Goal: Task Accomplishment & Management: Manage account settings

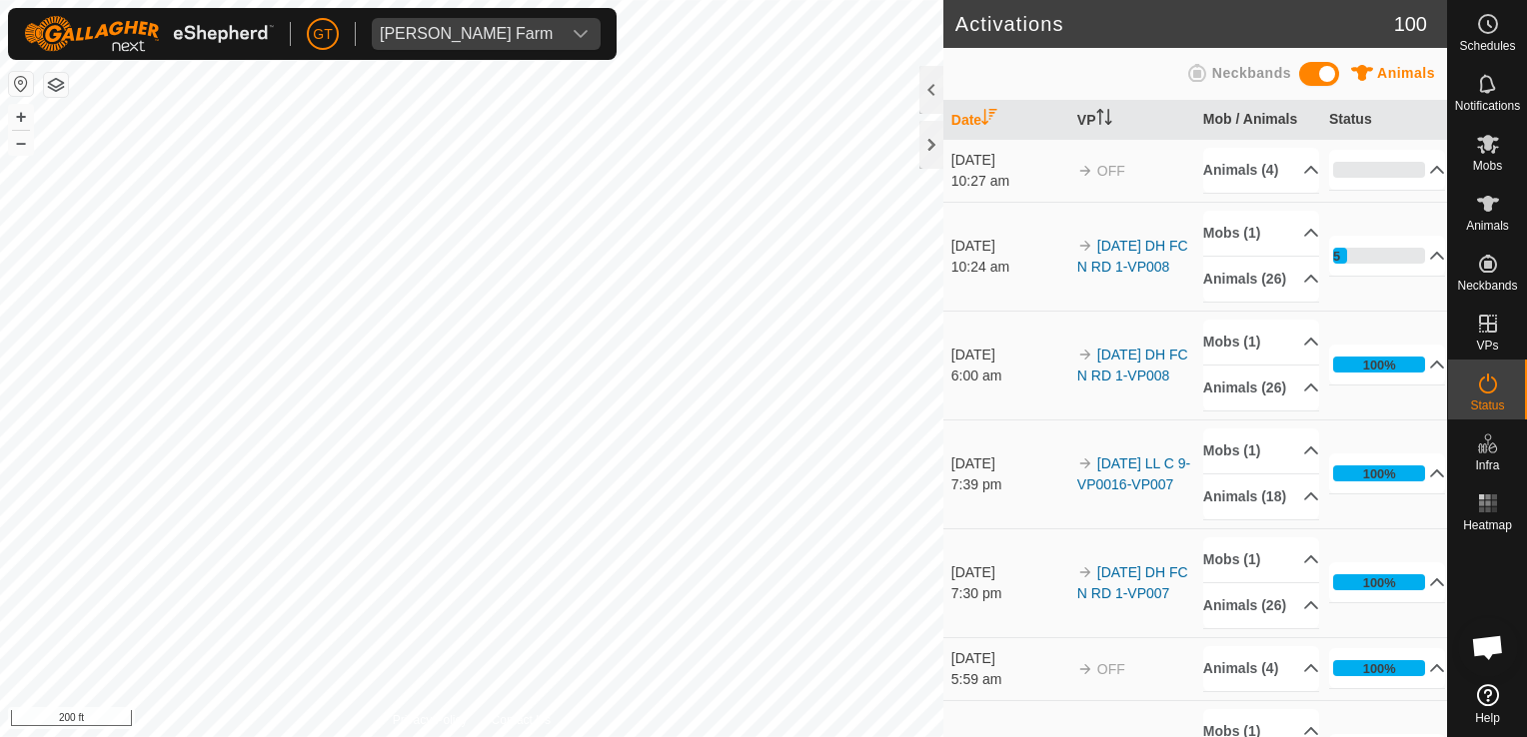
click at [1064, 289] on div "Activations 100 Animals Neckbands Date VP Mob / Animals Status [DATE] 10:27 am …" at bounding box center [723, 368] width 1447 height 737
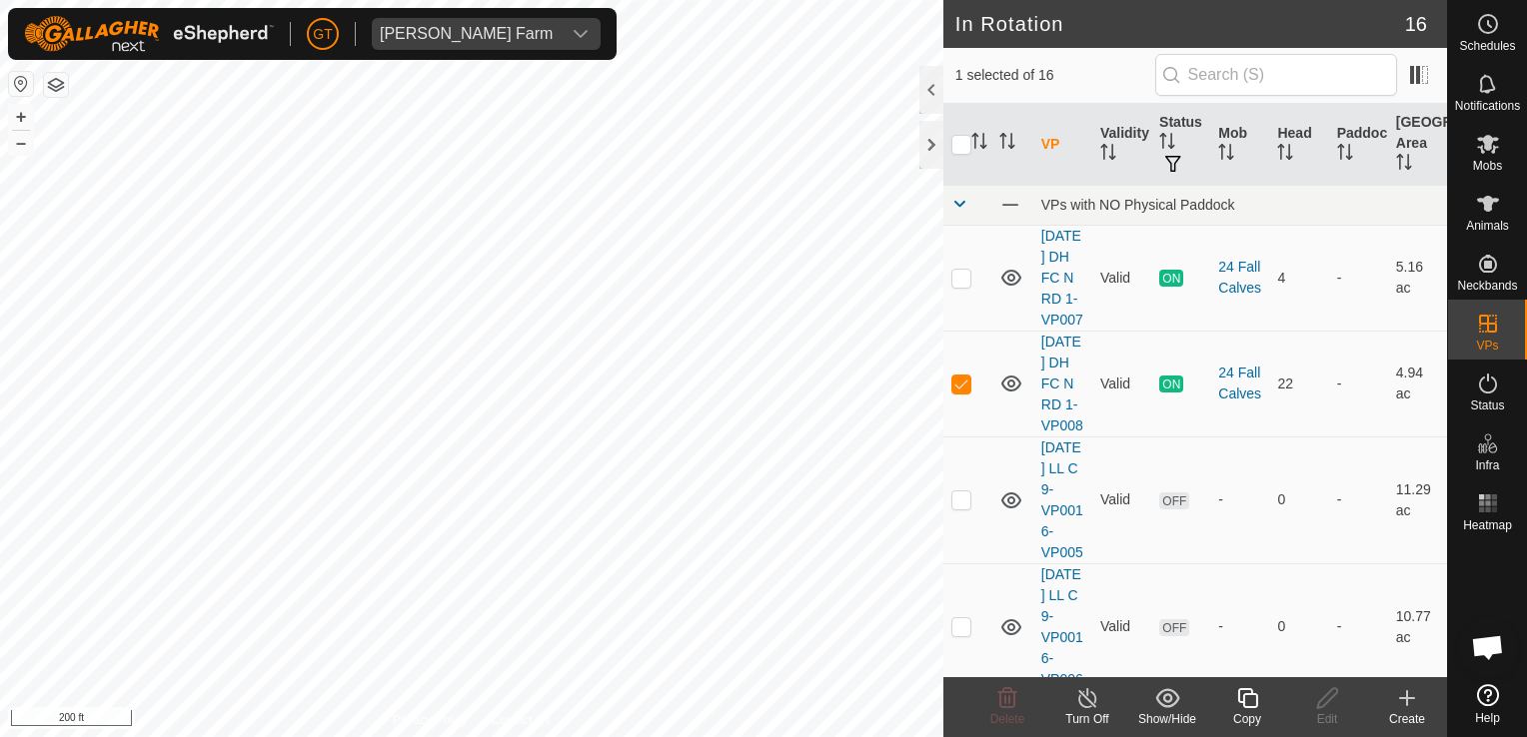
checkbox input "true"
checkbox input "false"
click at [987, 337] on div "In Rotation 16 1 selected of 16 VP Validity Status Mob Head Paddock Grazing Are…" at bounding box center [723, 368] width 1447 height 737
checkbox input "false"
checkbox input "true"
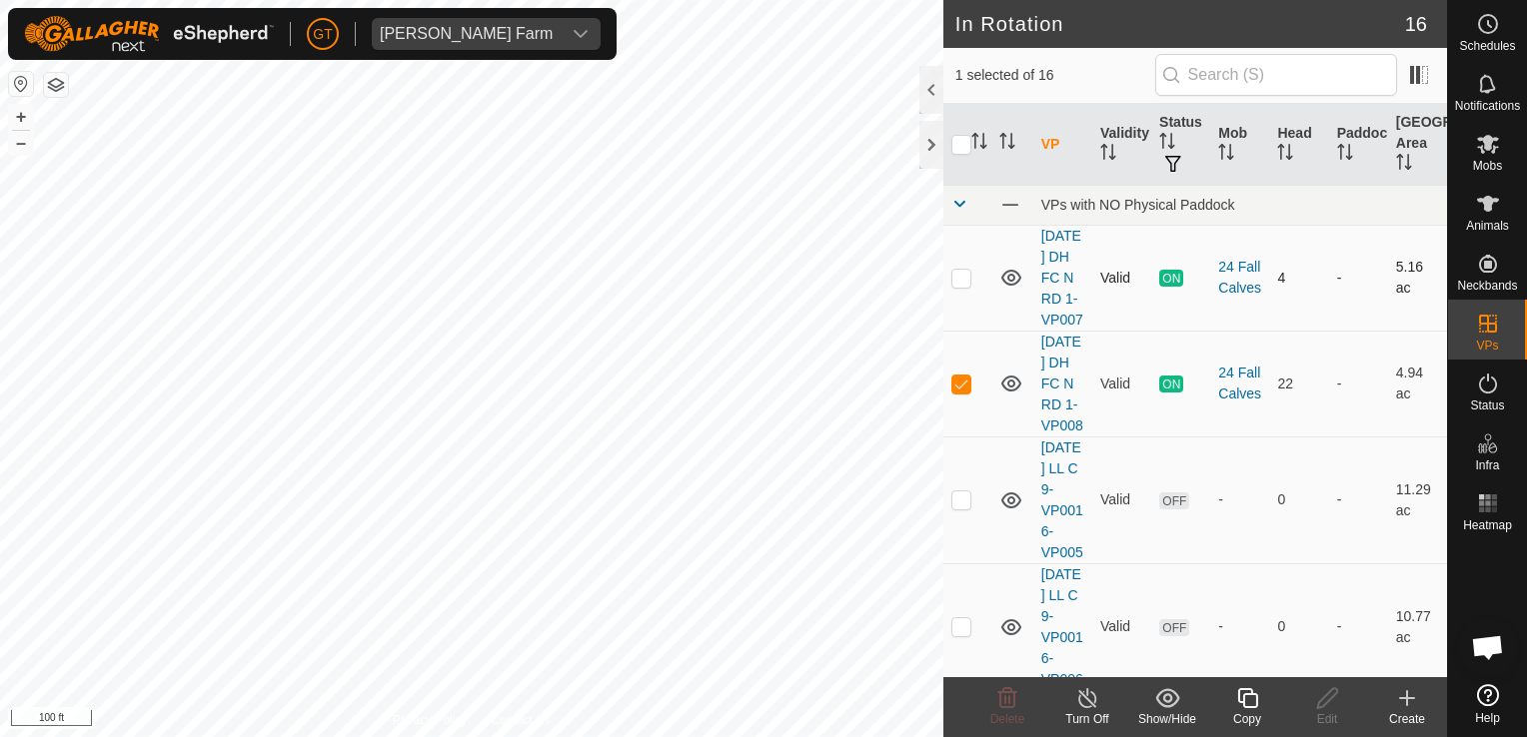
checkbox input "true"
checkbox input "false"
checkbox input "true"
click at [1251, 692] on icon at bounding box center [1247, 698] width 20 height 20
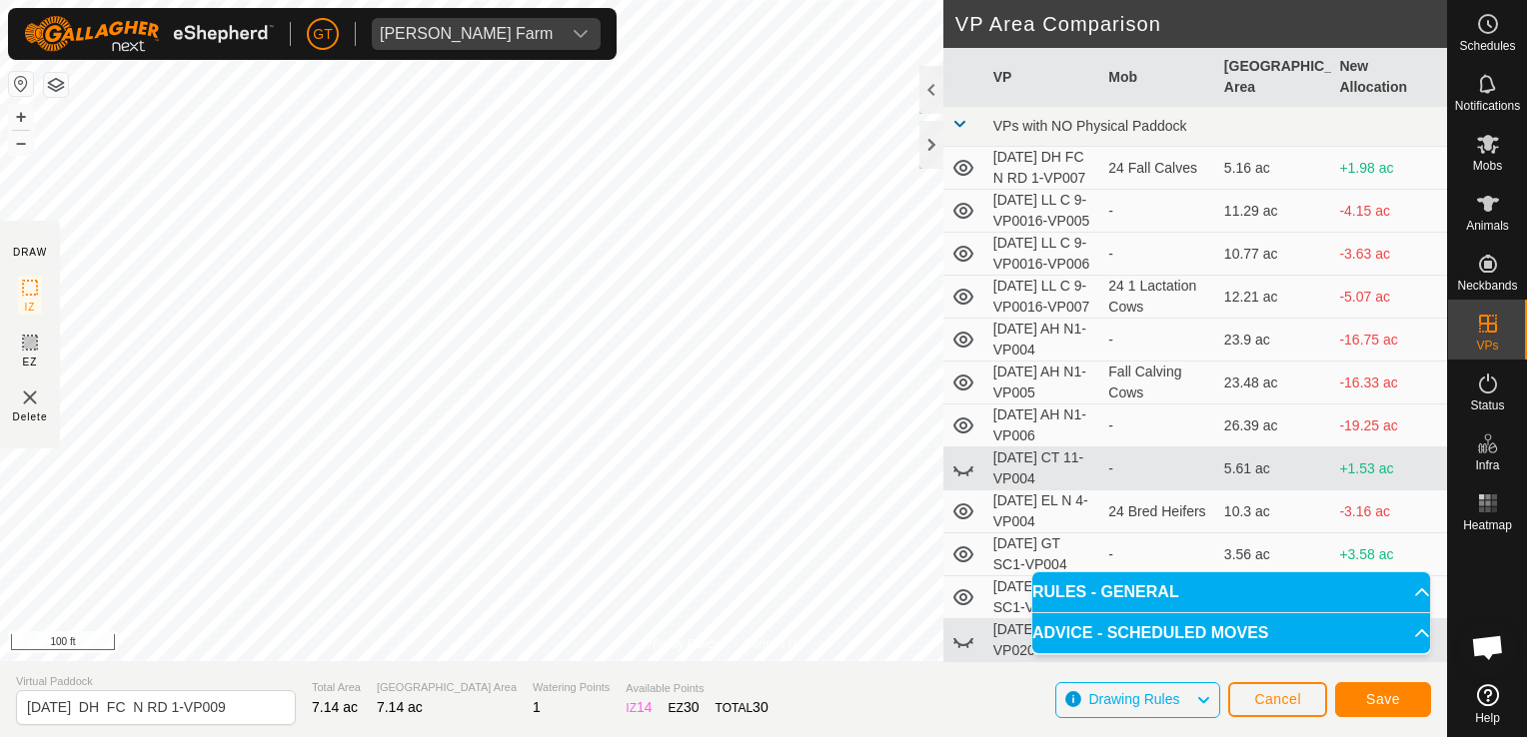
click at [0, 451] on html "GT Thoren Farm Schedules Notifications Mobs Animals Neckbands VPs Status Infra …" at bounding box center [763, 368] width 1527 height 737
click at [1043, 469] on div "Privacy Policy Contact Us Type: Inclusion Zone undefined Animal + – ⇧ i 100 ft …" at bounding box center [723, 368] width 1447 height 737
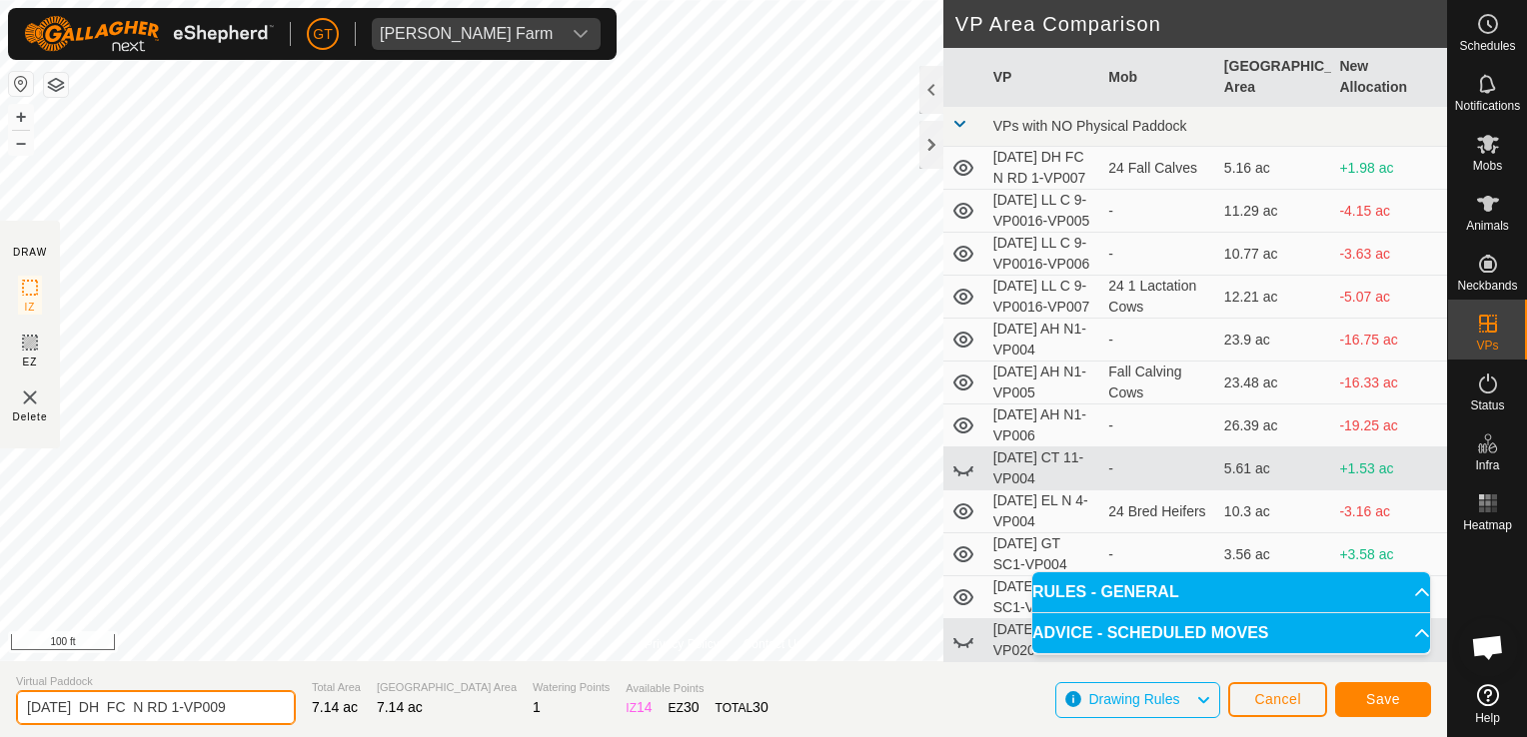
click at [264, 711] on input "2025-08-12 DH FC N RD 1-VP009" at bounding box center [156, 707] width 280 height 35
type input "[DATE] DH FC N RD 2"
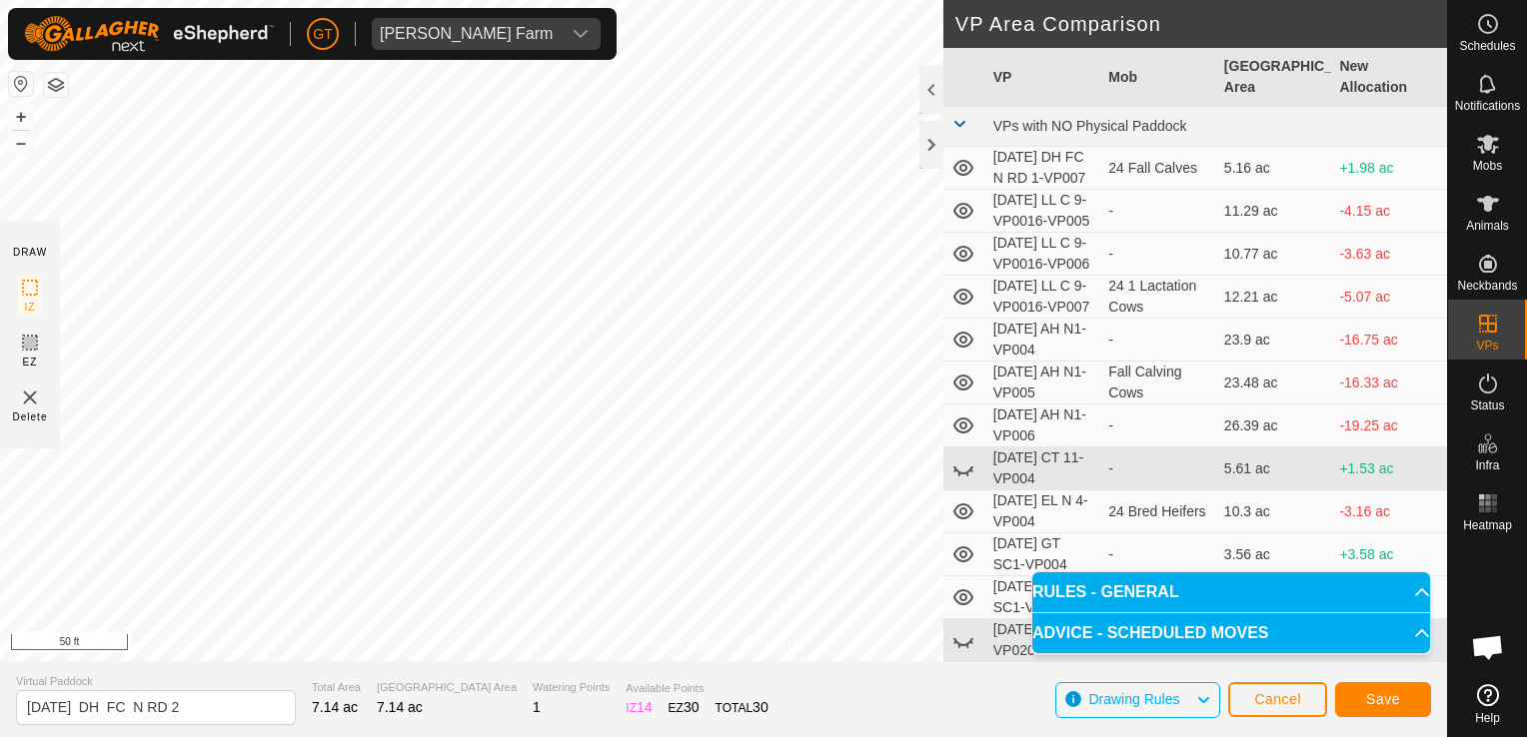
click at [0, 577] on html "GT Thoren Farm Schedules Notifications Mobs Animals Neckbands VPs Status Infra …" at bounding box center [763, 368] width 1527 height 737
click at [0, 632] on html "GT Thoren Farm Schedules Notifications Mobs Animals Neckbands VPs Status Infra …" at bounding box center [763, 368] width 1527 height 737
click at [1092, 510] on div "Privacy Policy Contact Us Type: Inclusion Zone undefined Animal + – ⇧ i 50 ft D…" at bounding box center [723, 368] width 1447 height 737
click at [1407, 701] on button "Save" at bounding box center [1383, 699] width 96 height 35
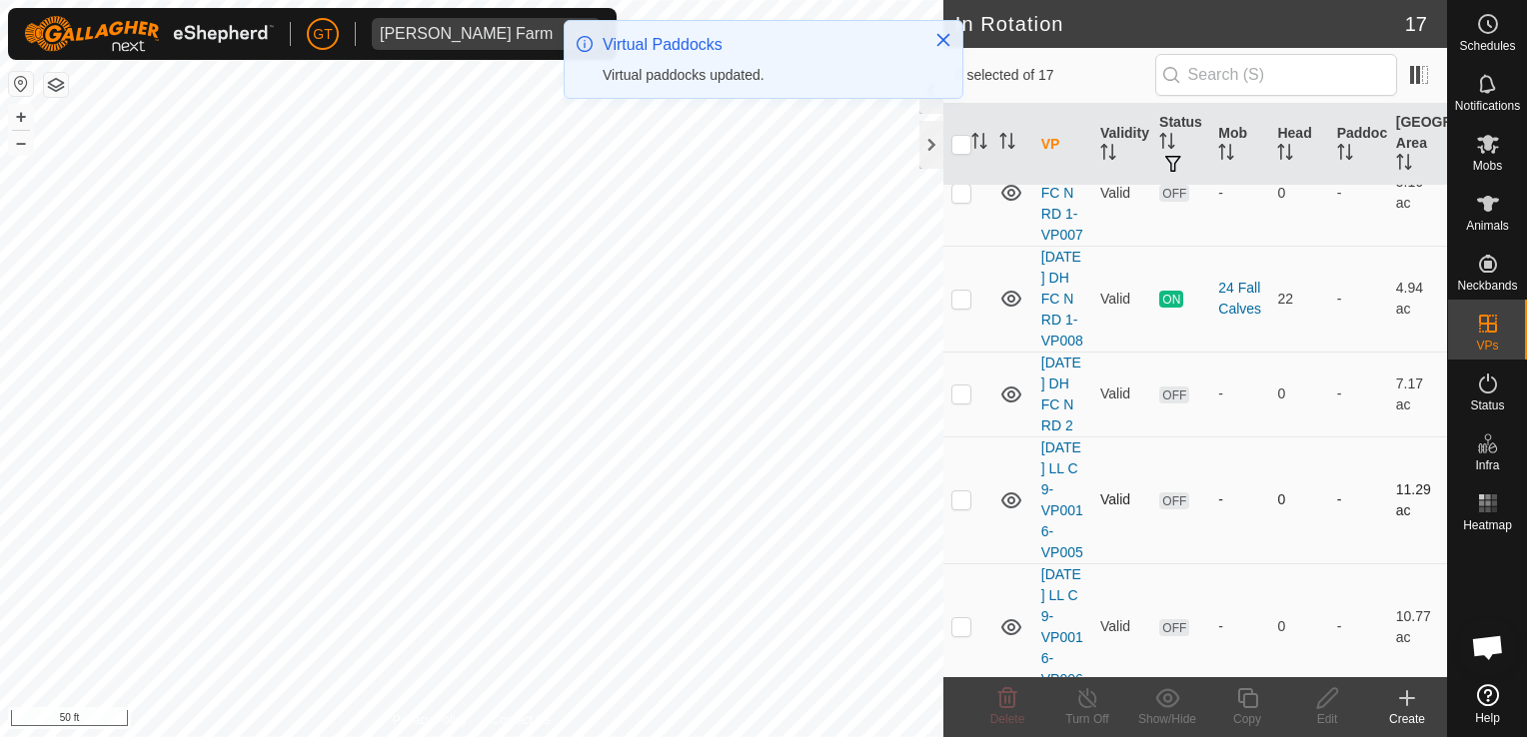
scroll to position [200, 0]
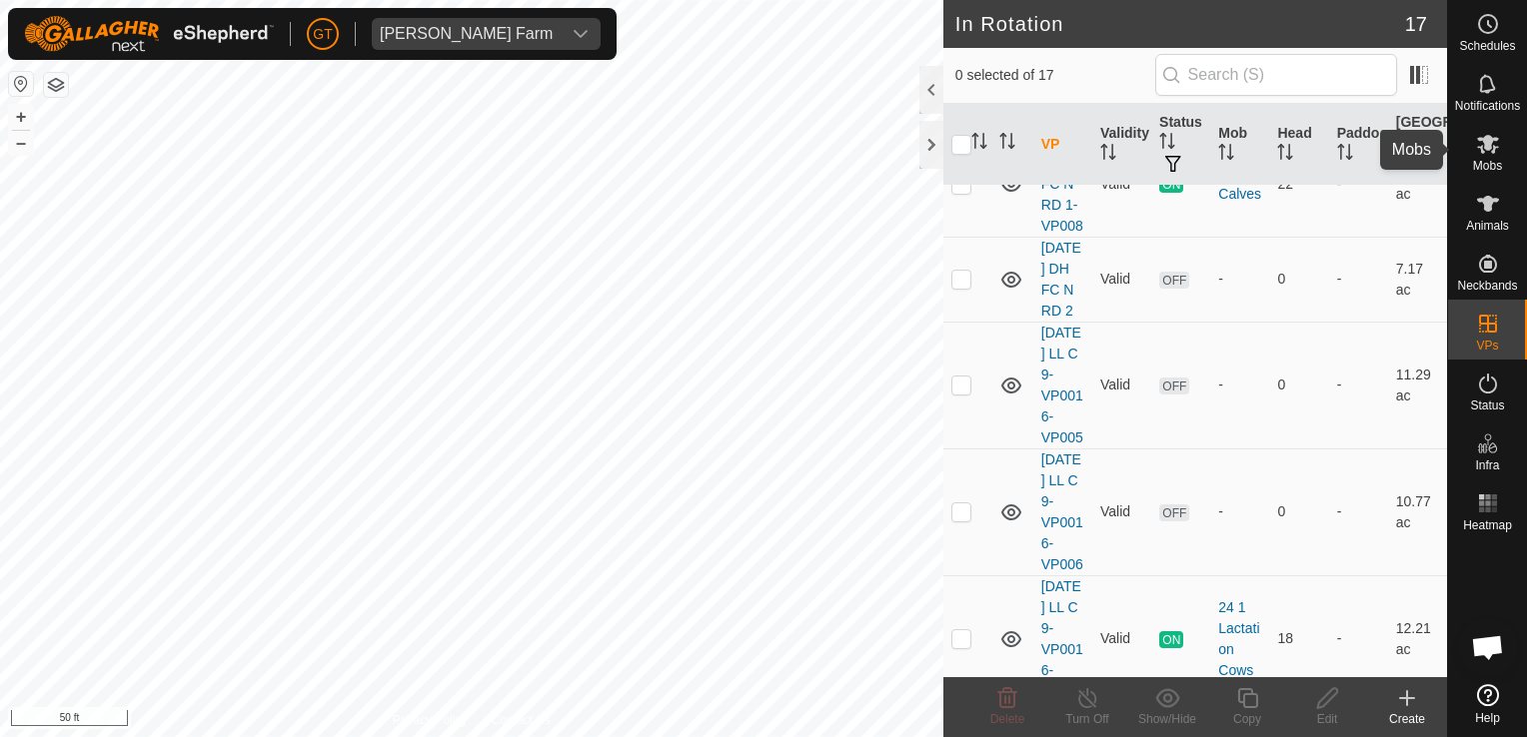
click at [1487, 154] on icon at bounding box center [1488, 144] width 24 height 24
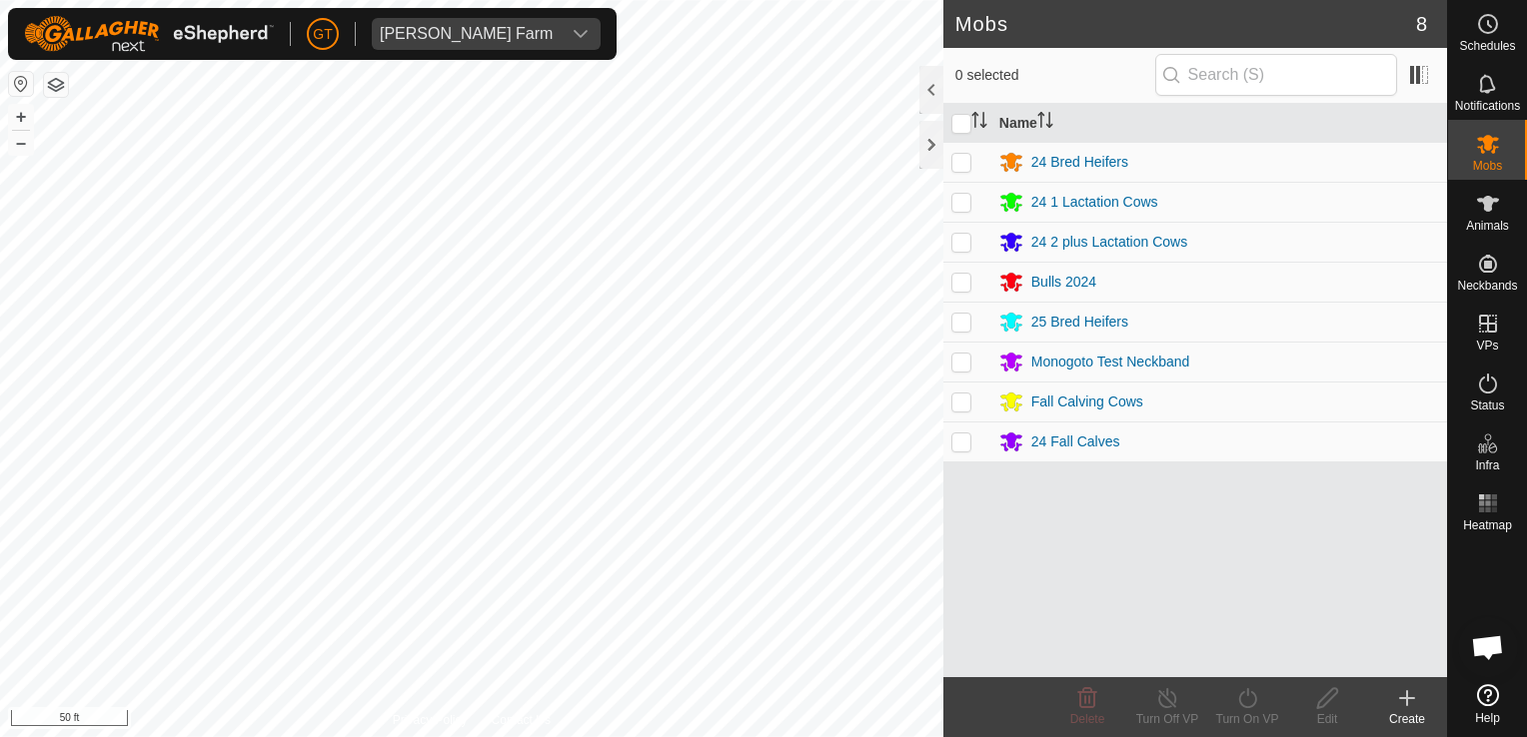
click at [961, 439] on p-checkbox at bounding box center [961, 442] width 20 height 16
checkbox input "true"
click at [1243, 703] on icon at bounding box center [1247, 698] width 25 height 24
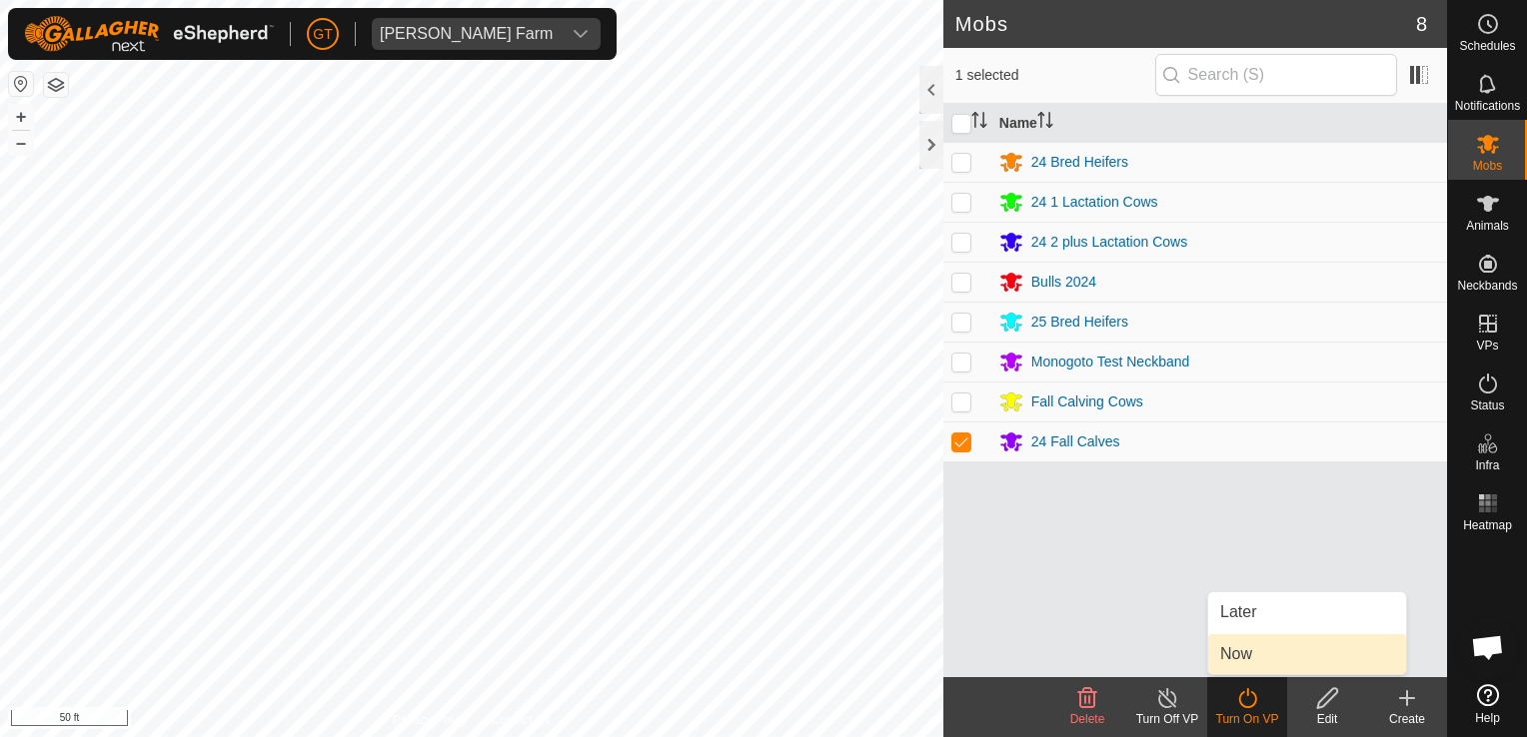
click at [1264, 655] on link "Now" at bounding box center [1307, 654] width 198 height 40
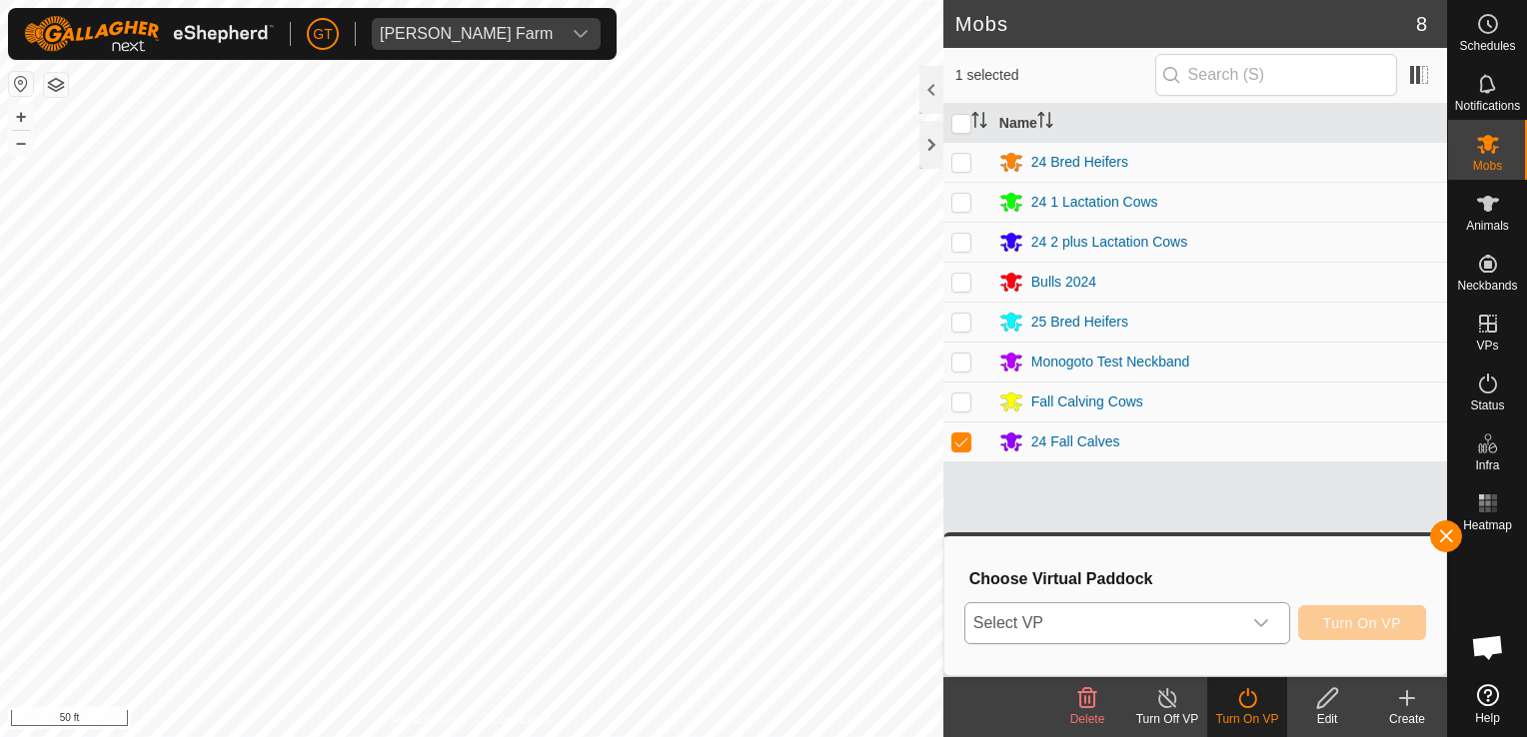
click at [1261, 622] on icon "dropdown trigger" at bounding box center [1261, 623] width 14 height 8
click at [1267, 627] on icon "dropdown trigger" at bounding box center [1261, 623] width 16 height 16
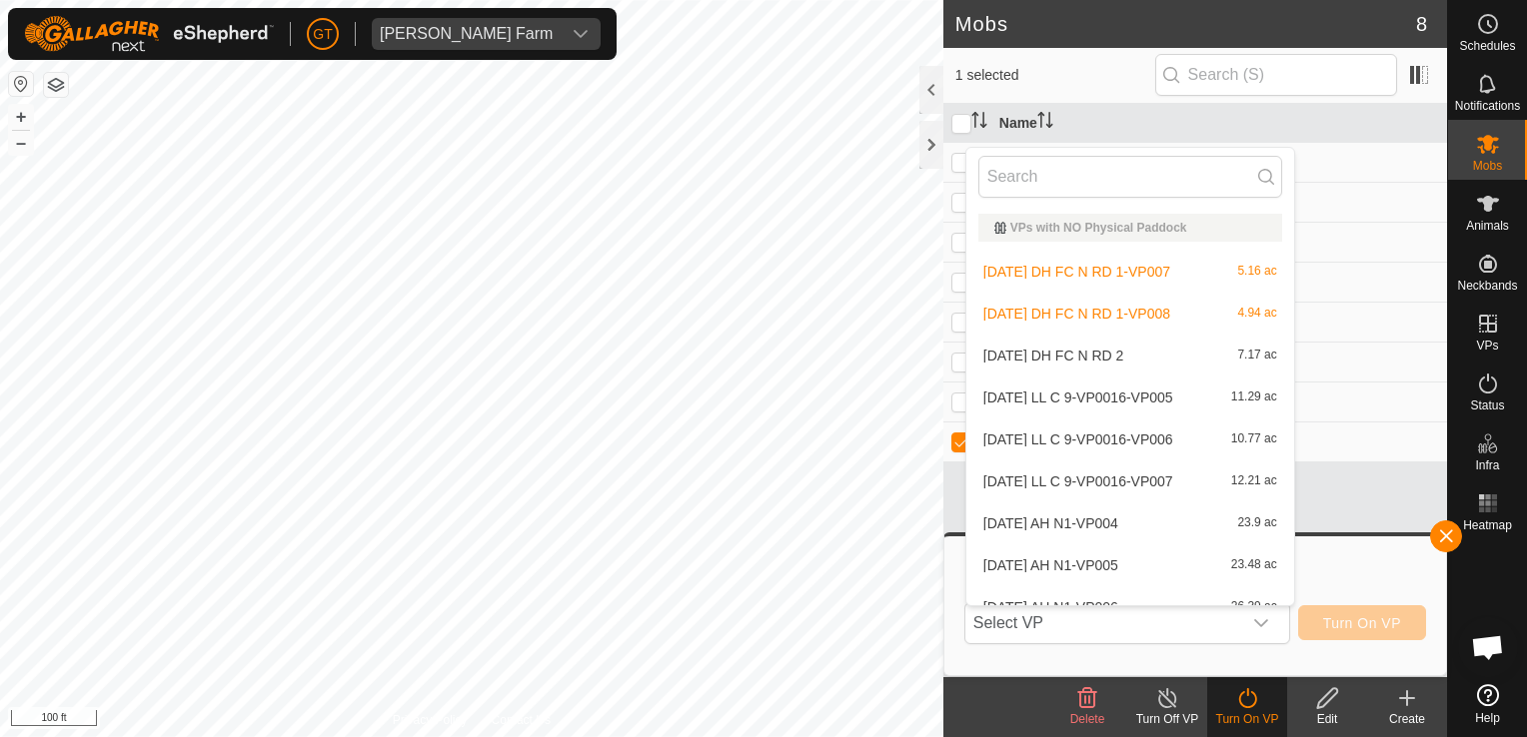
scroll to position [22, 0]
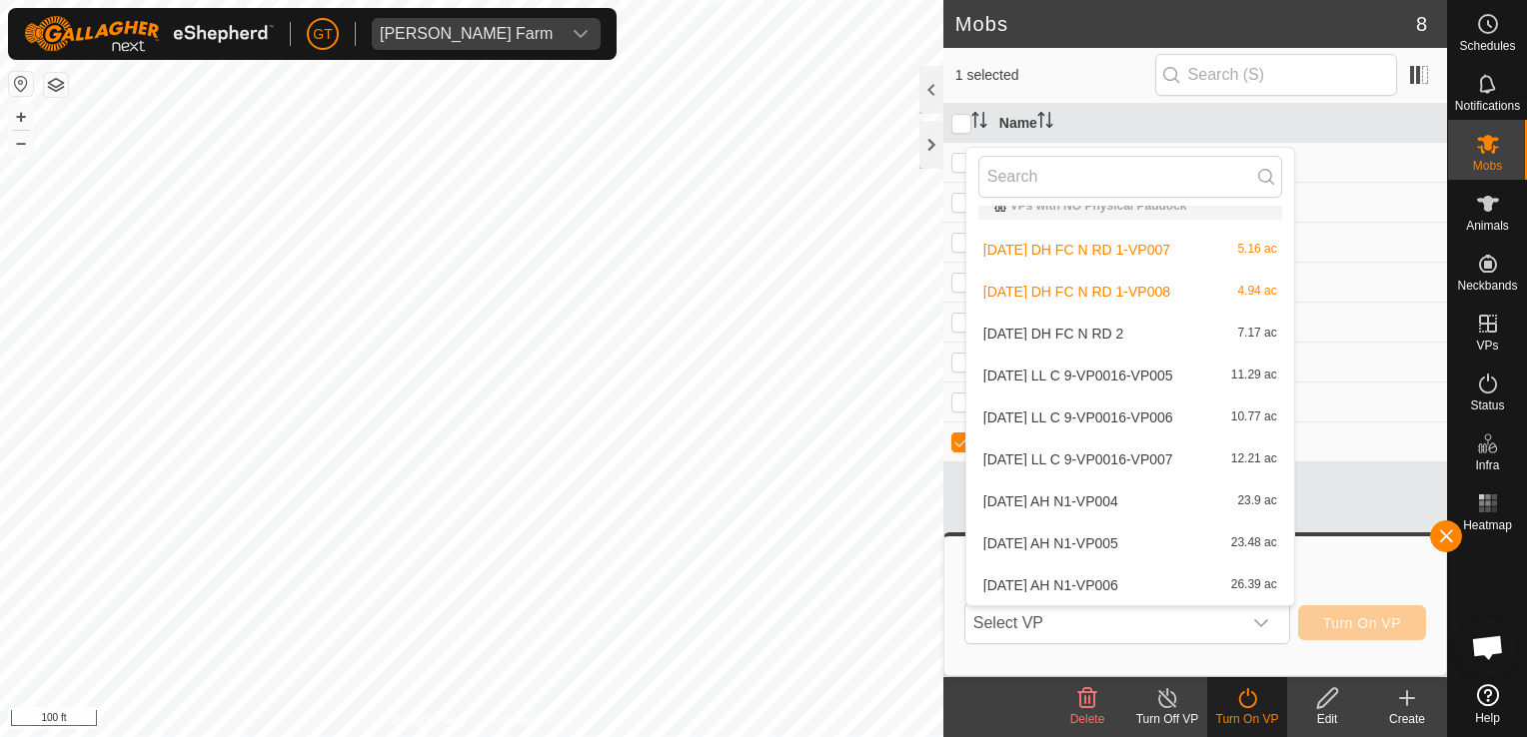
click at [1251, 629] on body "GT Thoren Farm Schedules Notifications Mobs Animals Neckbands VPs Status Infra …" at bounding box center [763, 368] width 1527 height 737
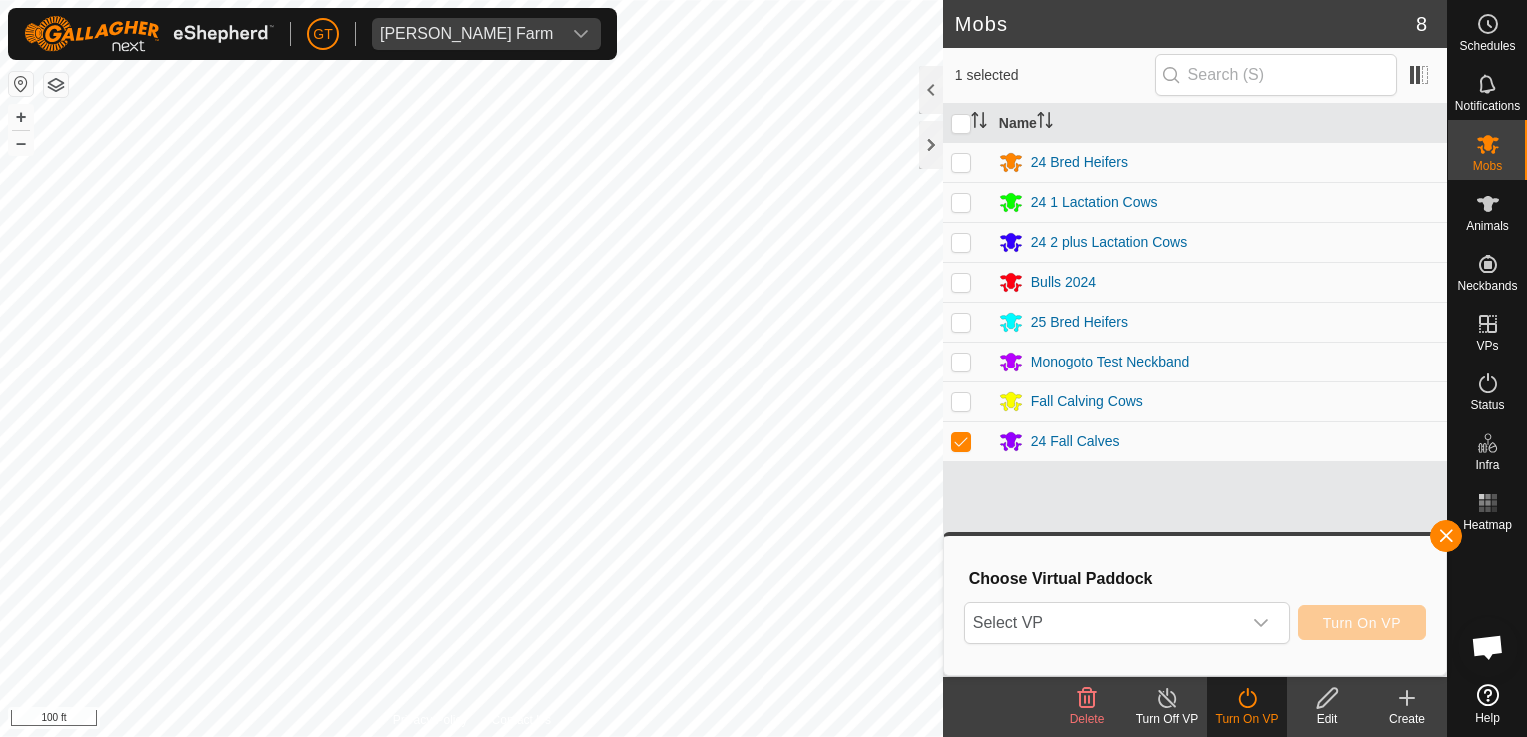
click at [953, 650] on body "GT Thoren Farm Schedules Notifications Mobs Animals Neckbands VPs Status Infra …" at bounding box center [763, 368] width 1527 height 737
click at [1144, 689] on div "Mobs 8 1 selected Name 24 Bred Heifers 24 1 Lactation Cows 24 2 plus Lactation …" at bounding box center [723, 368] width 1447 height 737
click at [1275, 623] on div "dropdown trigger" at bounding box center [1261, 623] width 40 height 40
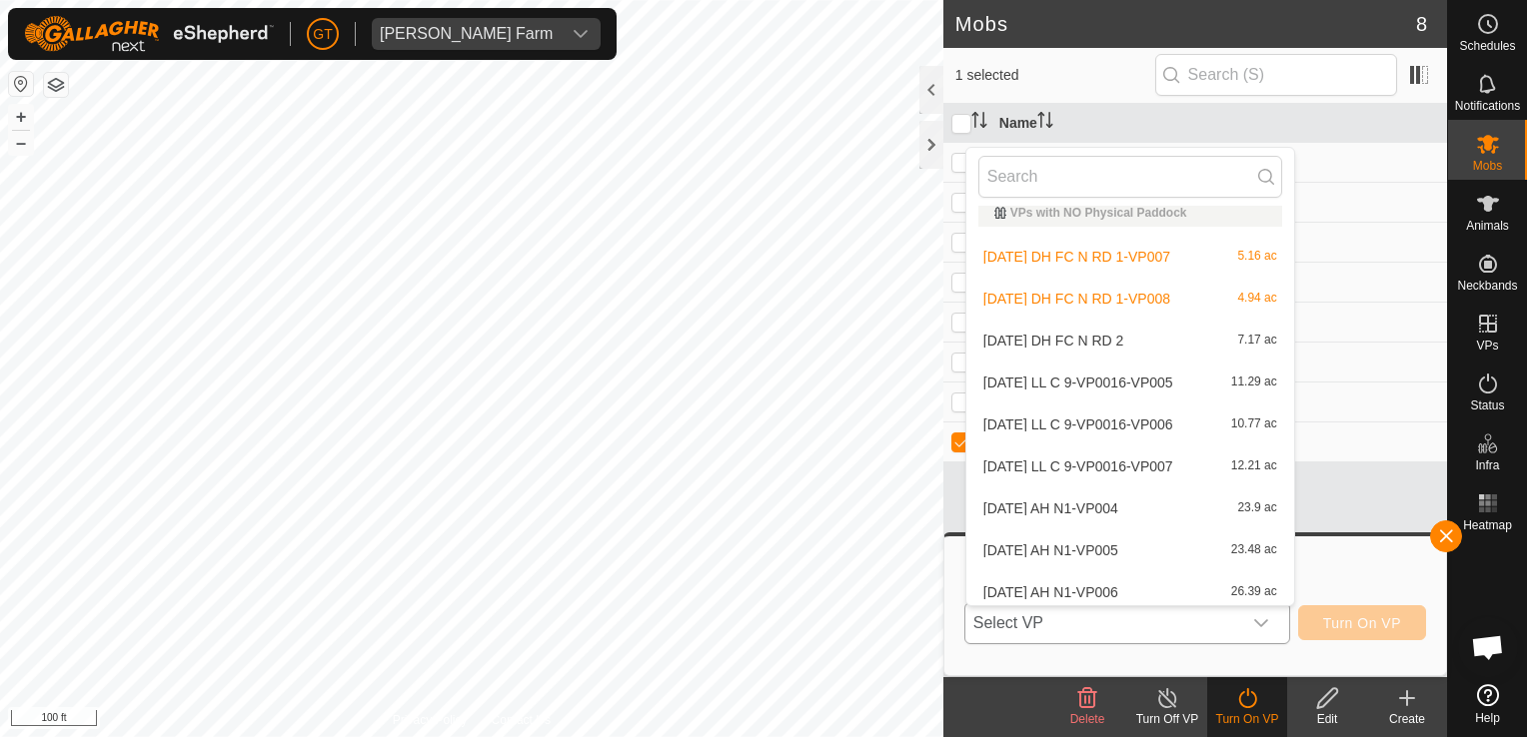
scroll to position [0, 0]
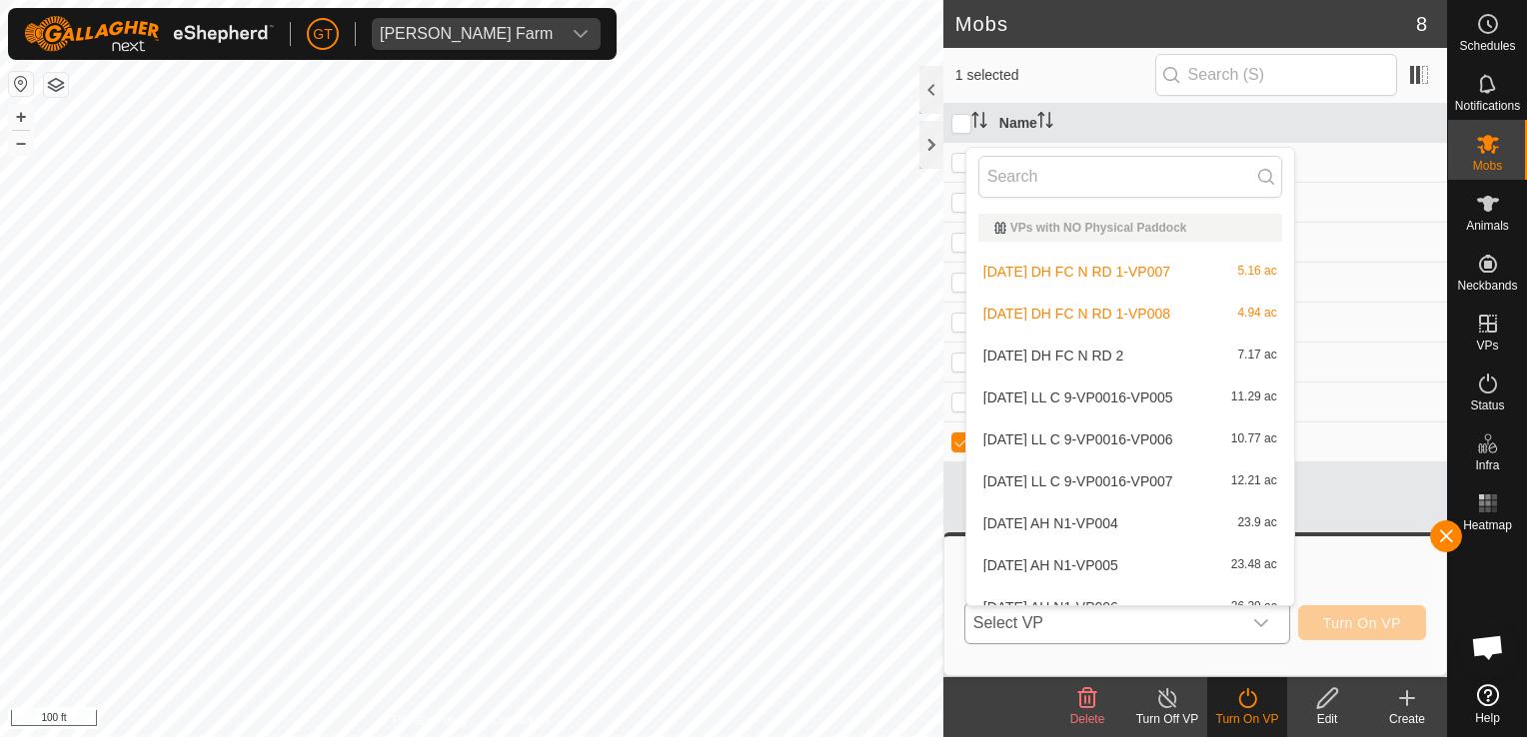
click at [1123, 357] on li "2025-08-12 DH FC N RD 2 7.17 ac" at bounding box center [1130, 356] width 328 height 40
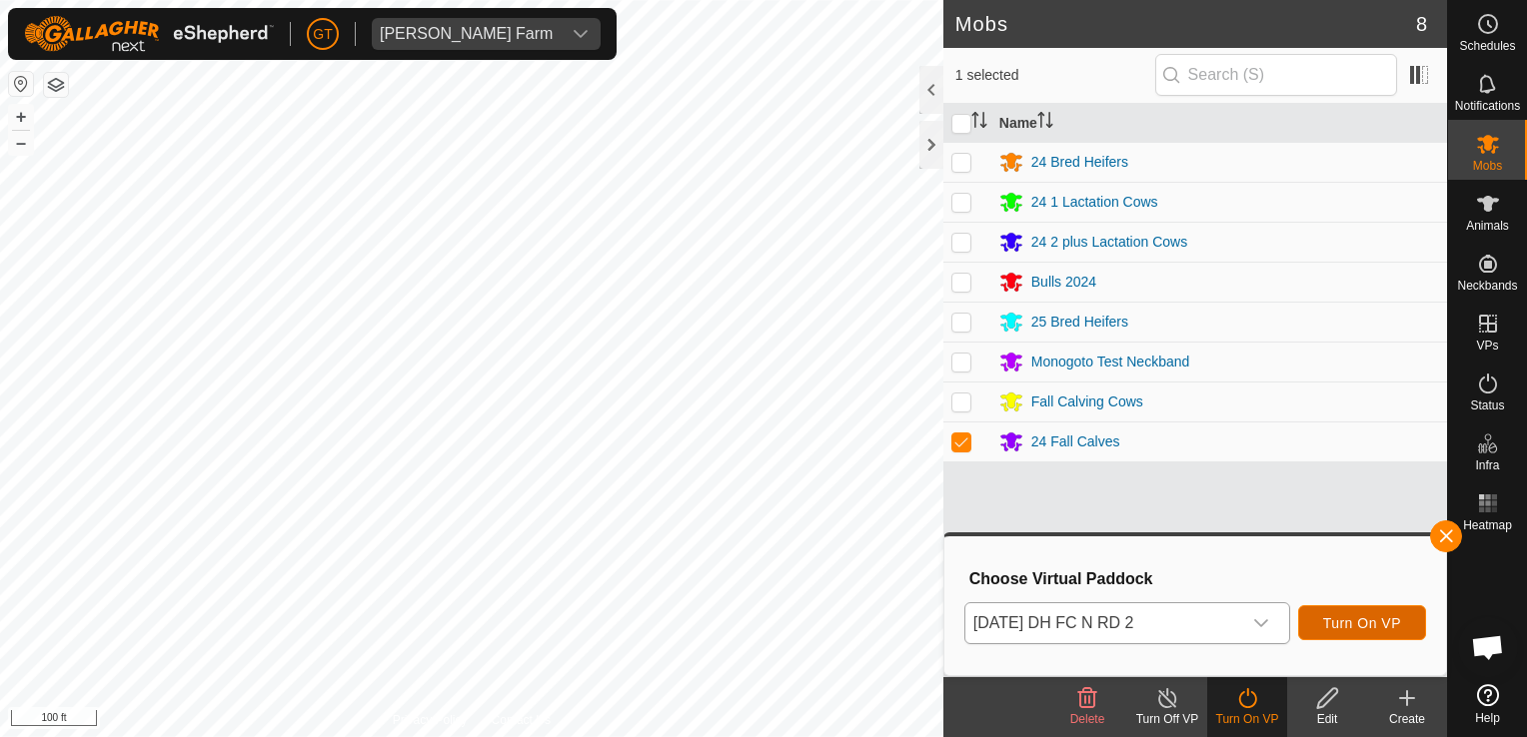
click at [1361, 623] on span "Turn On VP" at bounding box center [1362, 623] width 78 height 16
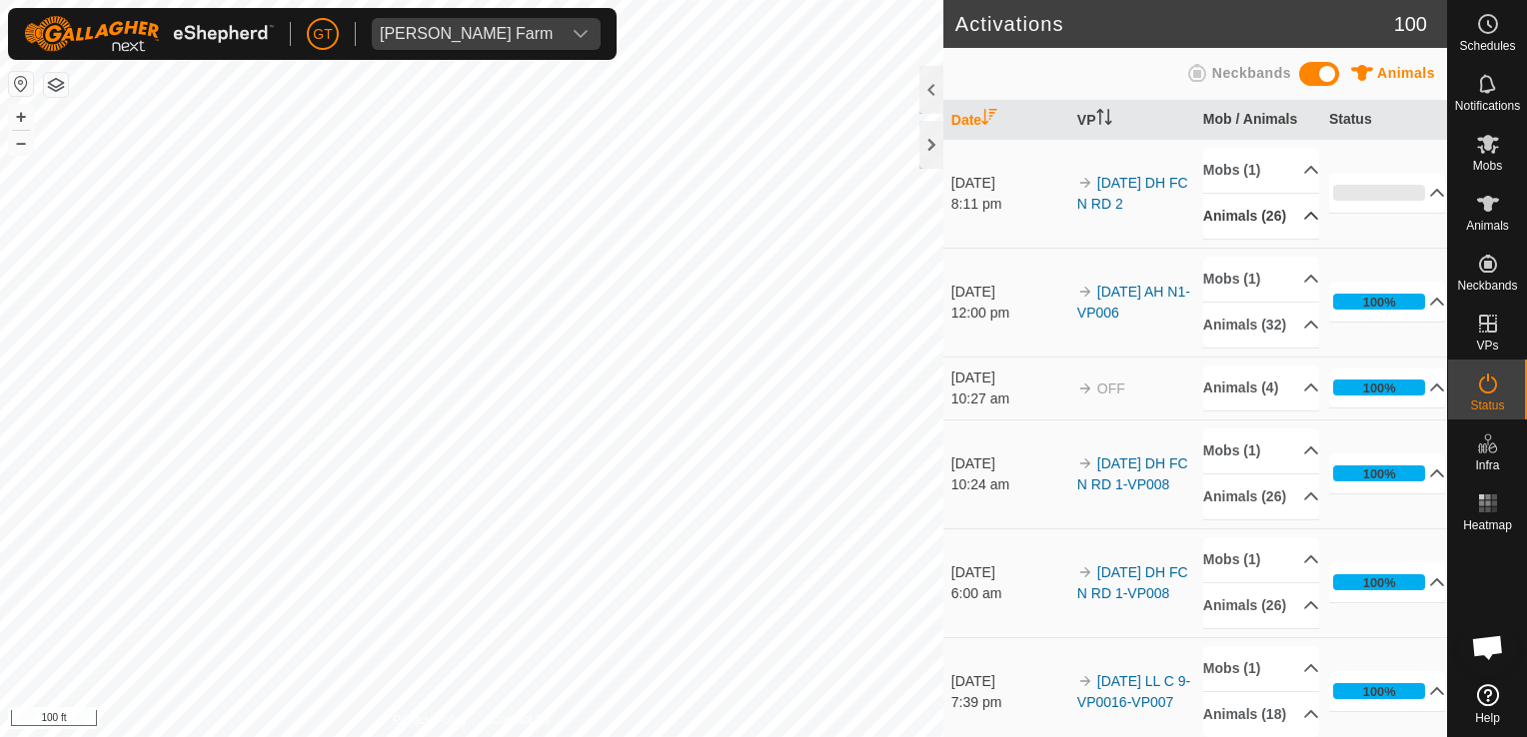
click at [1291, 227] on p-accordion-header "Animals (26)" at bounding box center [1261, 216] width 116 height 45
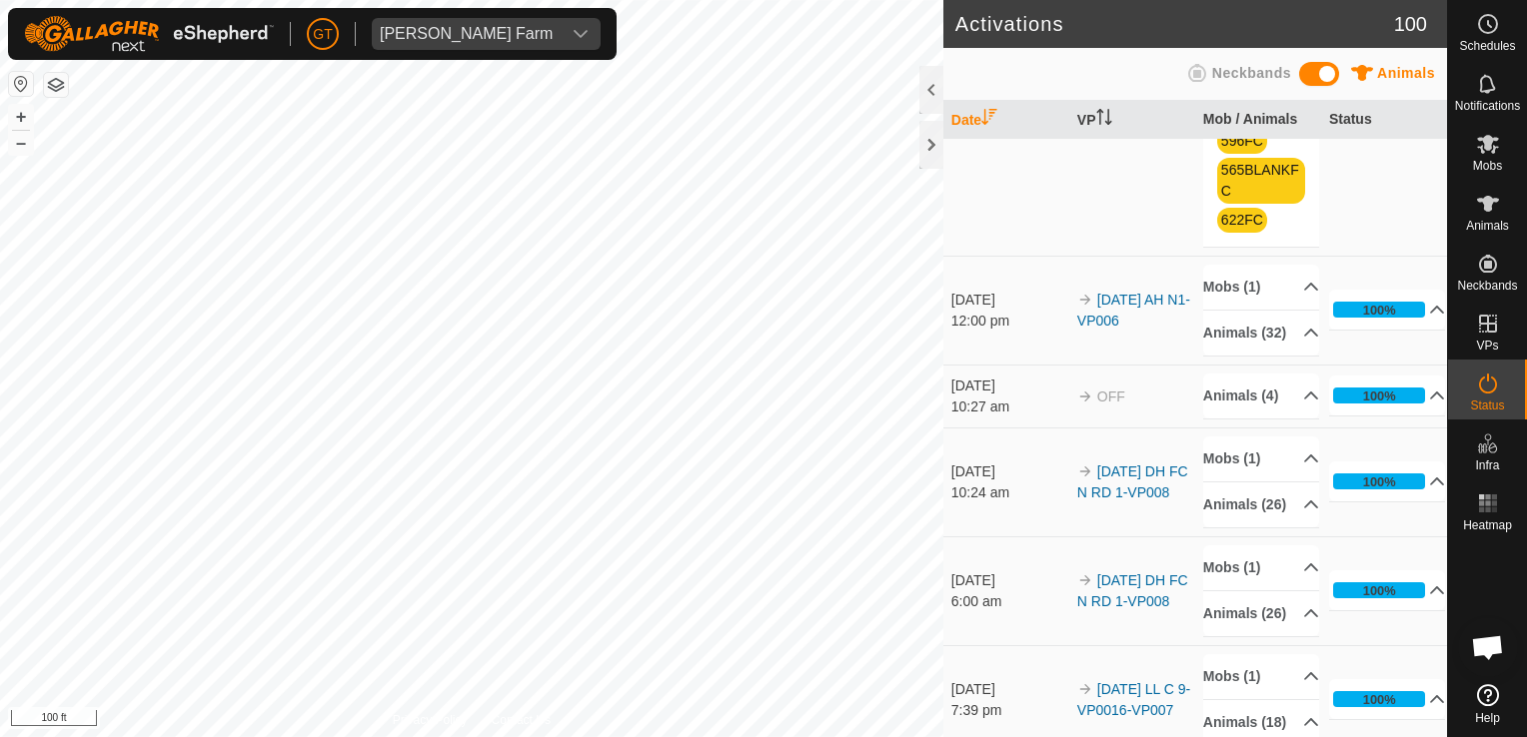
scroll to position [799, 0]
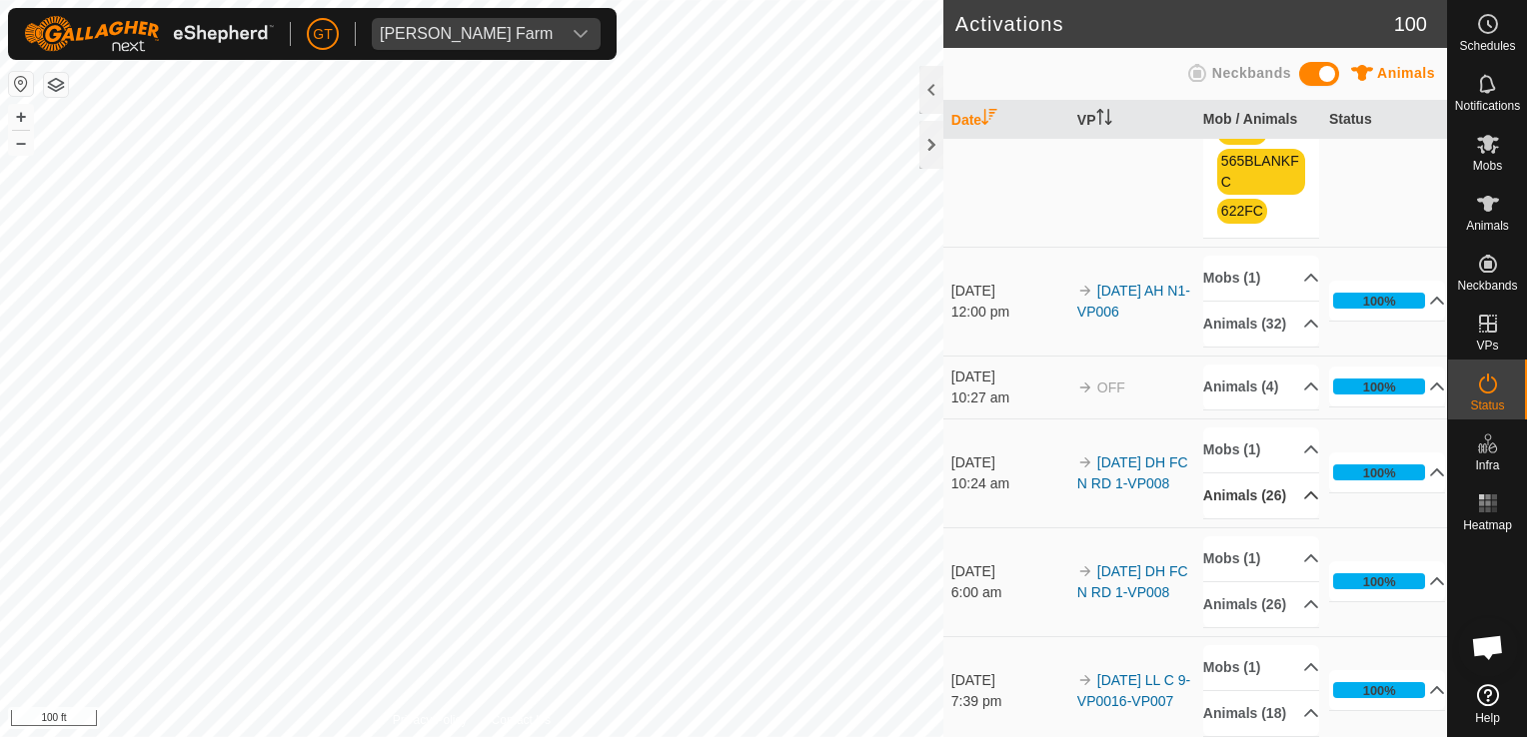
click at [1212, 519] on p-accordion-header "Animals (26)" at bounding box center [1261, 496] width 116 height 45
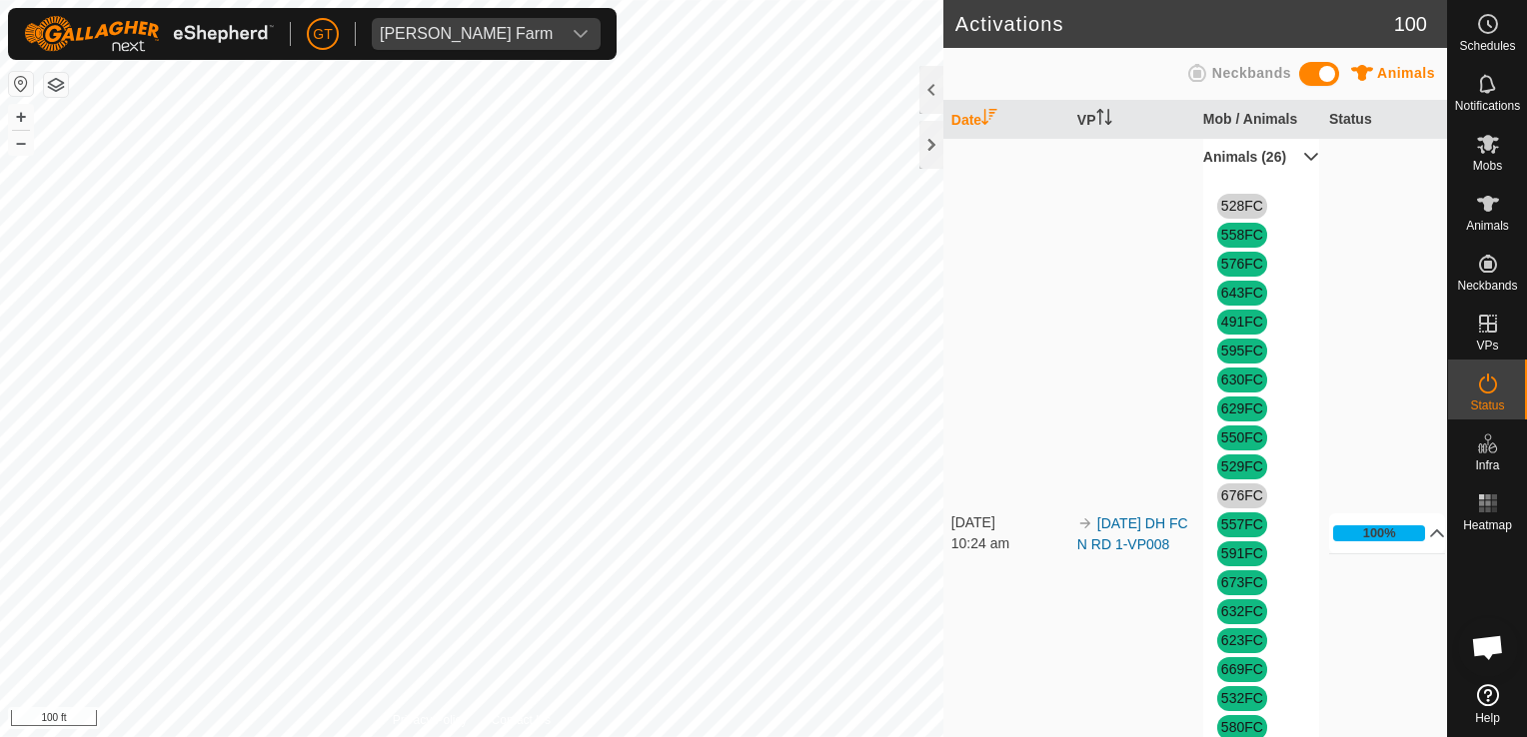
scroll to position [1099, 0]
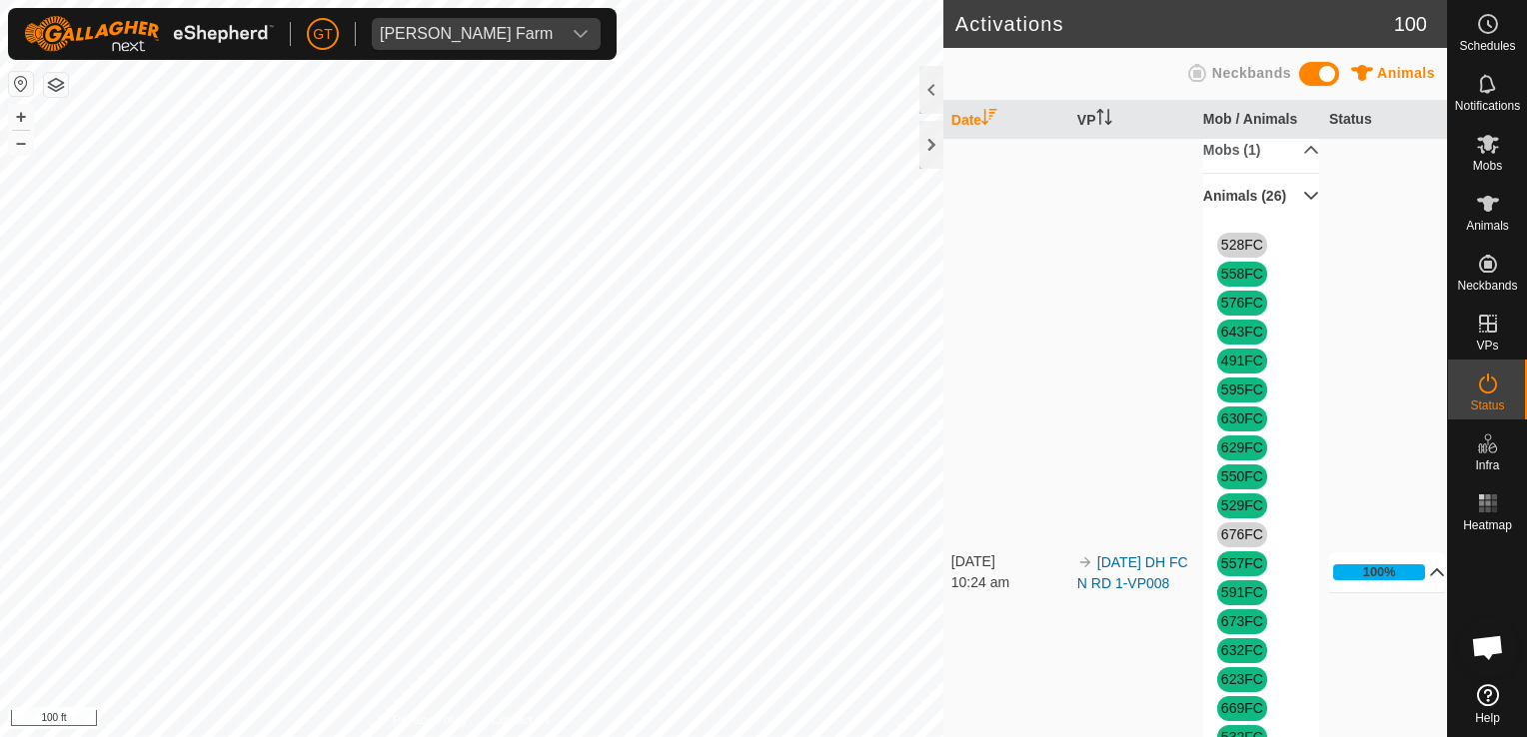
click at [1387, 592] on p-accordion-header "100%" at bounding box center [1387, 572] width 117 height 40
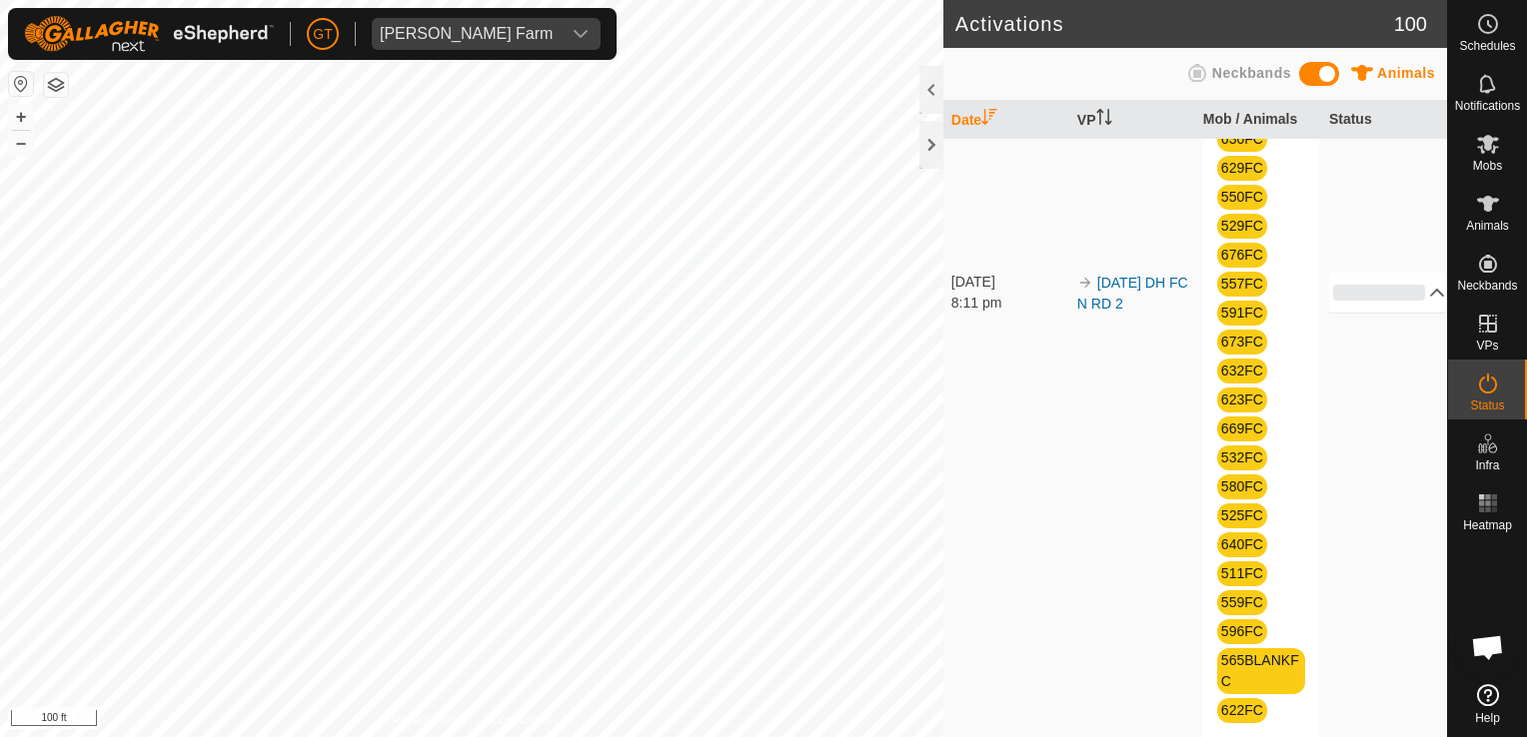
scroll to position [200, 0]
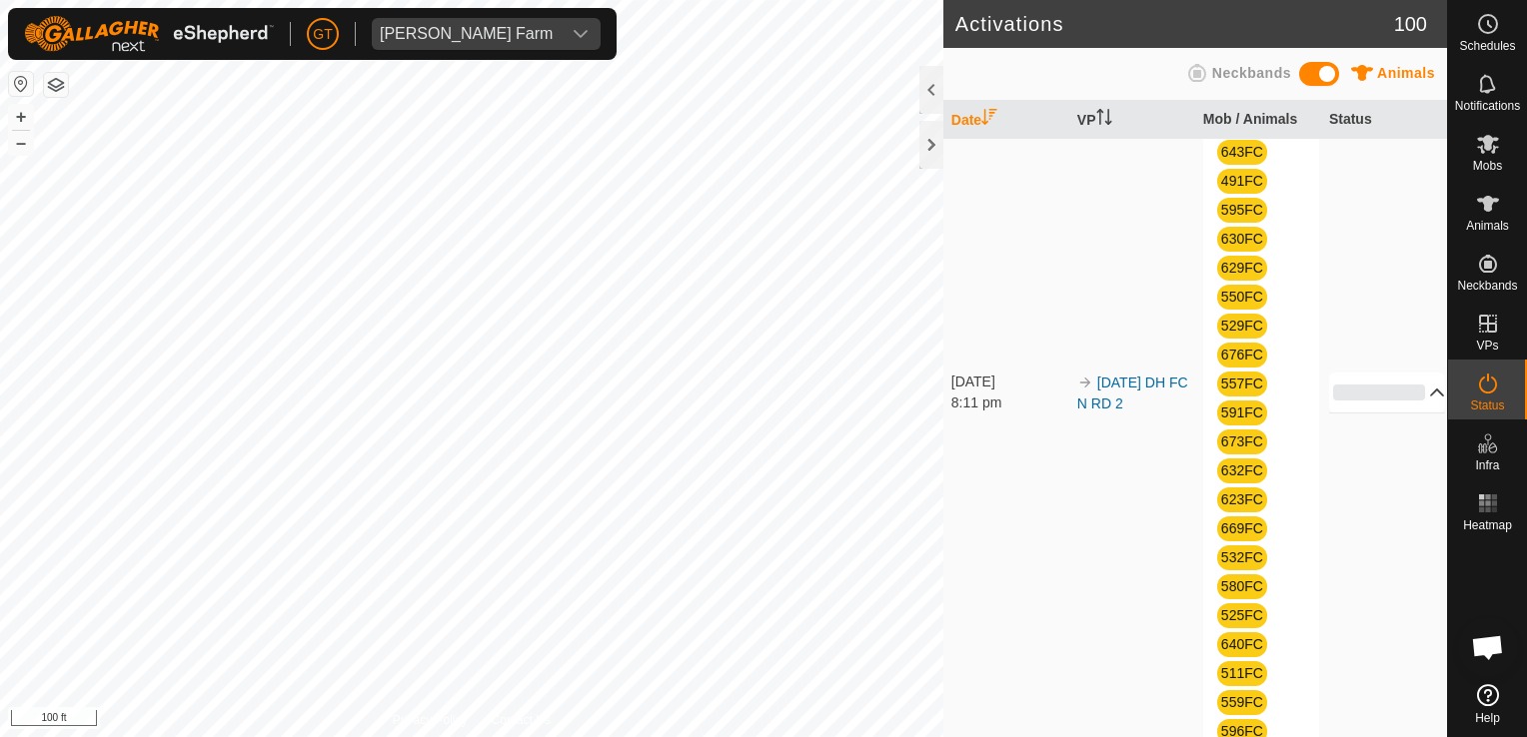
click at [1366, 394] on p-accordion-header "0%" at bounding box center [1387, 393] width 117 height 40
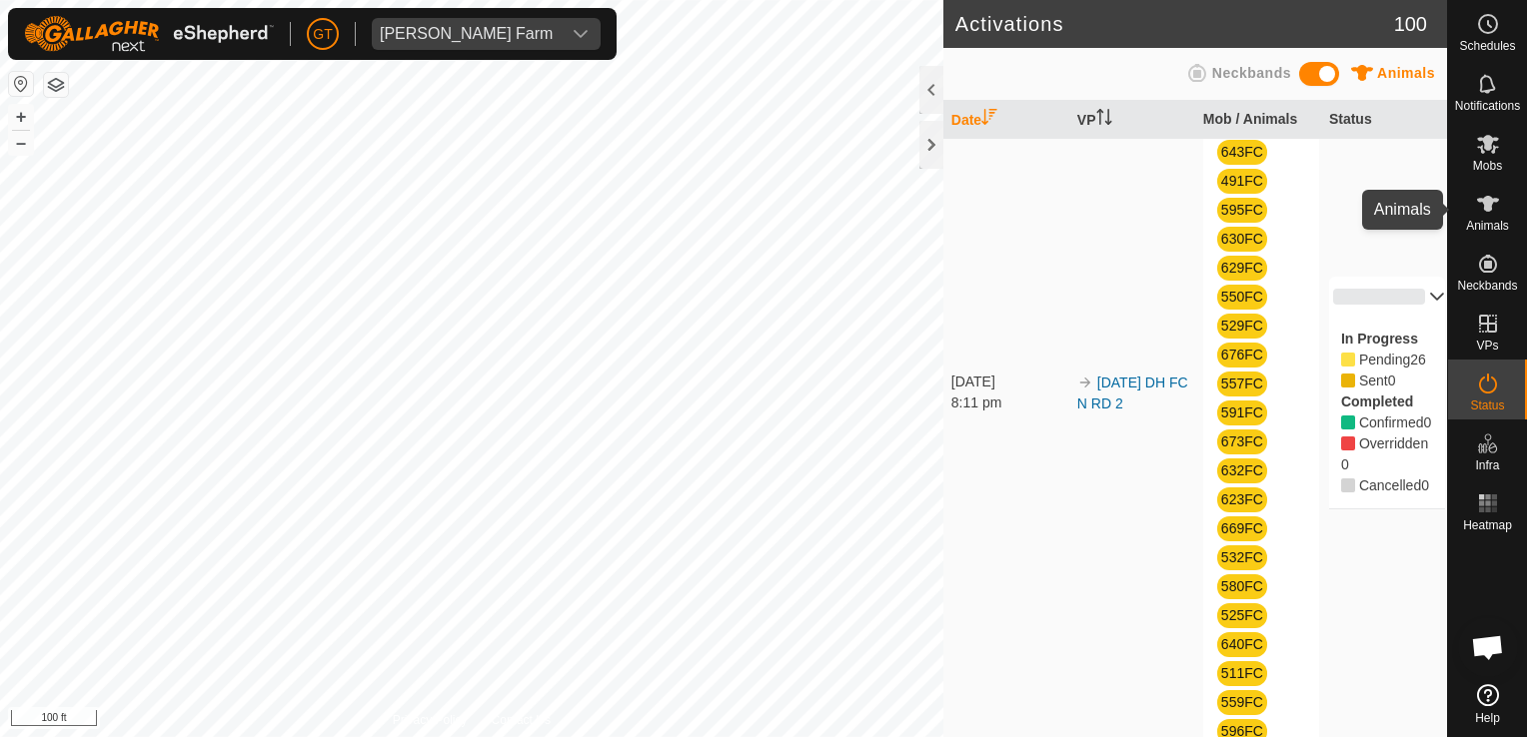
click at [1482, 206] on icon at bounding box center [1488, 204] width 24 height 24
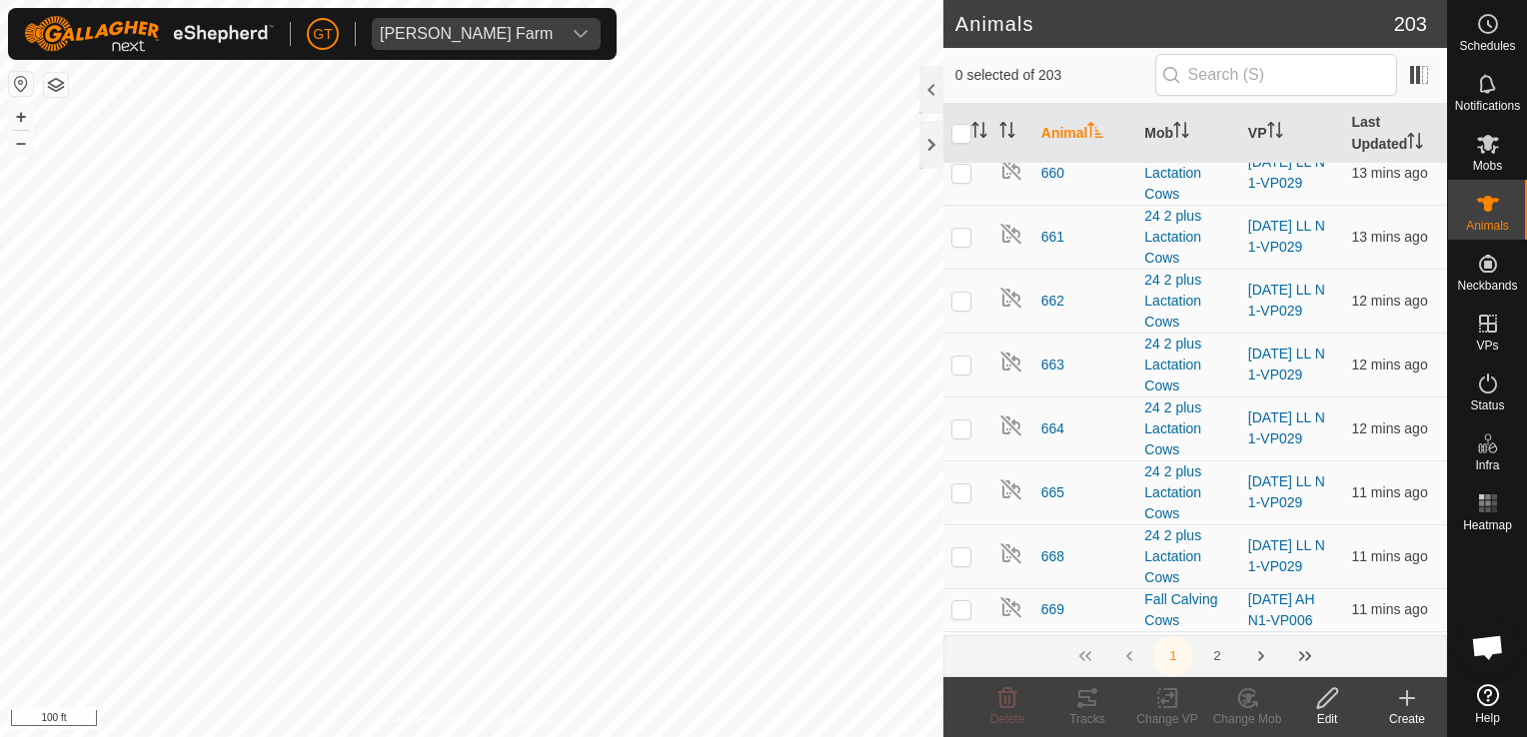
scroll to position [8592, 0]
click at [1132, 391] on div "Animals 203 0 selected of 203 Animal Mob VP Last Updated - 0438 - - - 14 Bulls …" at bounding box center [723, 368] width 1447 height 737
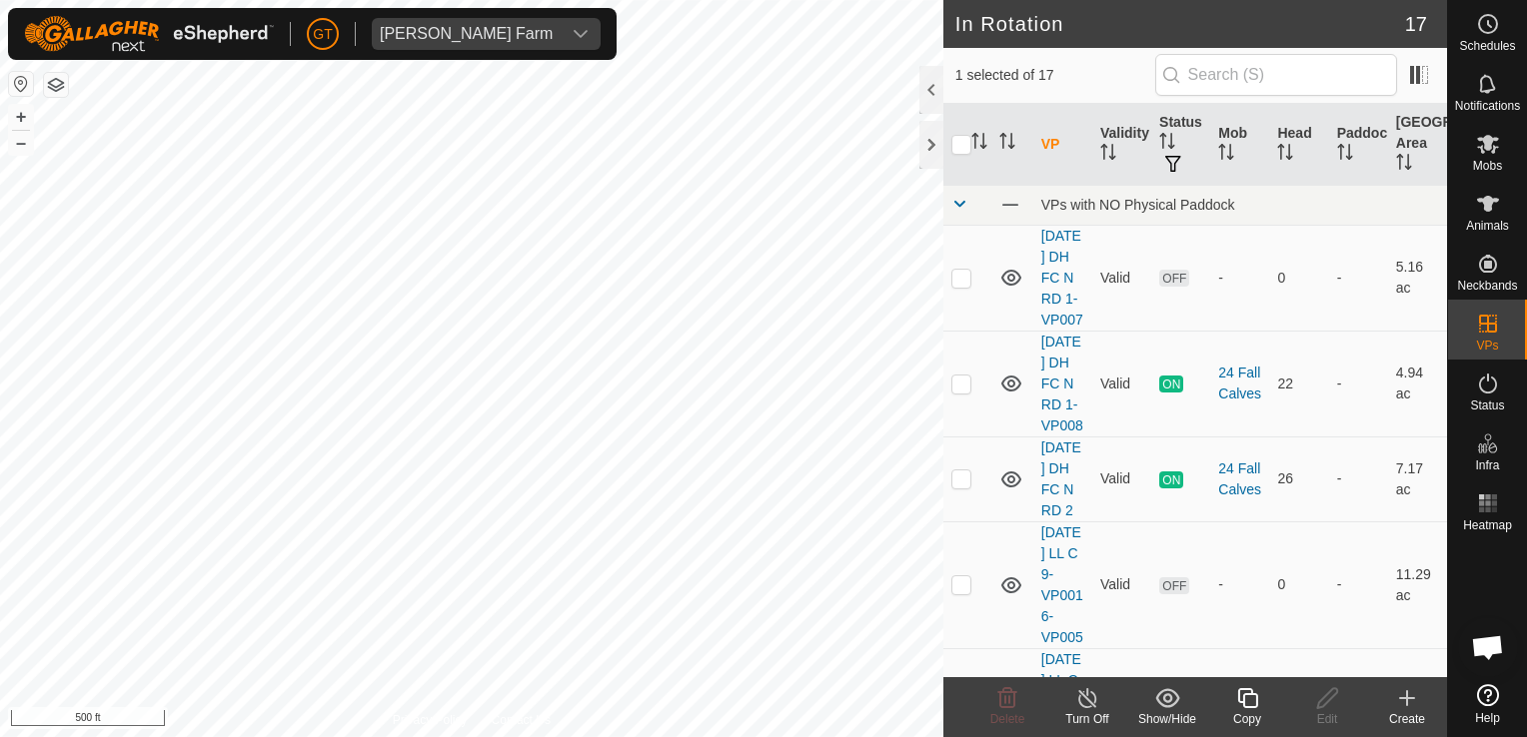
click at [1251, 691] on icon at bounding box center [1247, 698] width 20 height 20
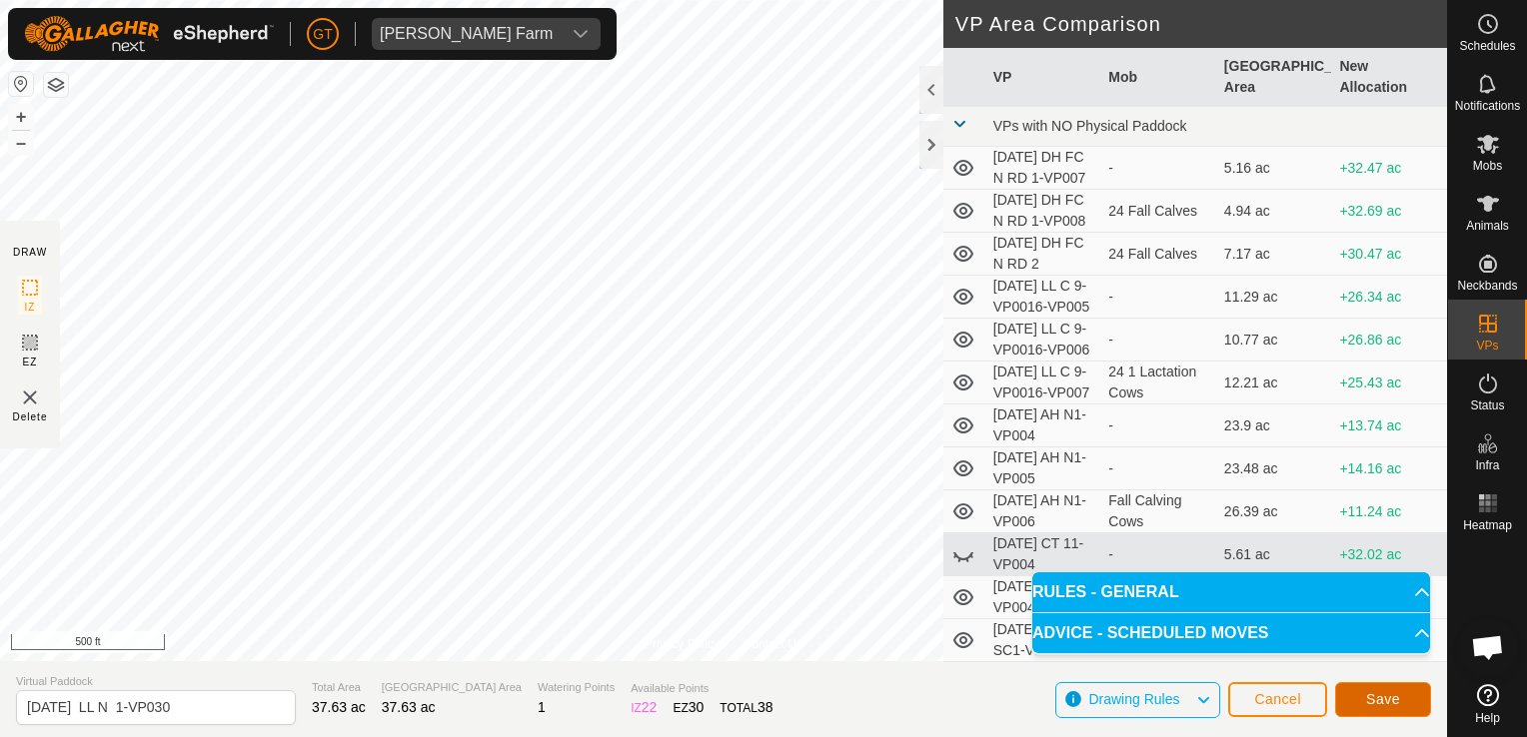
click at [1387, 705] on span "Save" at bounding box center [1383, 699] width 34 height 16
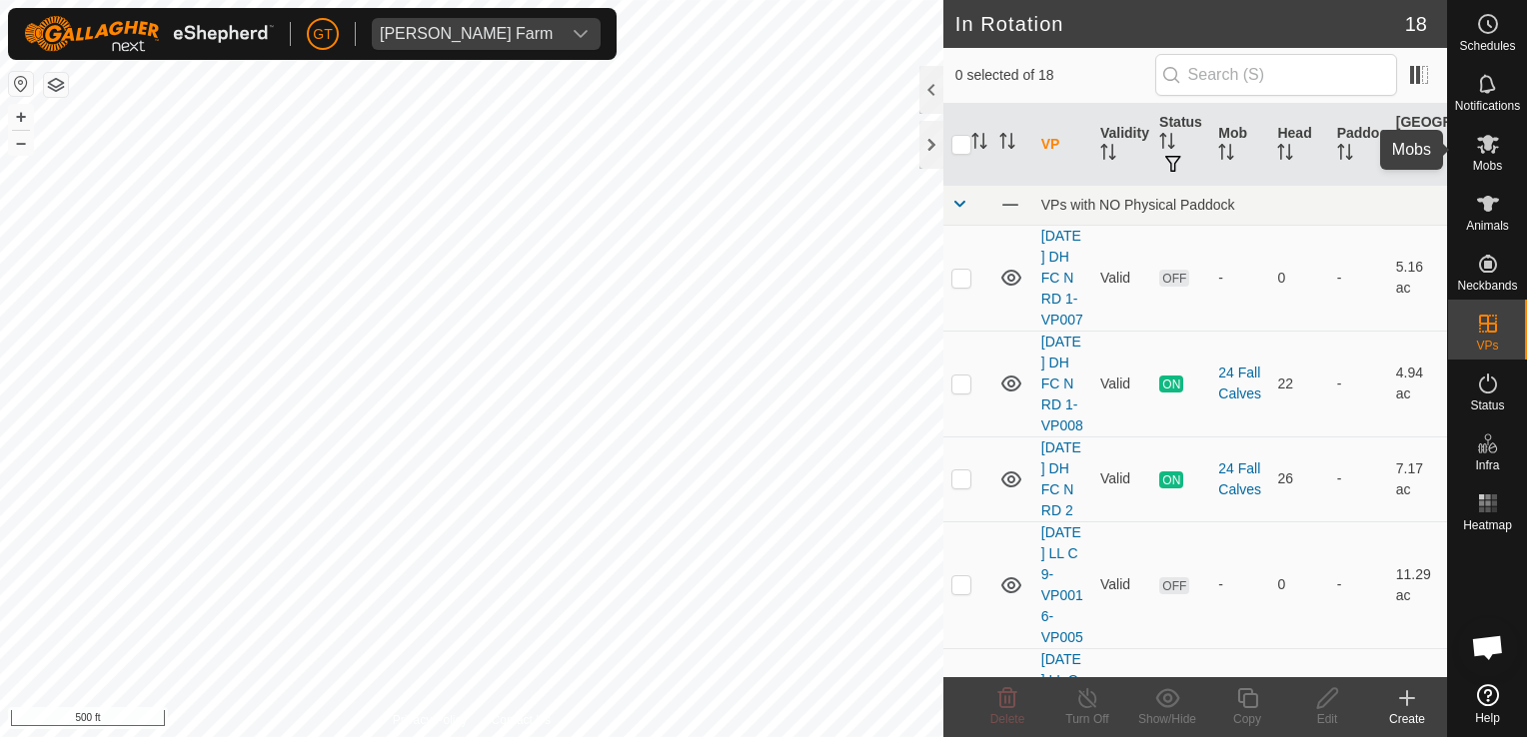
click at [1491, 141] on icon at bounding box center [1488, 144] width 22 height 19
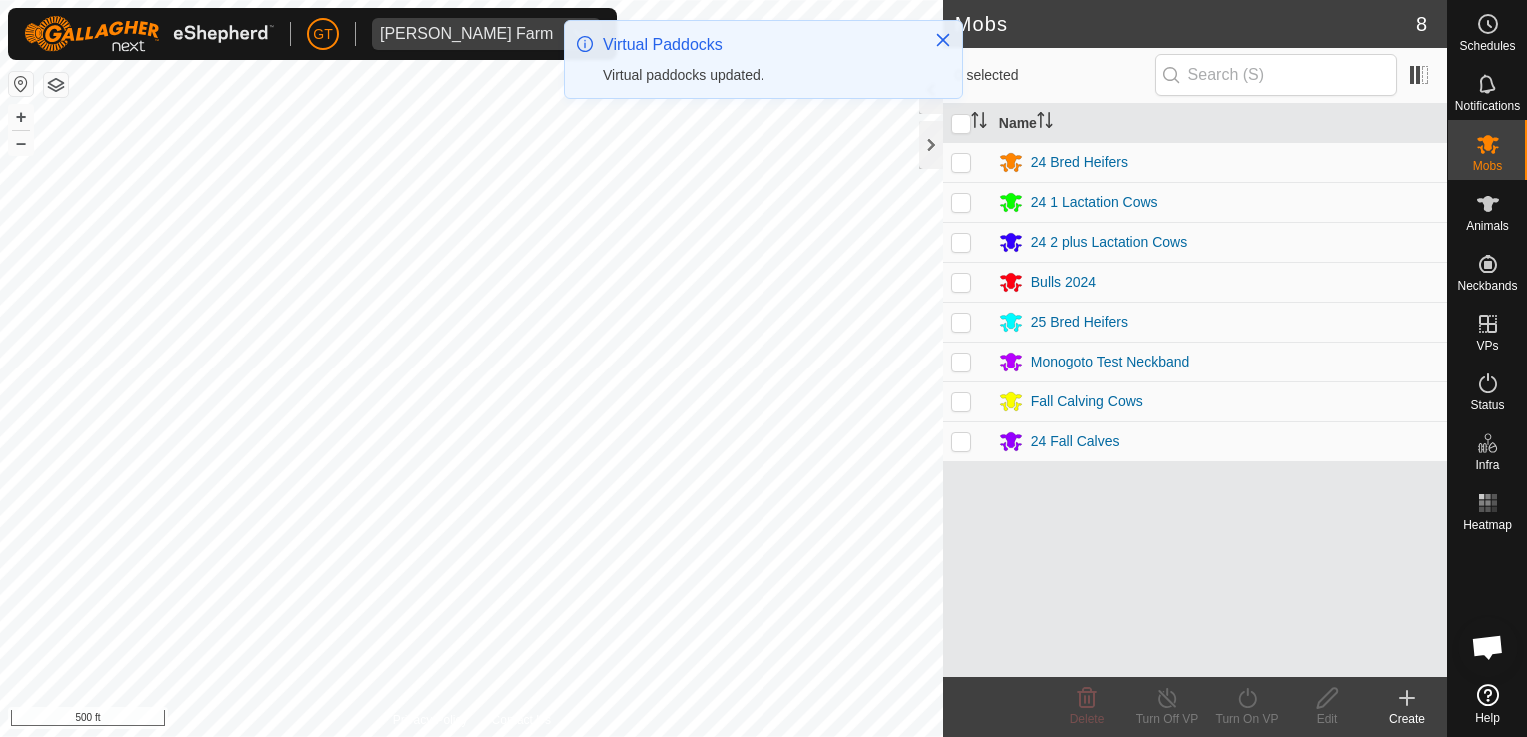
click at [963, 238] on p-checkbox at bounding box center [961, 242] width 20 height 16
checkbox input "true"
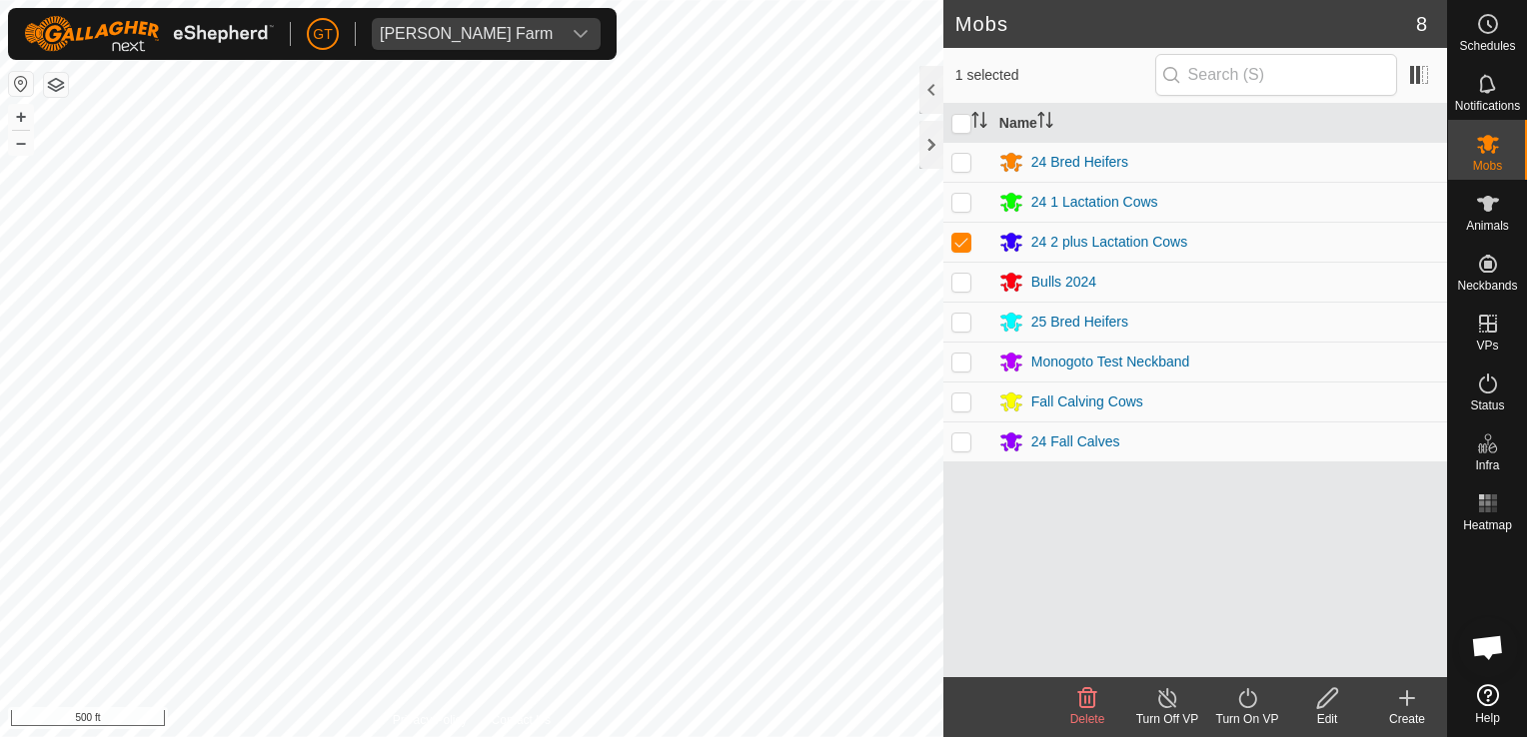
click at [1251, 701] on icon at bounding box center [1247, 698] width 25 height 24
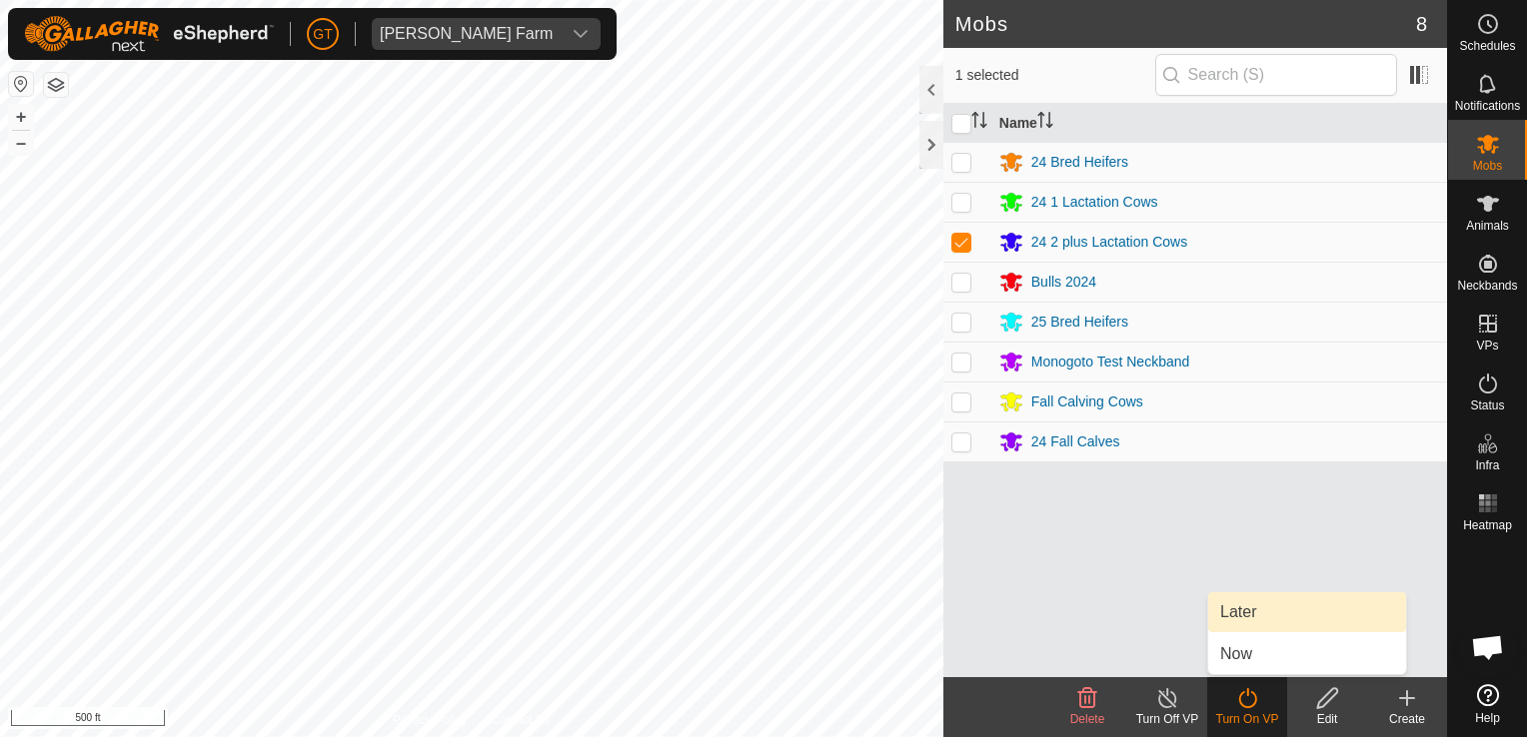
click at [1253, 617] on link "Later" at bounding box center [1307, 612] width 198 height 40
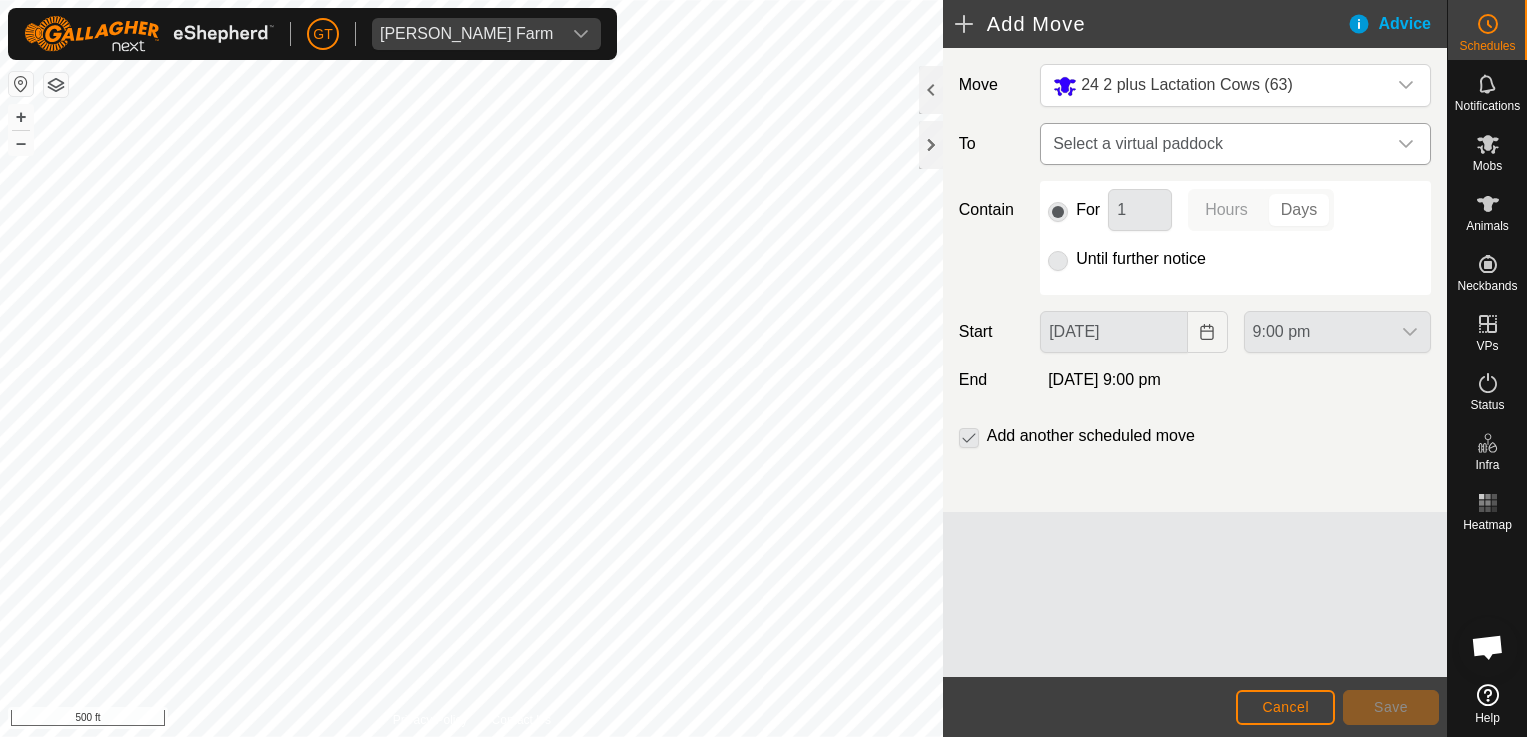
click at [1416, 142] on div "dropdown trigger" at bounding box center [1406, 144] width 40 height 40
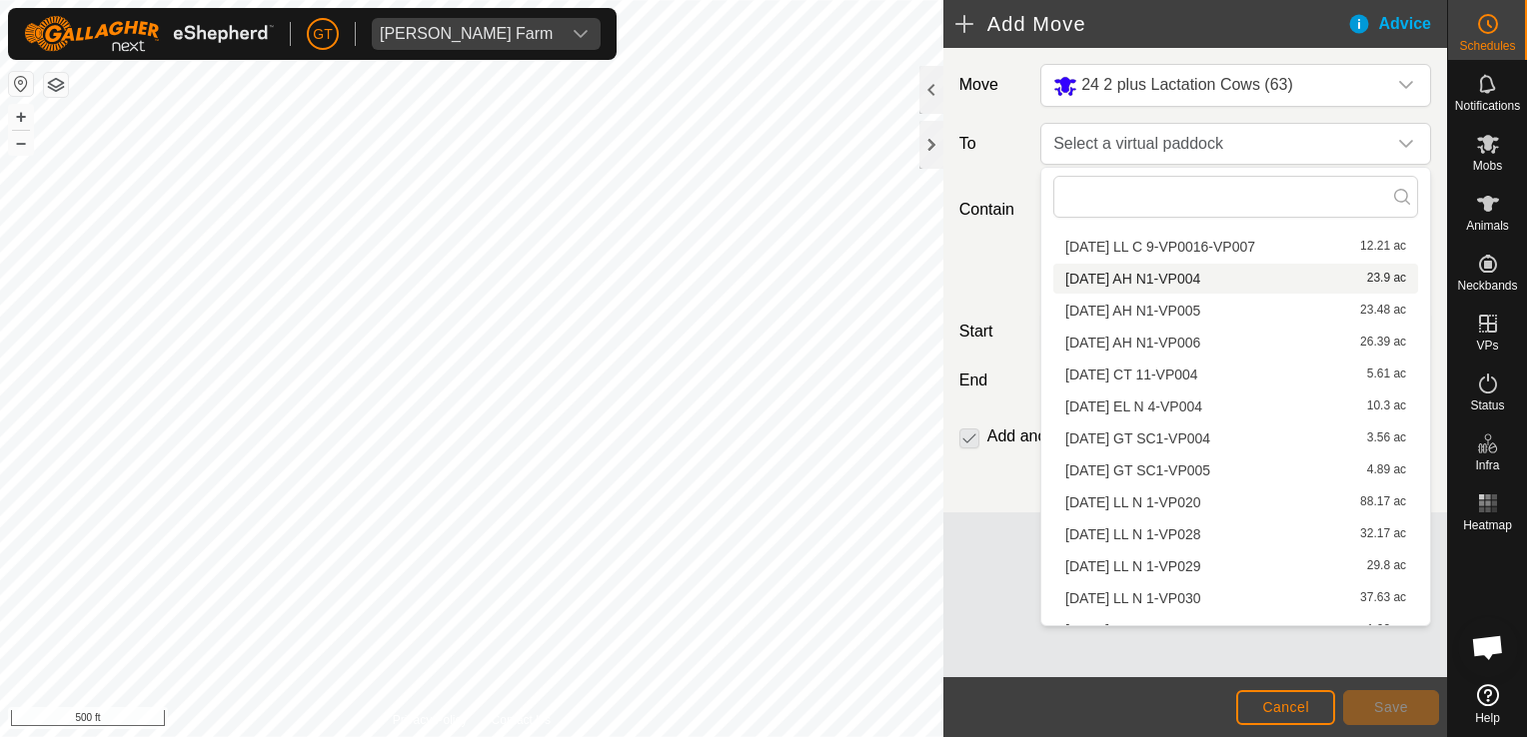
scroll to position [220, 0]
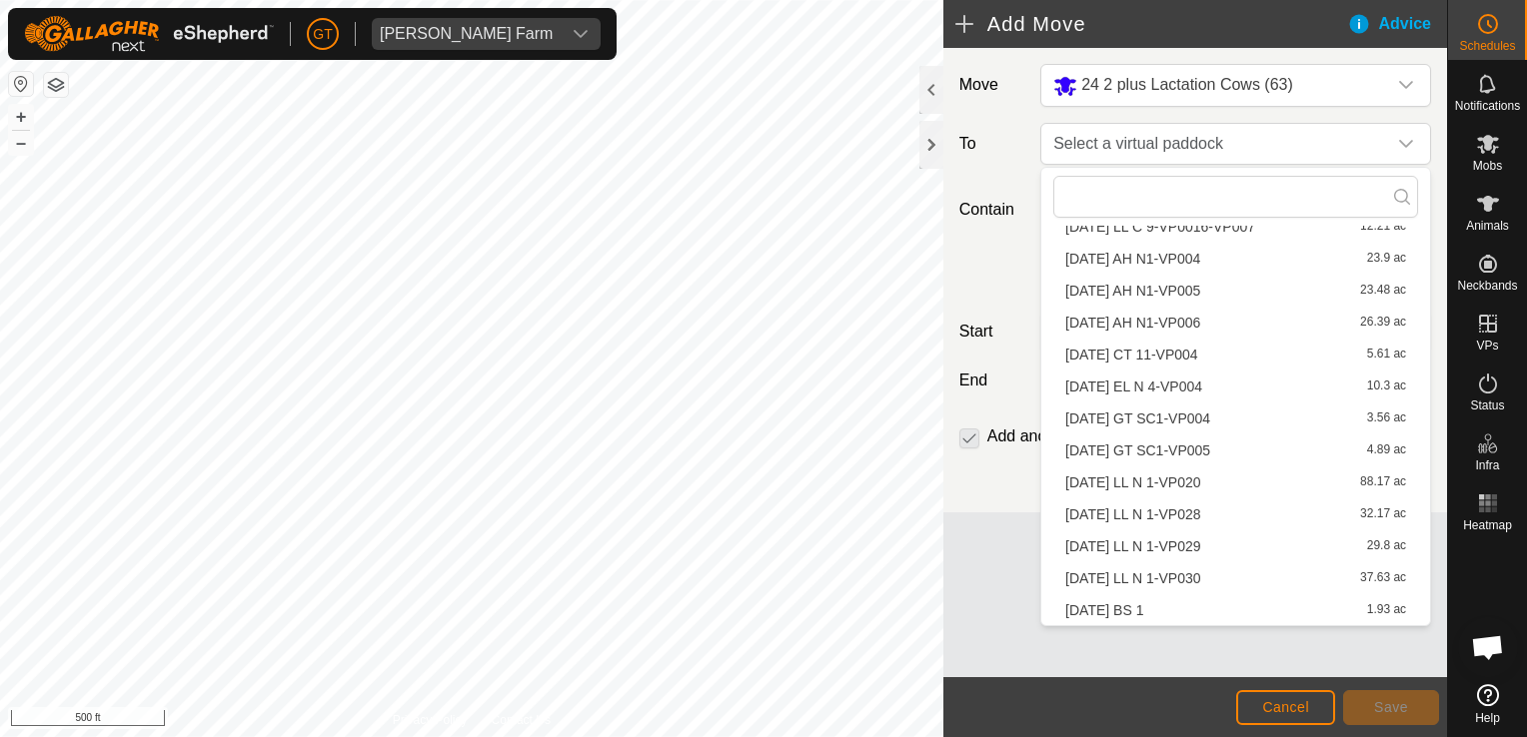
click at [1227, 579] on li "2025-08-13 LL N 1-VP030 37.63 ac" at bounding box center [1235, 578] width 365 height 30
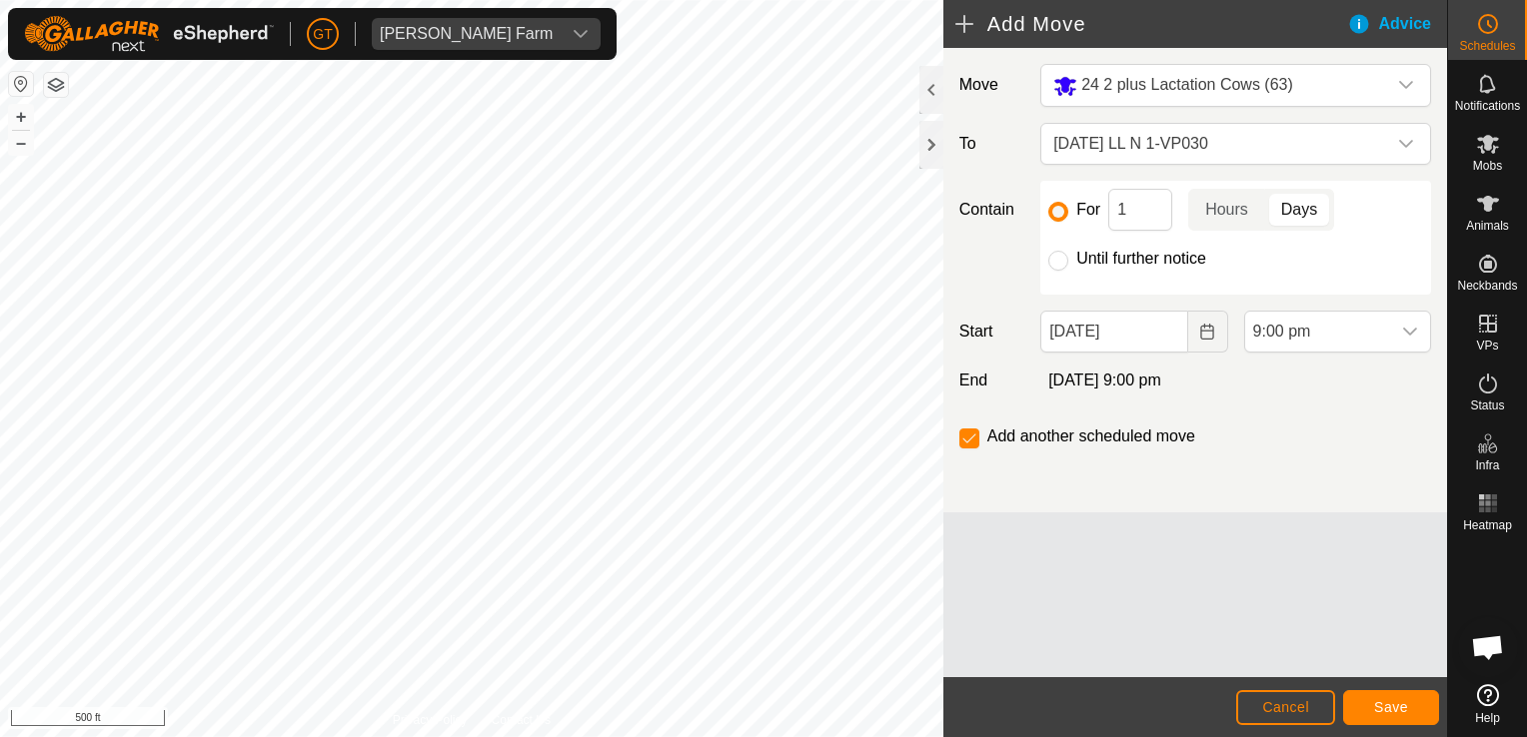
drag, startPoint x: 1062, startPoint y: 264, endPoint x: 1130, endPoint y: 303, distance: 78.3
click at [1063, 264] on input "Until further notice" at bounding box center [1058, 261] width 20 height 20
radio input "true"
checkbox input "false"
click at [1209, 324] on icon "Choose Date" at bounding box center [1206, 332] width 13 height 16
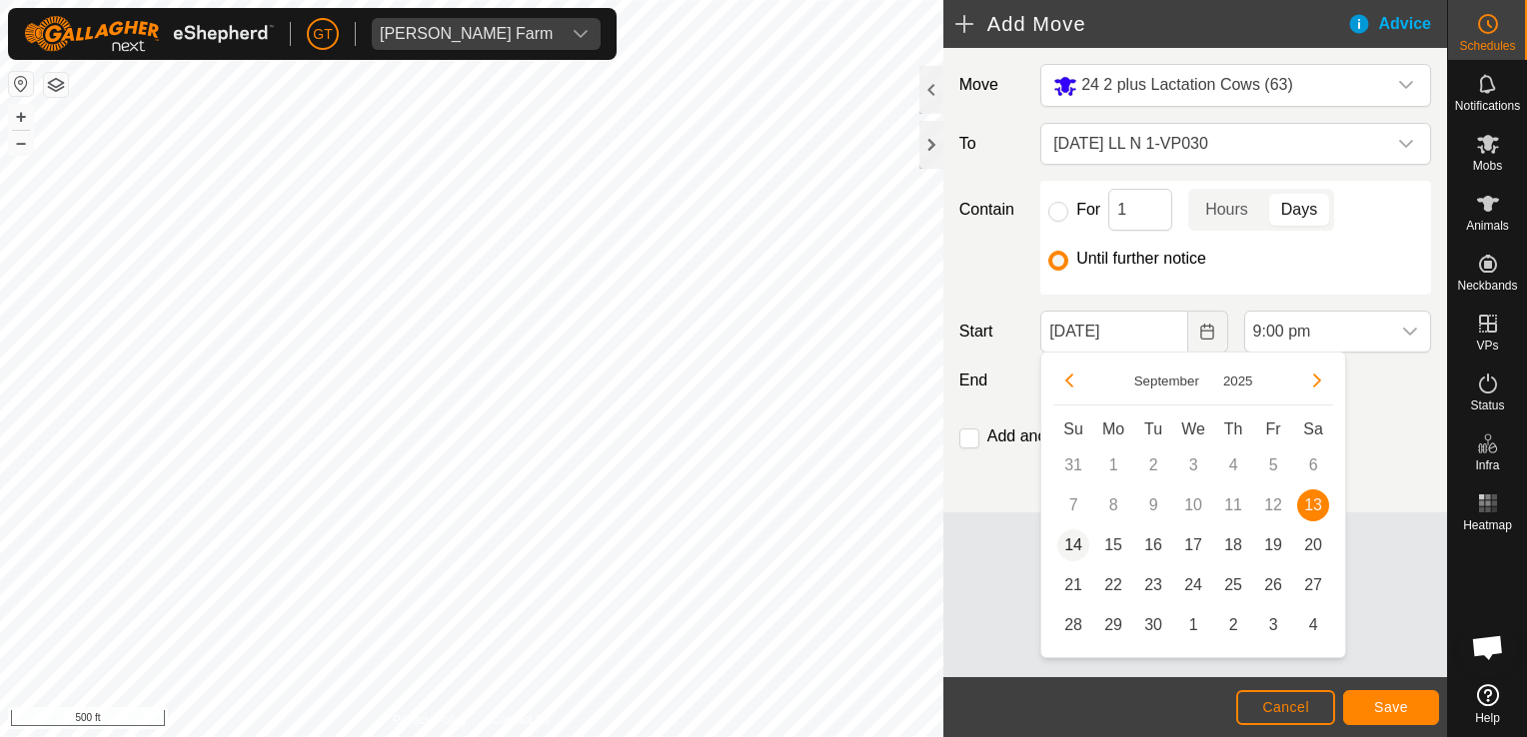
click at [1075, 538] on span "14" at bounding box center [1073, 545] width 32 height 32
type input "14 Sep, 2025"
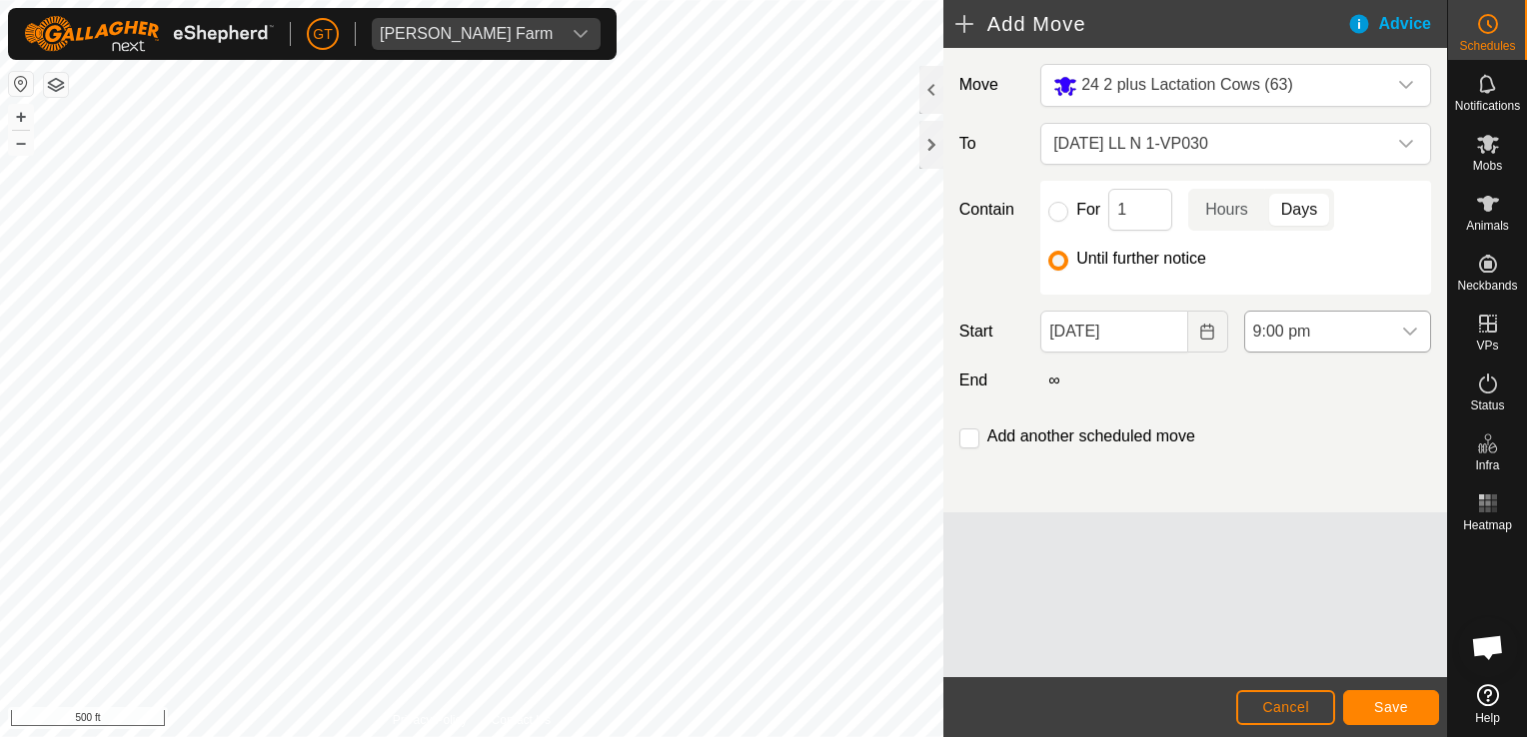
click at [1414, 329] on icon "dropdown trigger" at bounding box center [1410, 332] width 14 height 8
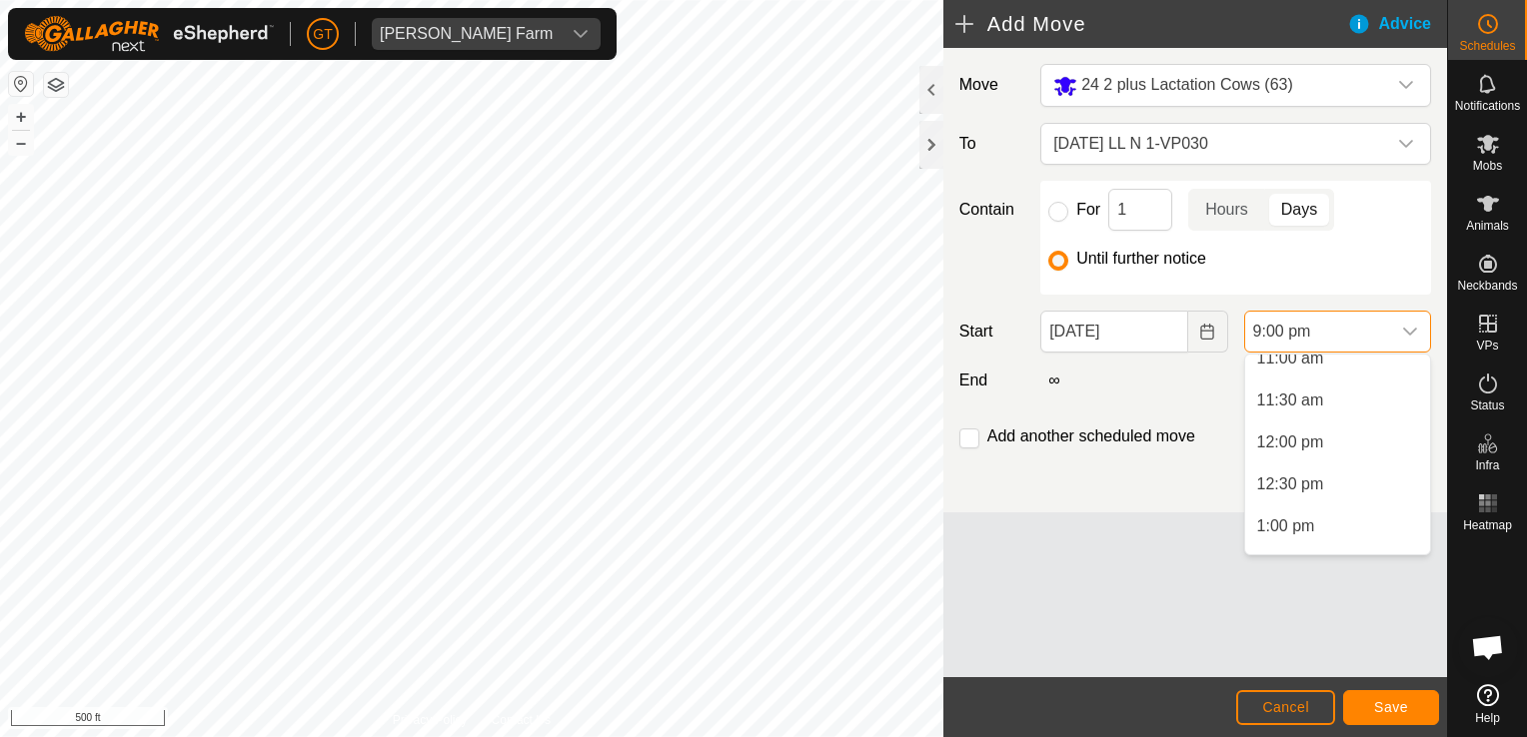
scroll to position [912, 0]
click at [1323, 469] on li "12:00 pm" at bounding box center [1337, 470] width 185 height 40
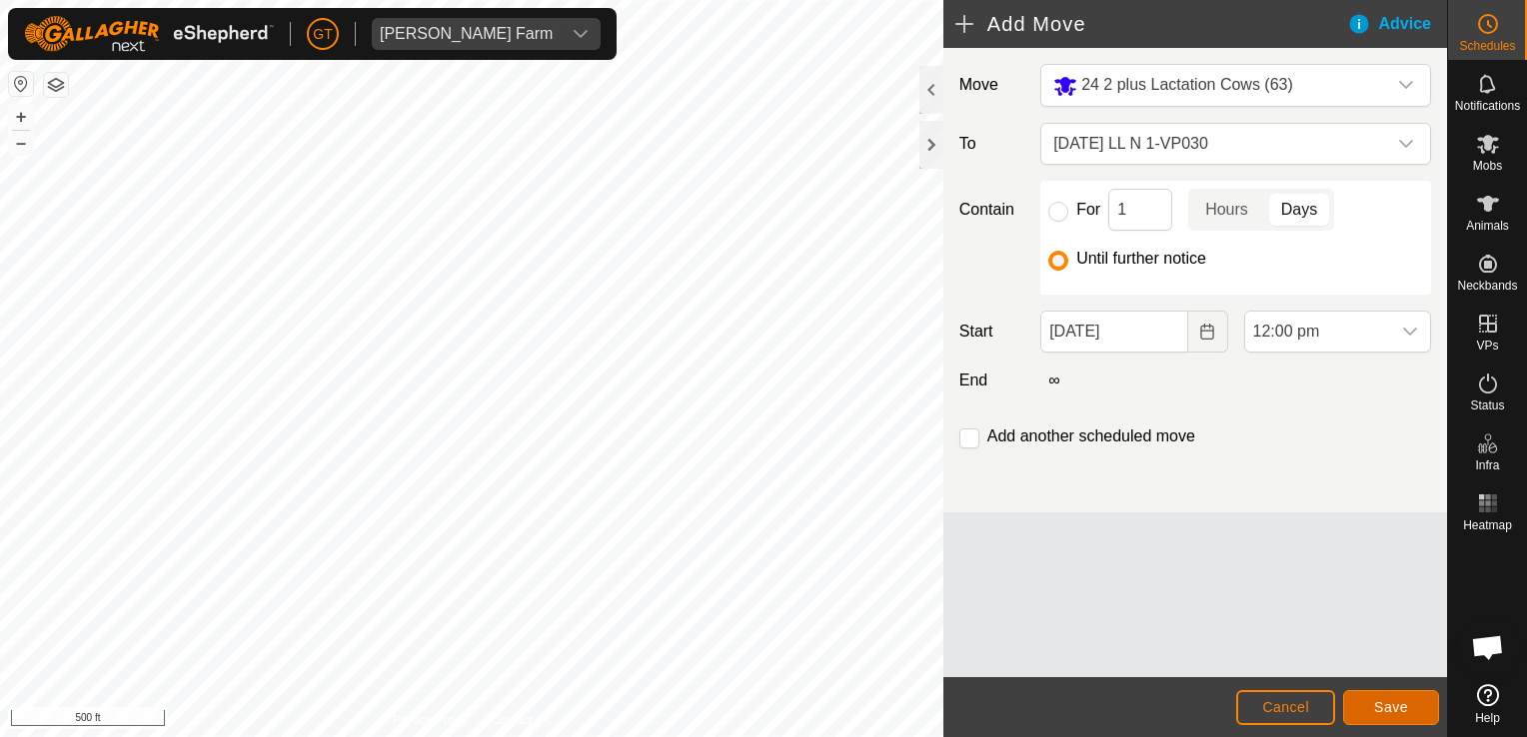
click at [1399, 702] on span "Save" at bounding box center [1391, 707] width 34 height 16
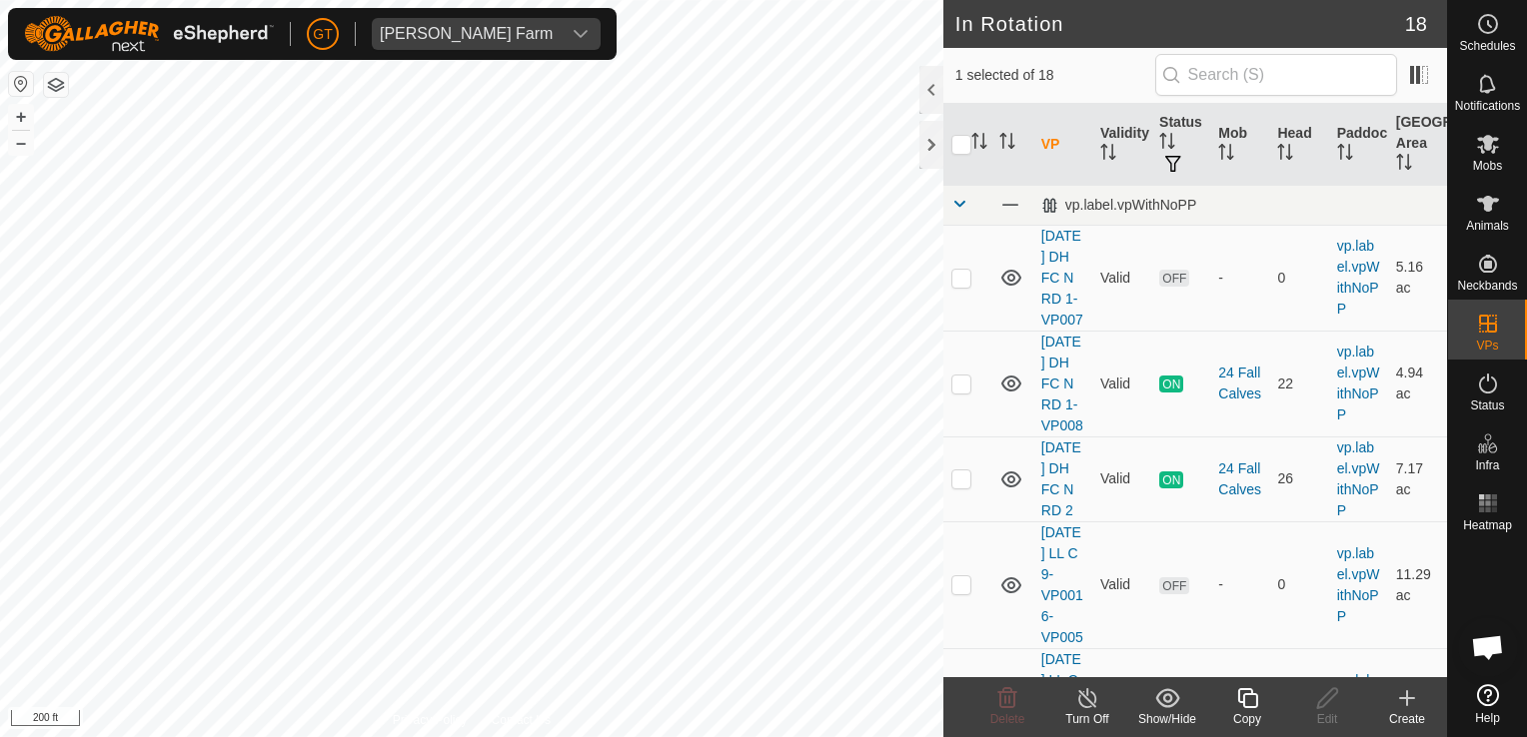
click at [1248, 692] on icon at bounding box center [1247, 698] width 25 height 24
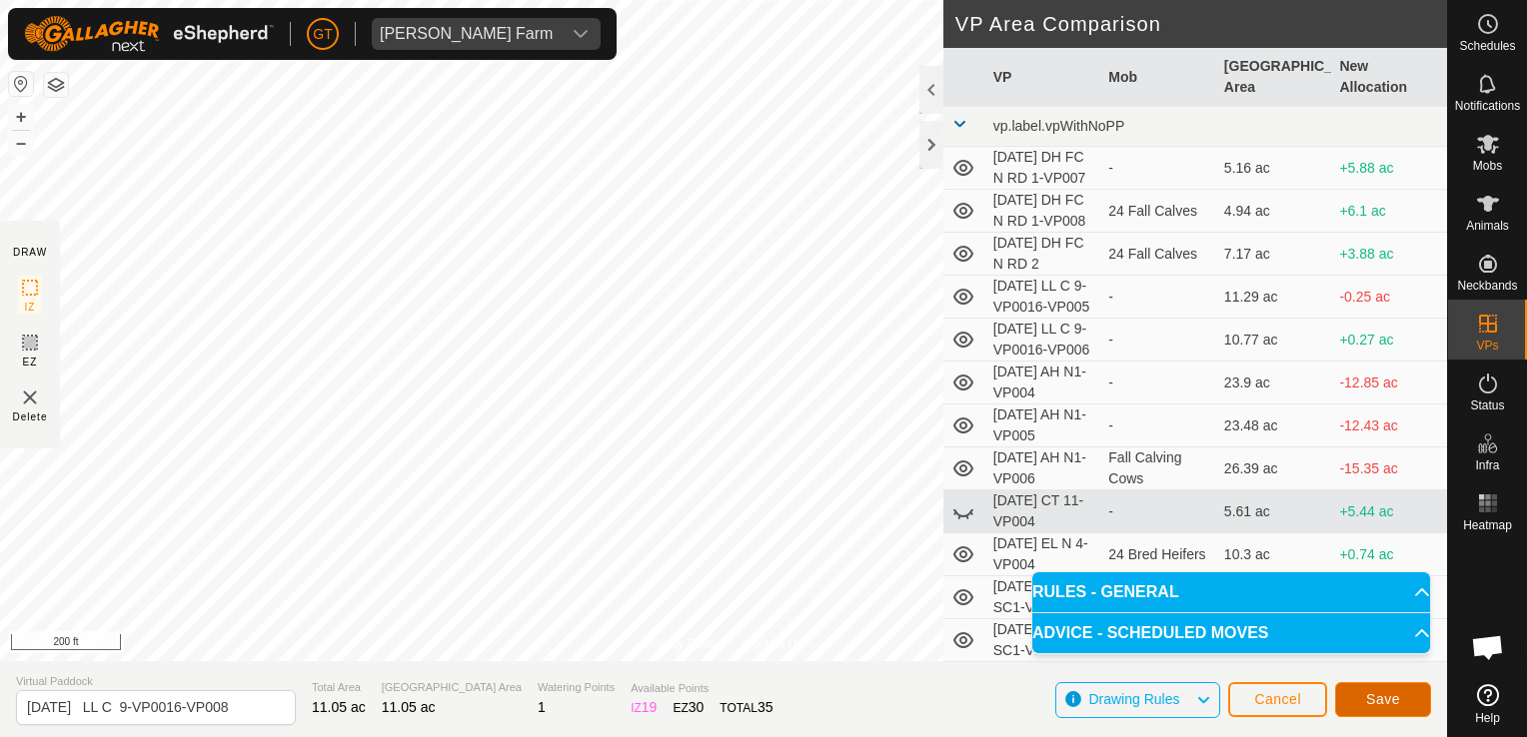
click at [1387, 703] on span "Save" at bounding box center [1383, 699] width 34 height 16
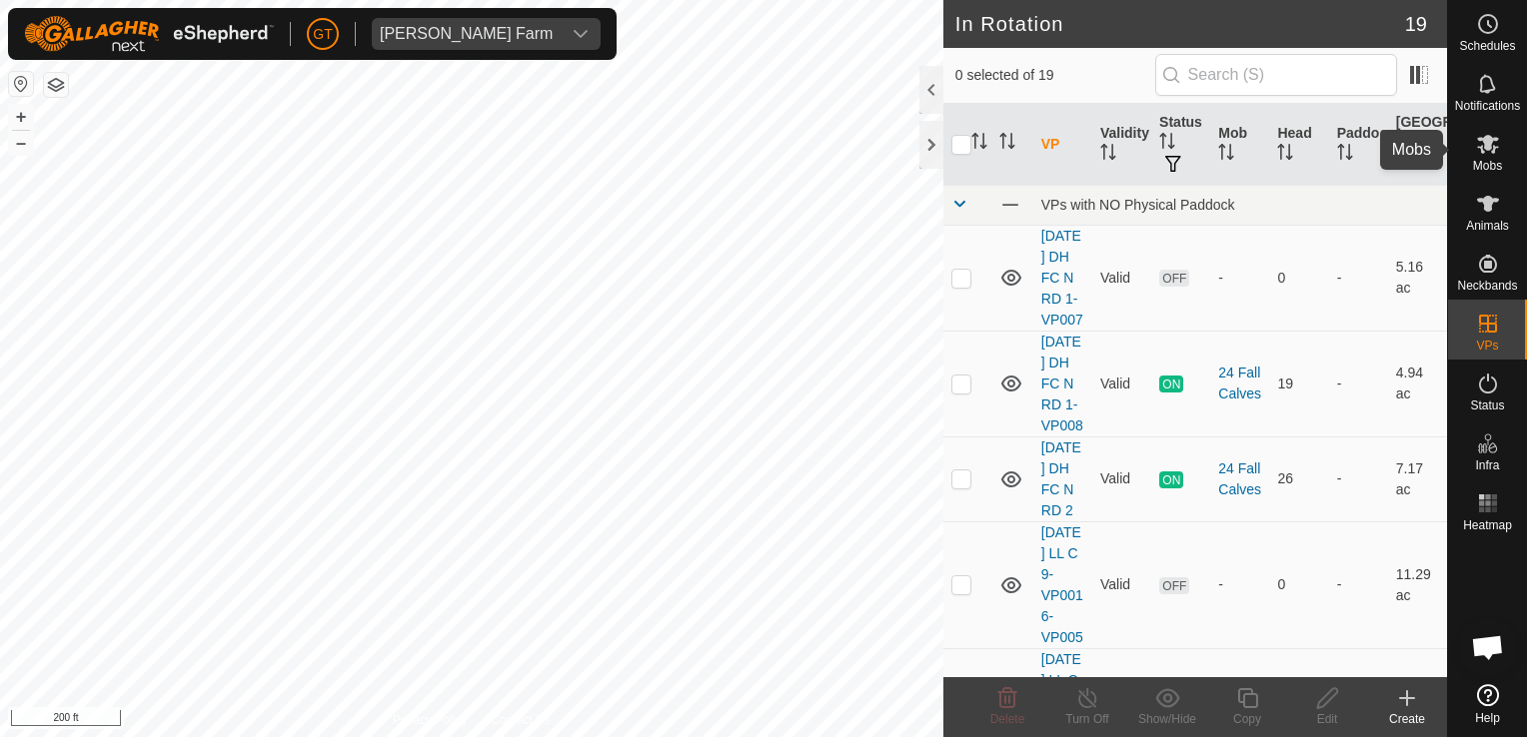
click at [1487, 139] on icon at bounding box center [1488, 144] width 22 height 19
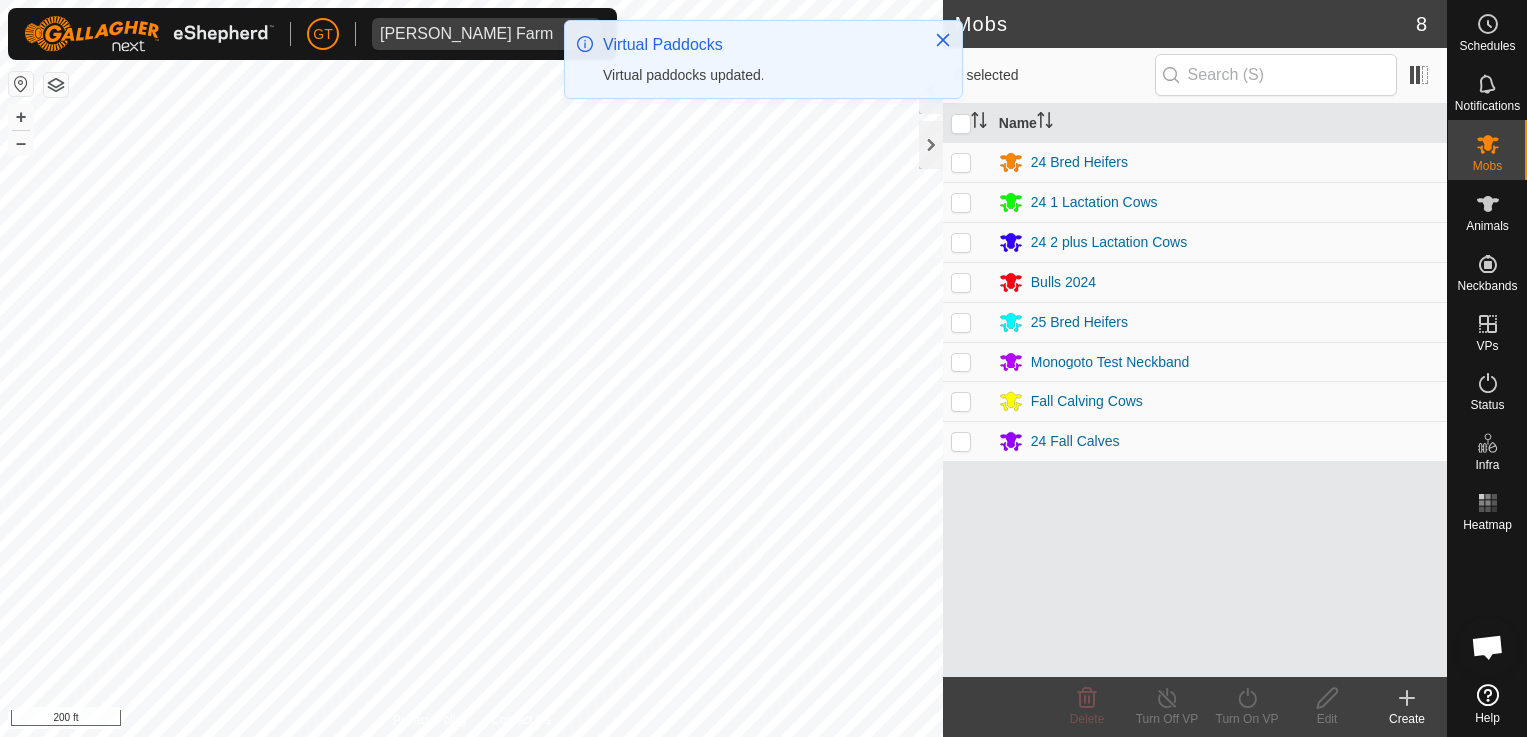
click at [960, 190] on td at bounding box center [967, 202] width 48 height 40
checkbox input "true"
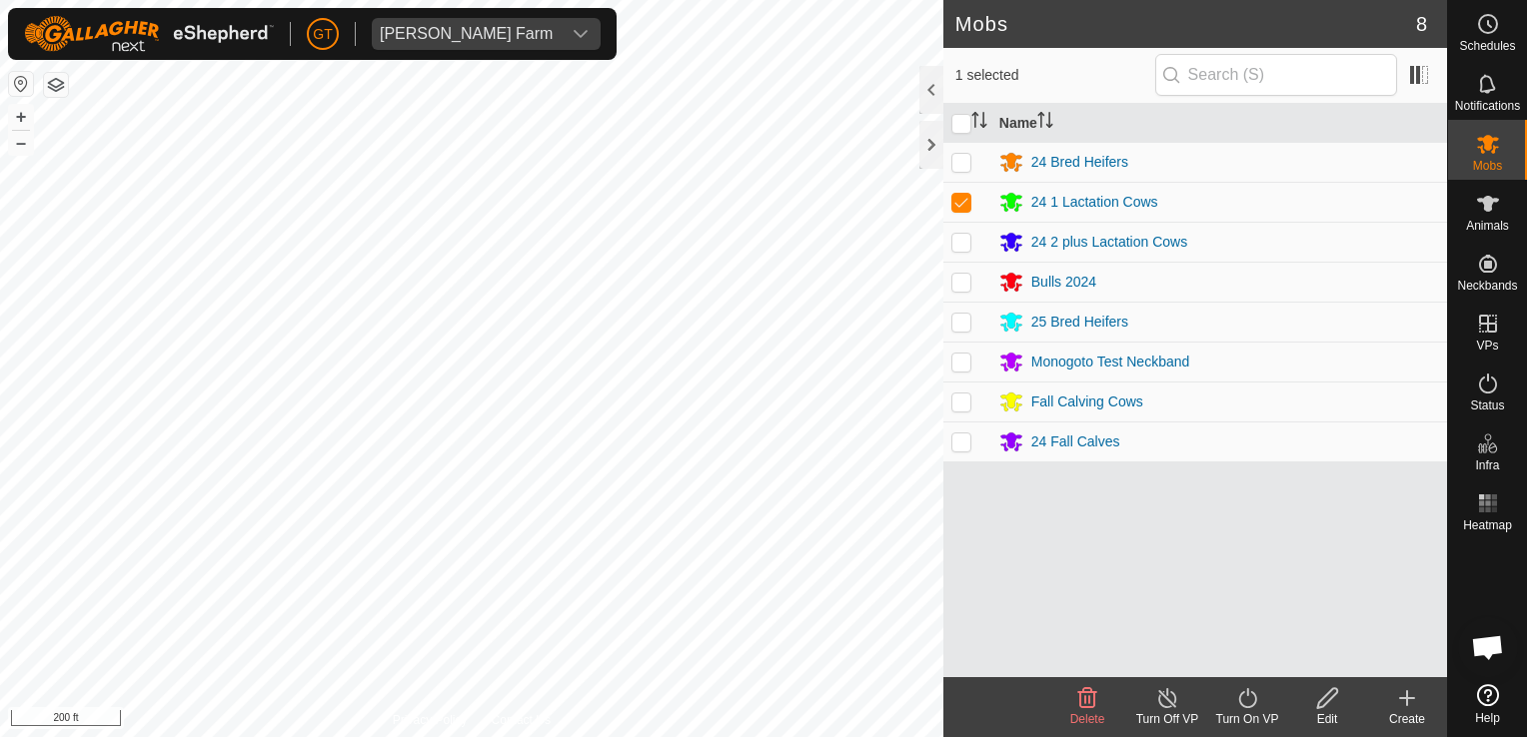
click at [1232, 701] on turn-on-svg-icon at bounding box center [1247, 698] width 80 height 24
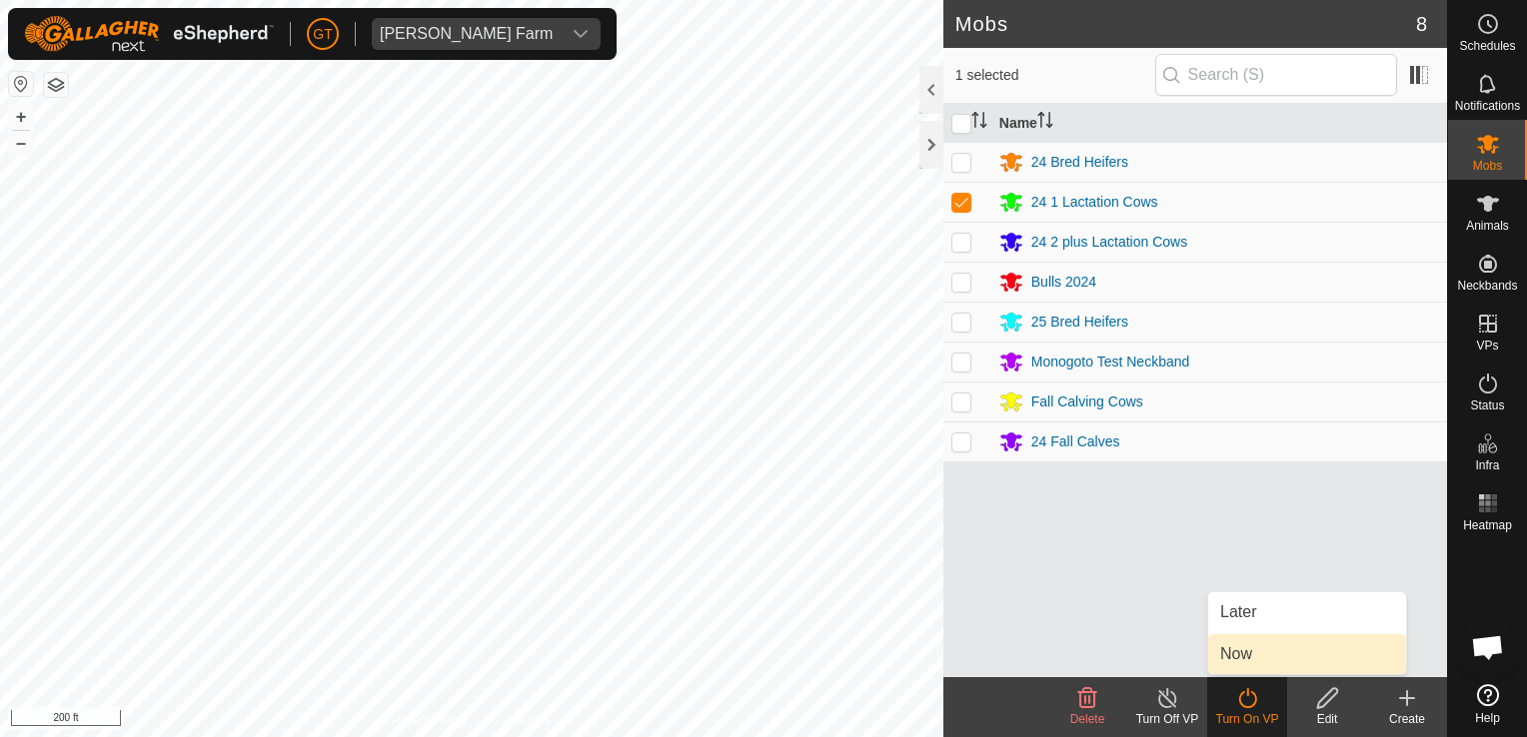
click at [1285, 656] on link "Now" at bounding box center [1307, 654] width 198 height 40
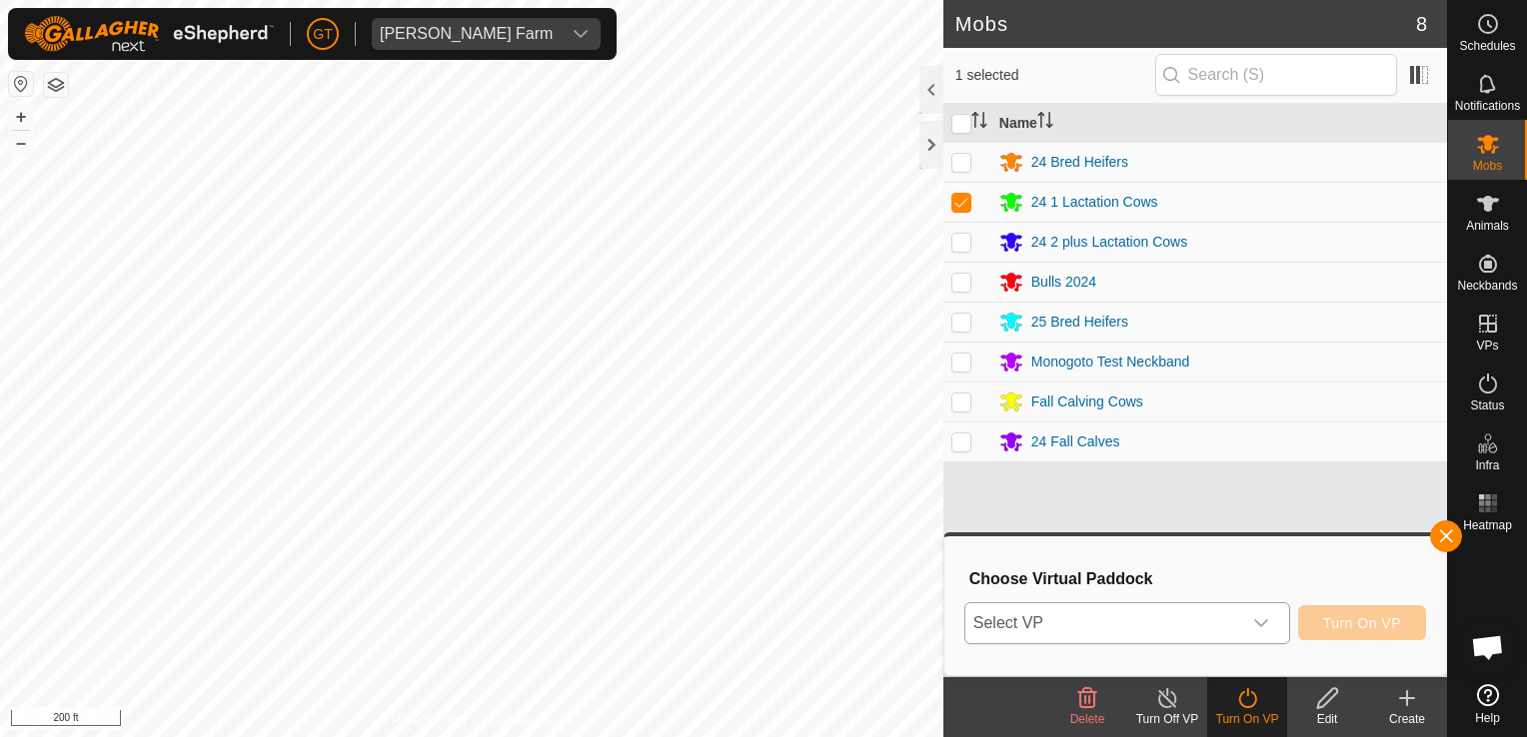
click at [1268, 621] on icon "dropdown trigger" at bounding box center [1261, 623] width 14 height 8
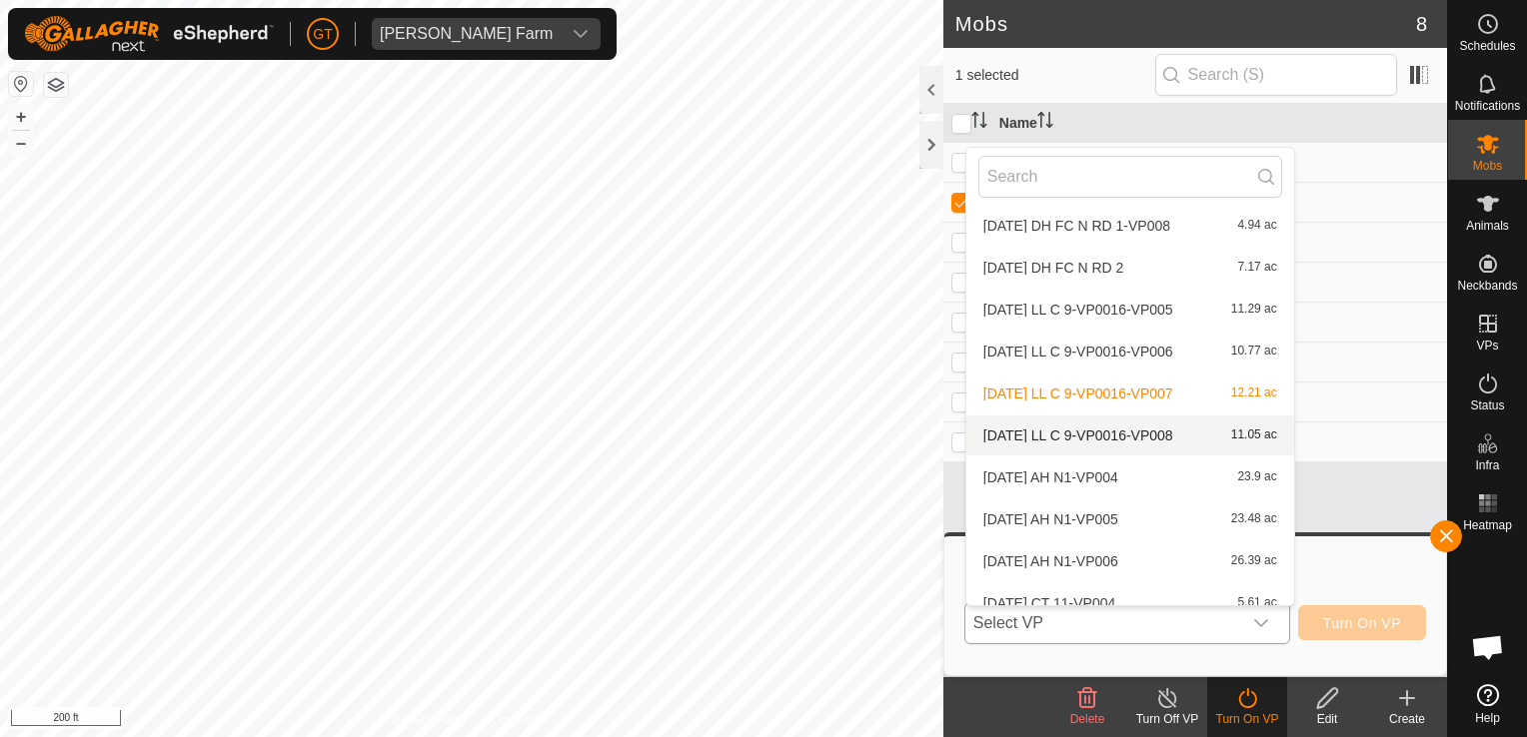
scroll to position [122, 0]
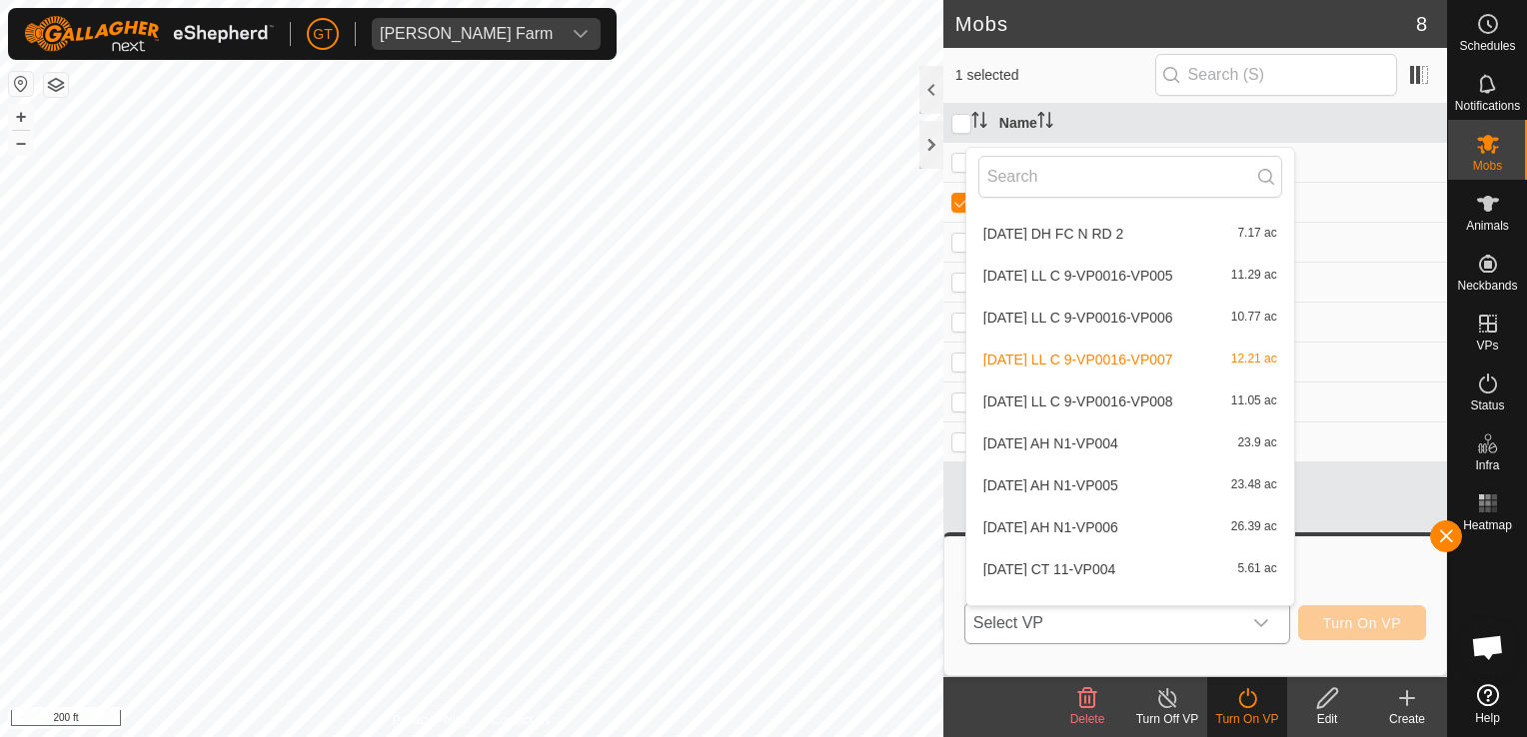
click at [1148, 401] on li "2025-08-13 LL C 9-VP0016-VP008 11.05 ac" at bounding box center [1130, 402] width 328 height 40
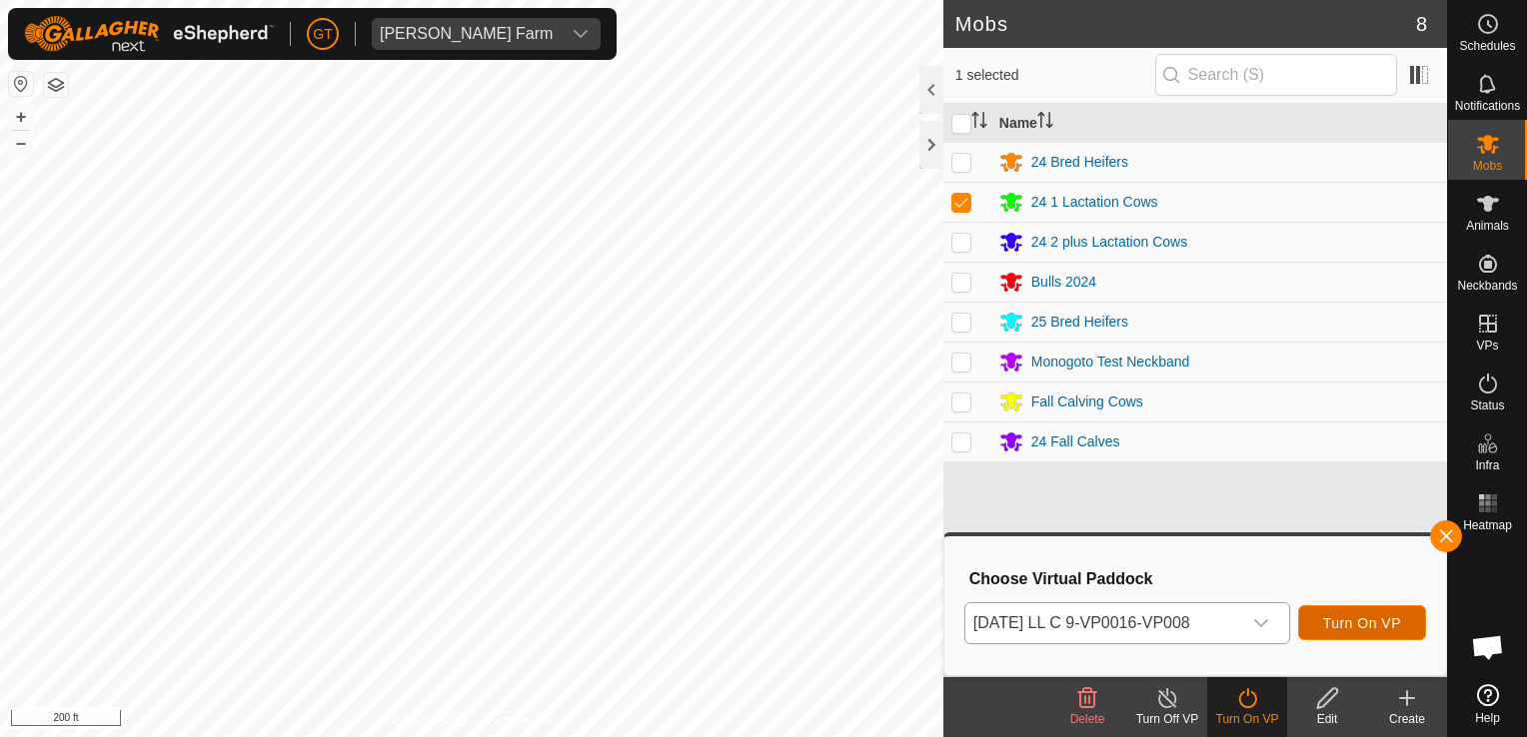
click at [1382, 627] on span "Turn On VP" at bounding box center [1362, 623] width 78 height 16
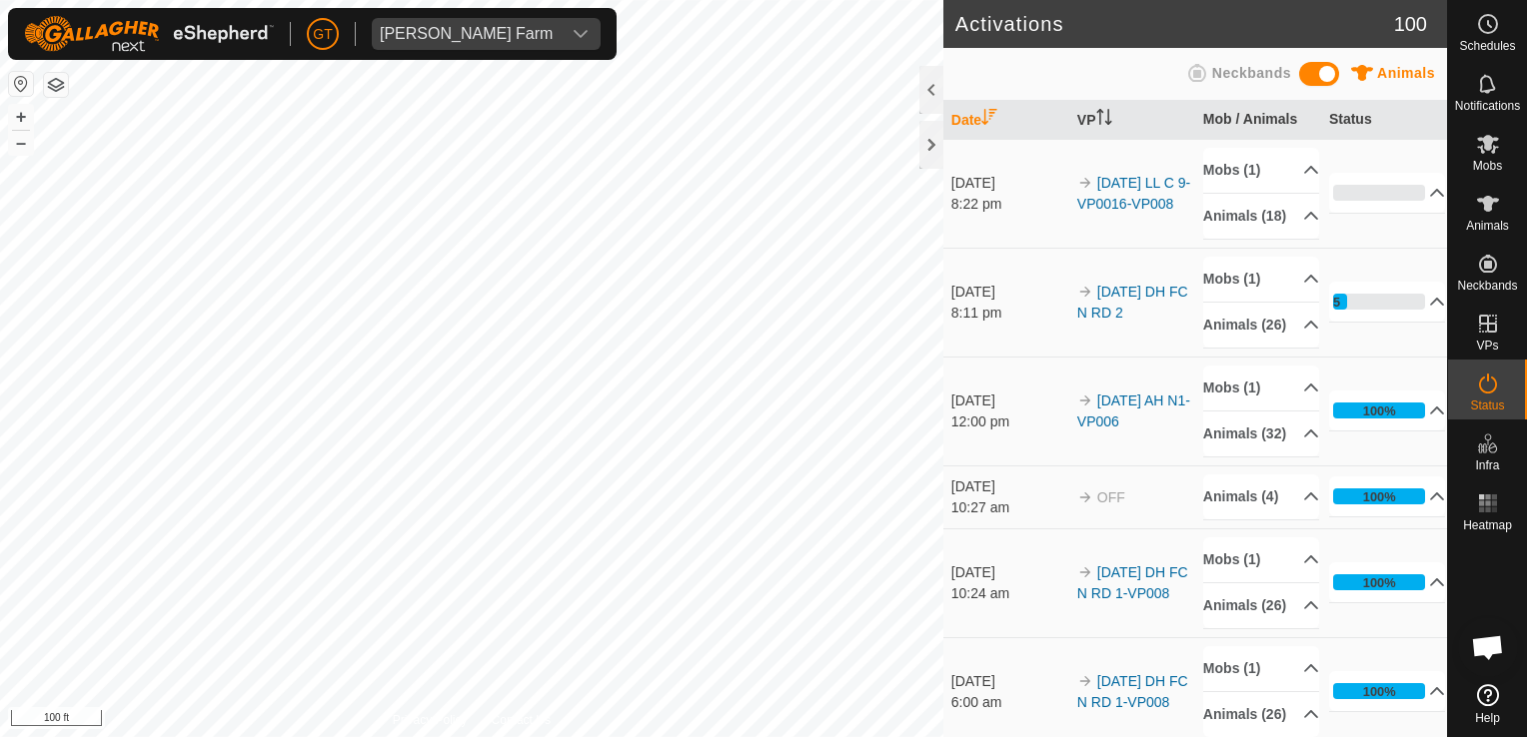
click at [1005, 38] on div "Activations 100 Animals Neckbands Date VP Mob / Animals Status 13 Sept 2025 8:2…" at bounding box center [723, 368] width 1447 height 737
click at [0, 443] on html "[PERSON_NAME] Farm Schedules Notifications Mobs Animals Neckbands VPs Status In…" at bounding box center [763, 368] width 1527 height 737
click at [0, 509] on html "[PERSON_NAME] Farm Schedules Notifications Mobs Animals Neckbands VPs Status In…" at bounding box center [763, 368] width 1527 height 737
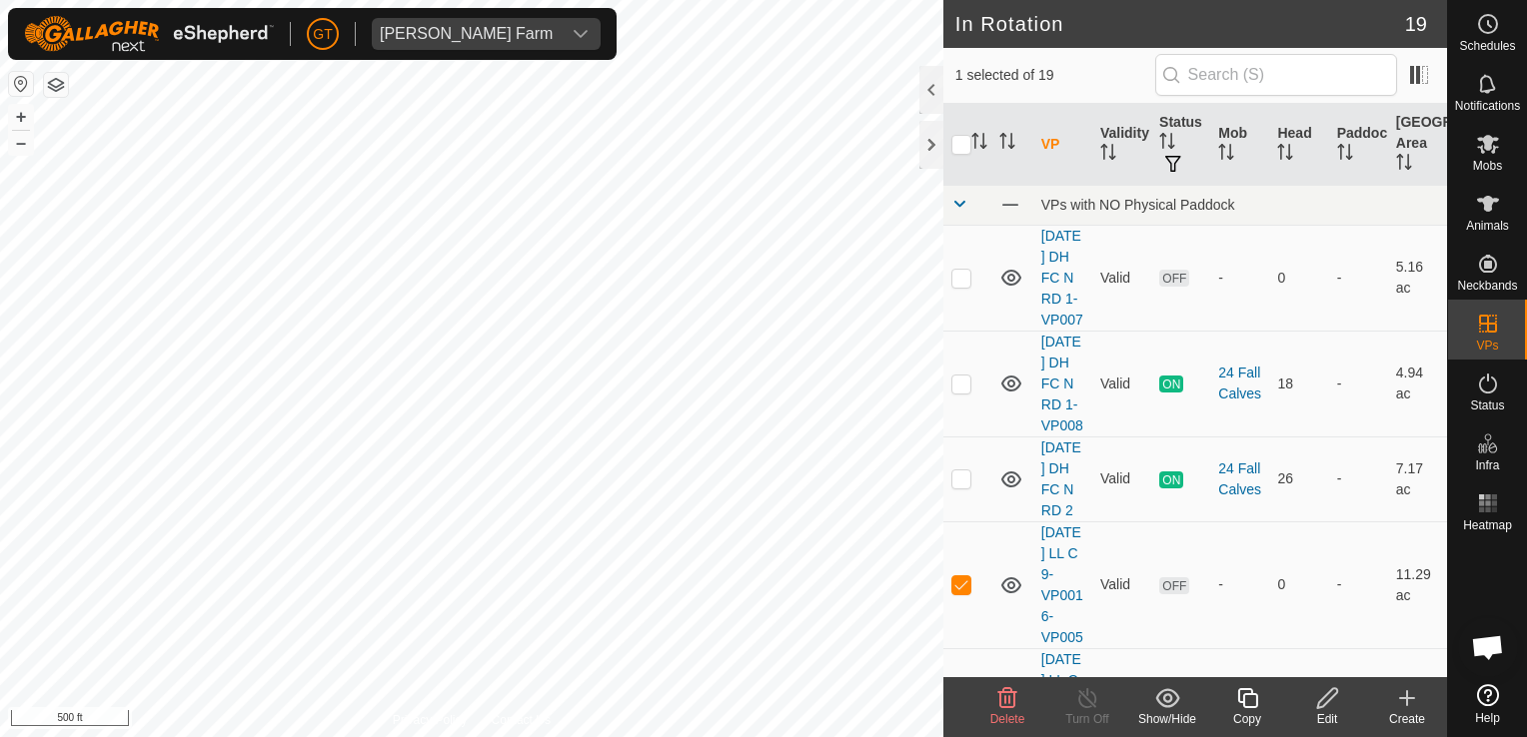
click at [1003, 696] on icon at bounding box center [1007, 698] width 24 height 24
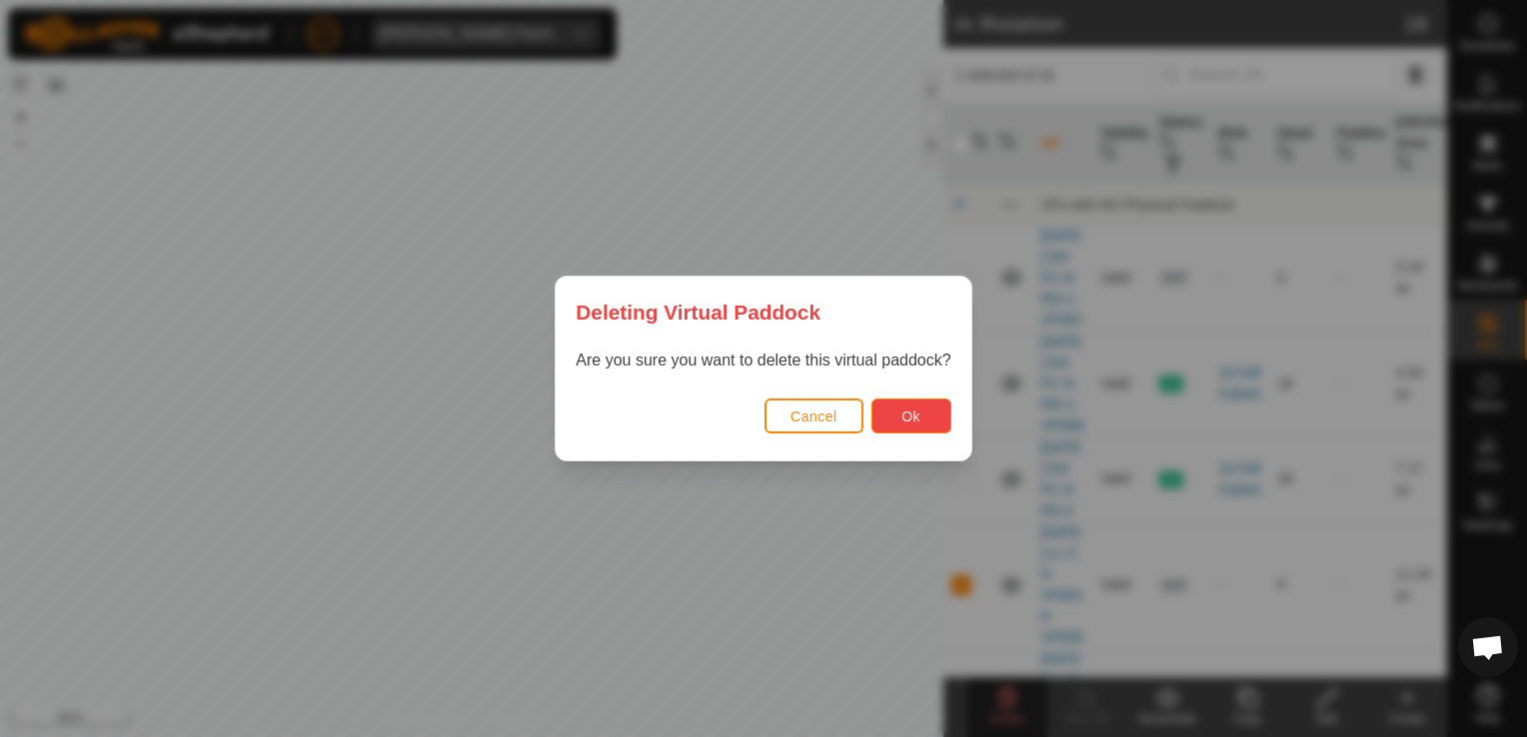
click at [917, 422] on span "Ok" at bounding box center [910, 417] width 19 height 16
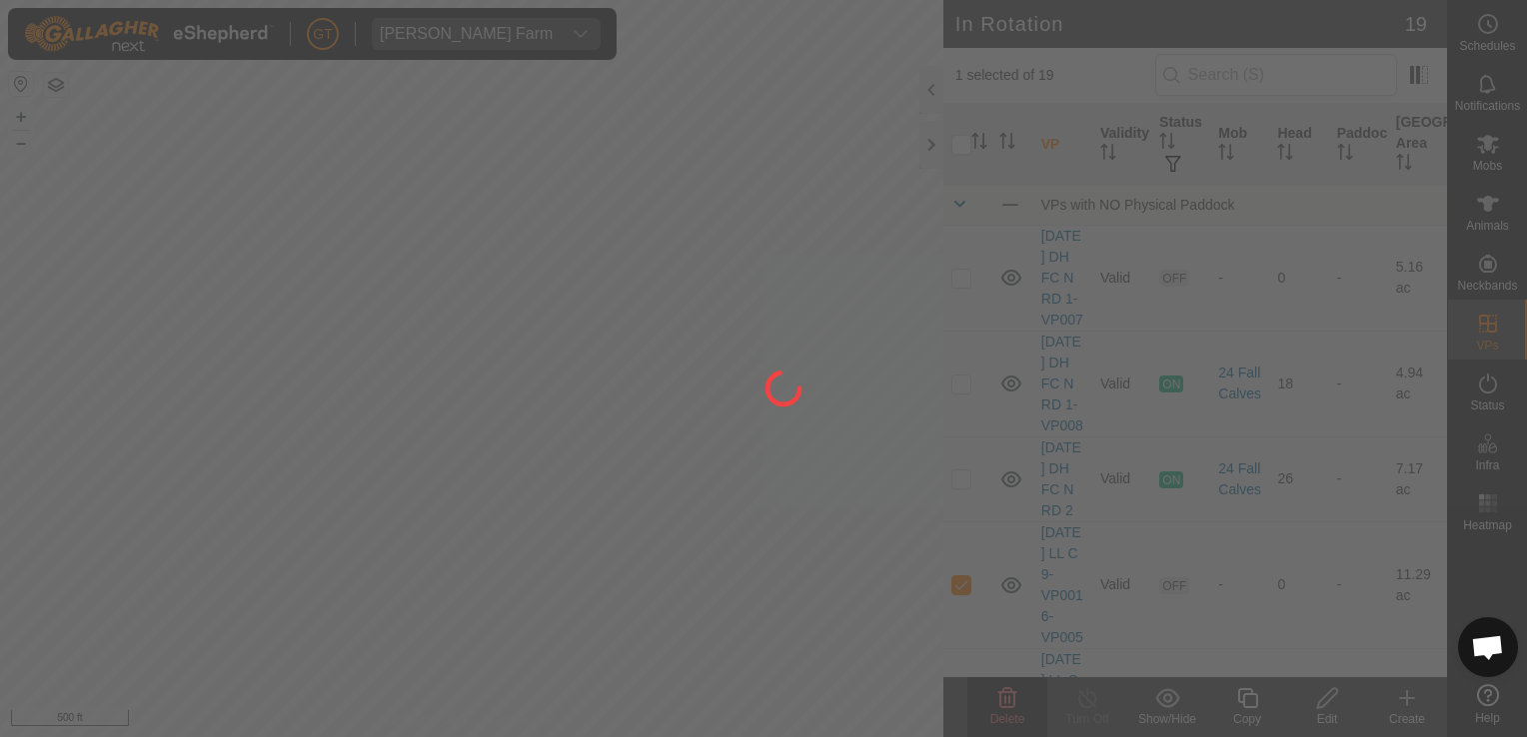
checkbox input "false"
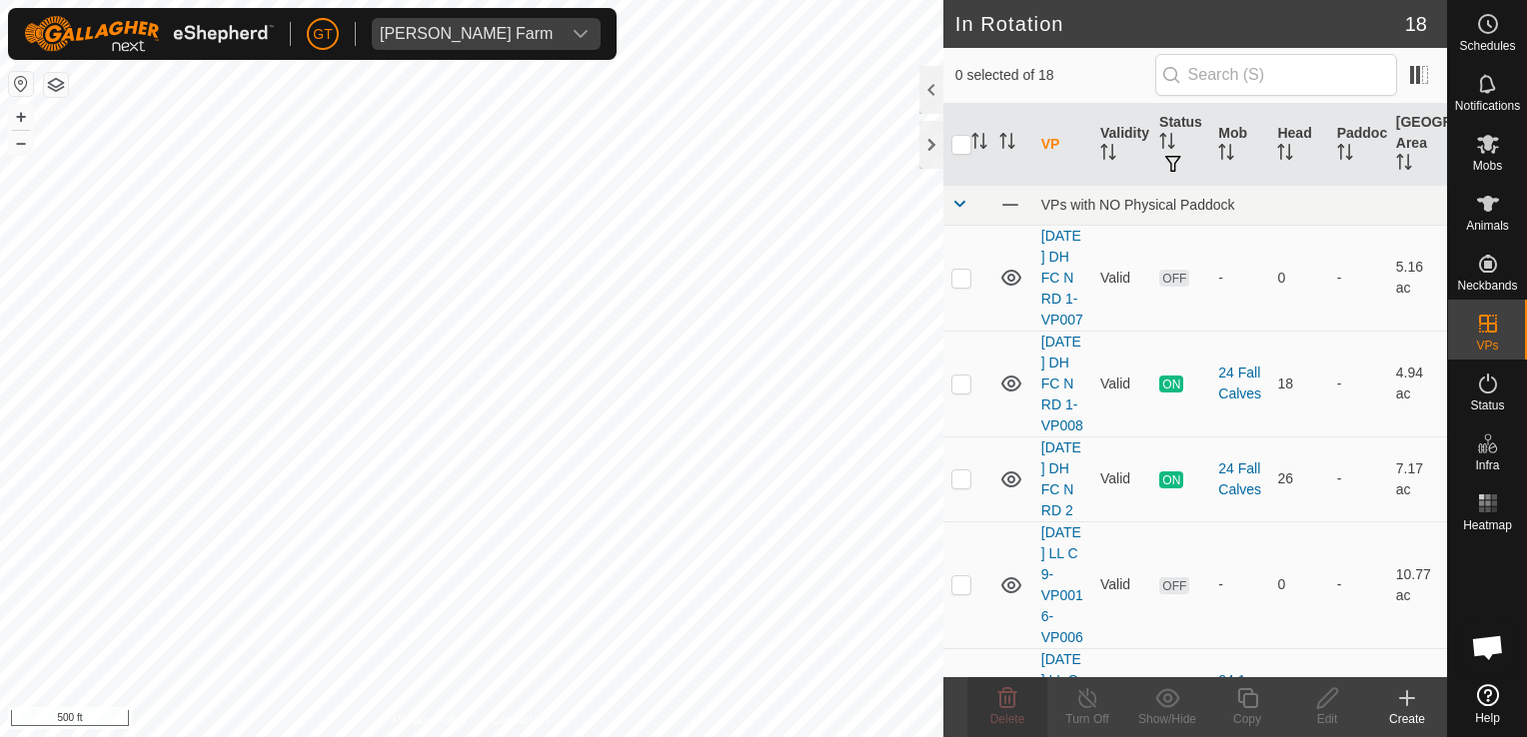
checkbox input "true"
checkbox input "false"
checkbox input "true"
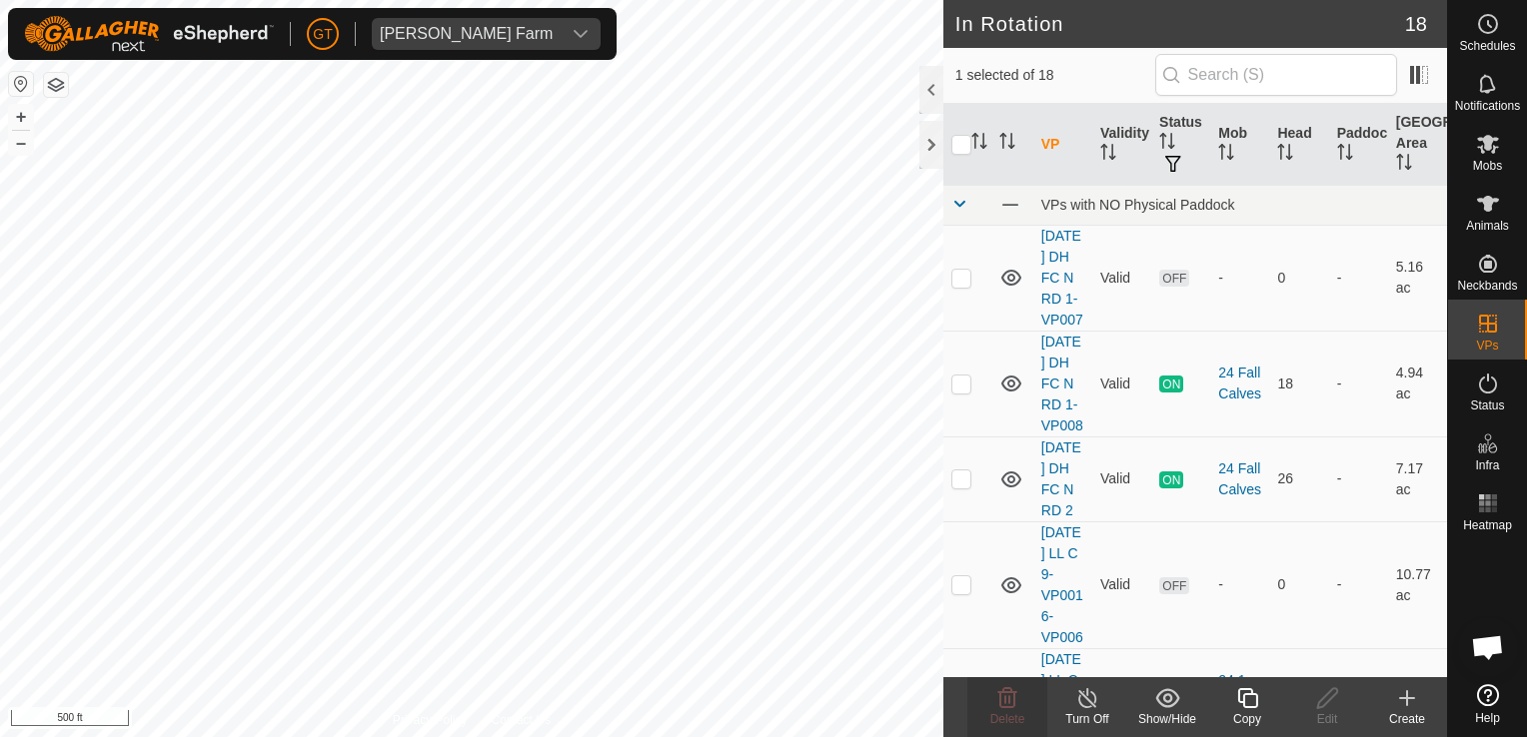
checkbox input "true"
checkbox input "false"
checkbox input "true"
checkbox input "false"
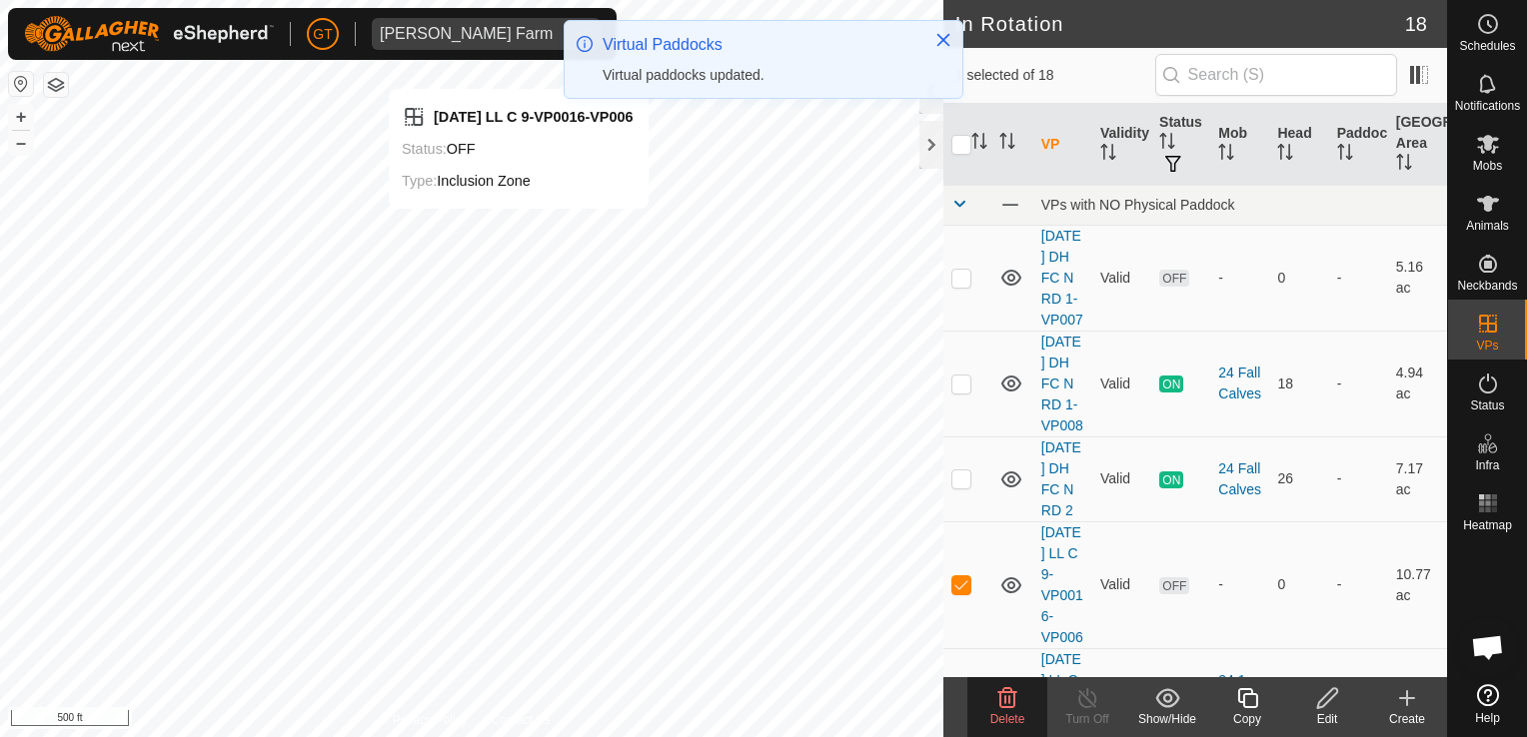
checkbox input "false"
checkbox input "true"
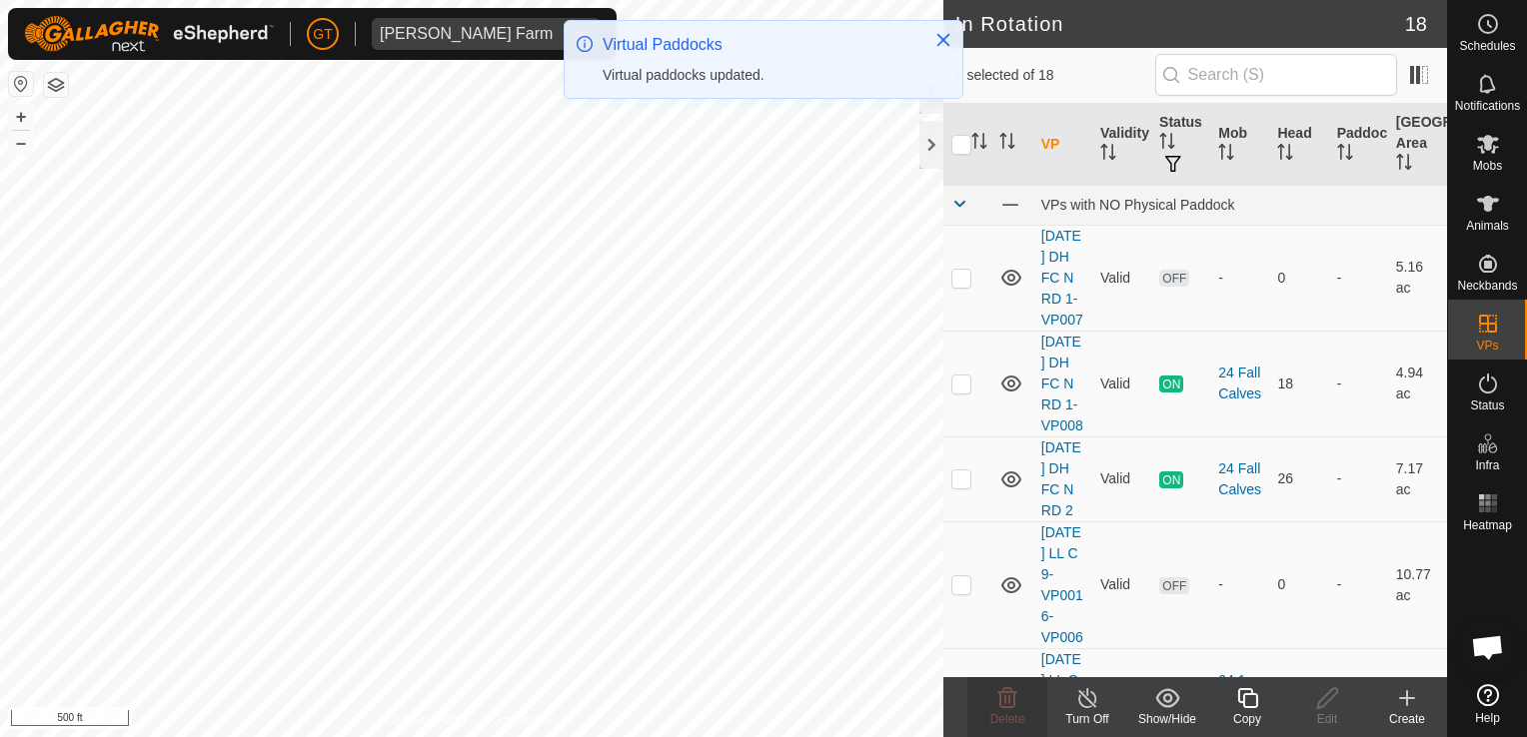
checkbox input "true"
checkbox input "false"
checkbox input "true"
checkbox input "false"
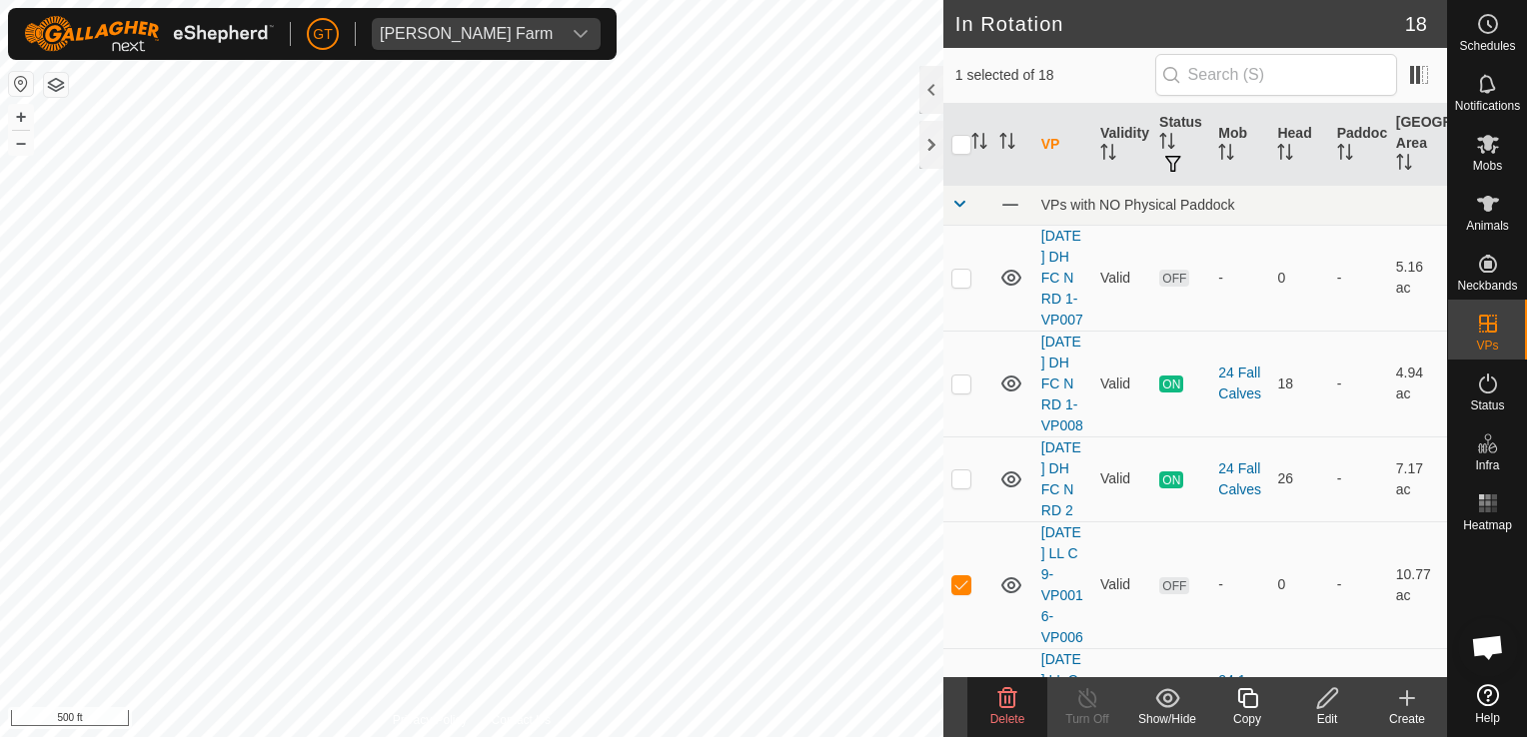
click at [1000, 693] on icon at bounding box center [1007, 698] width 19 height 20
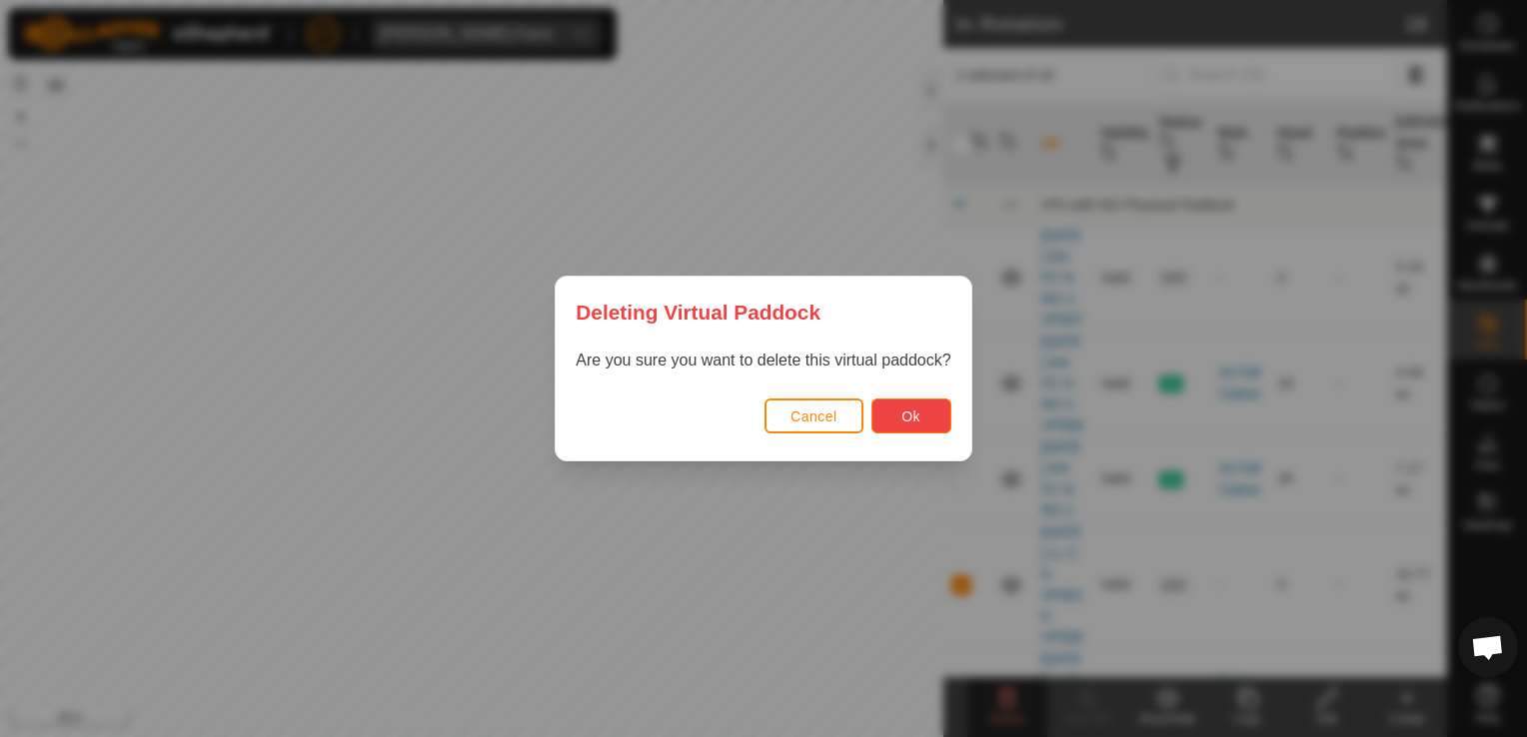
click at [912, 418] on span "Ok" at bounding box center [910, 417] width 19 height 16
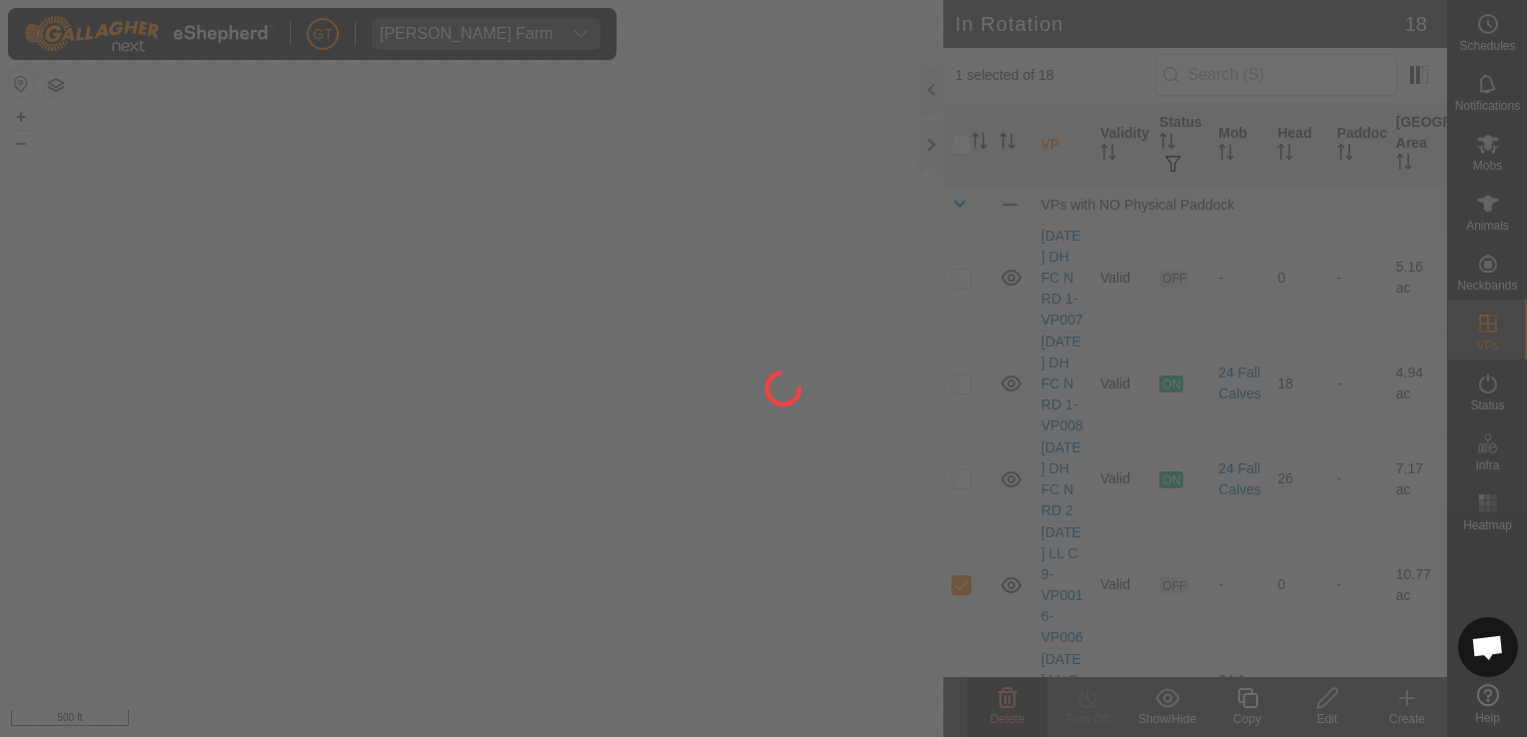
checkbox input "false"
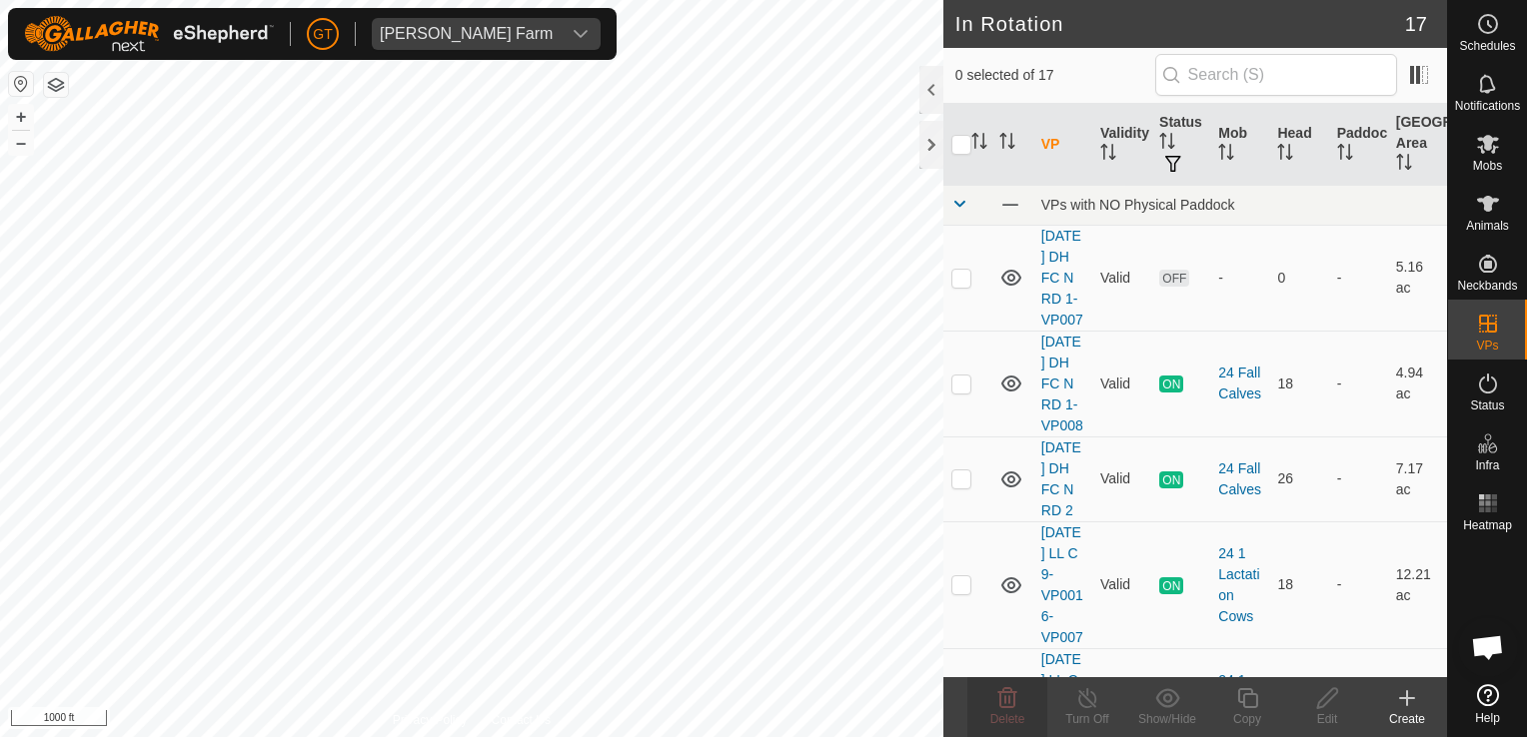
click at [0, 571] on html "[PERSON_NAME] Farm Schedules Notifications Mobs Animals Neckbands VPs Status In…" at bounding box center [763, 368] width 1527 height 737
click at [239, 736] on html "[PERSON_NAME] Farm Schedules Notifications Mobs Animals Neckbands VPs Status In…" at bounding box center [763, 368] width 1527 height 737
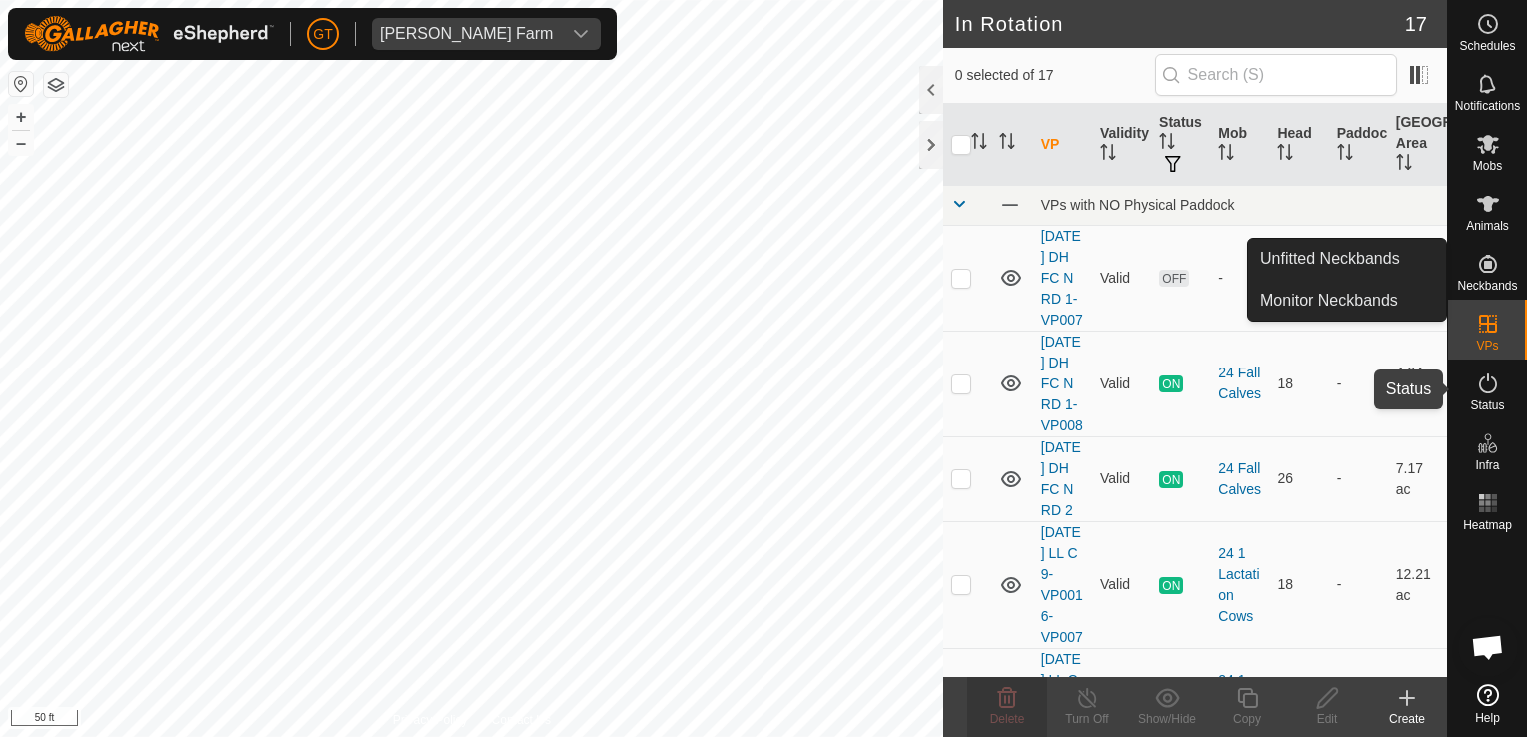
click at [1496, 382] on icon at bounding box center [1488, 384] width 24 height 24
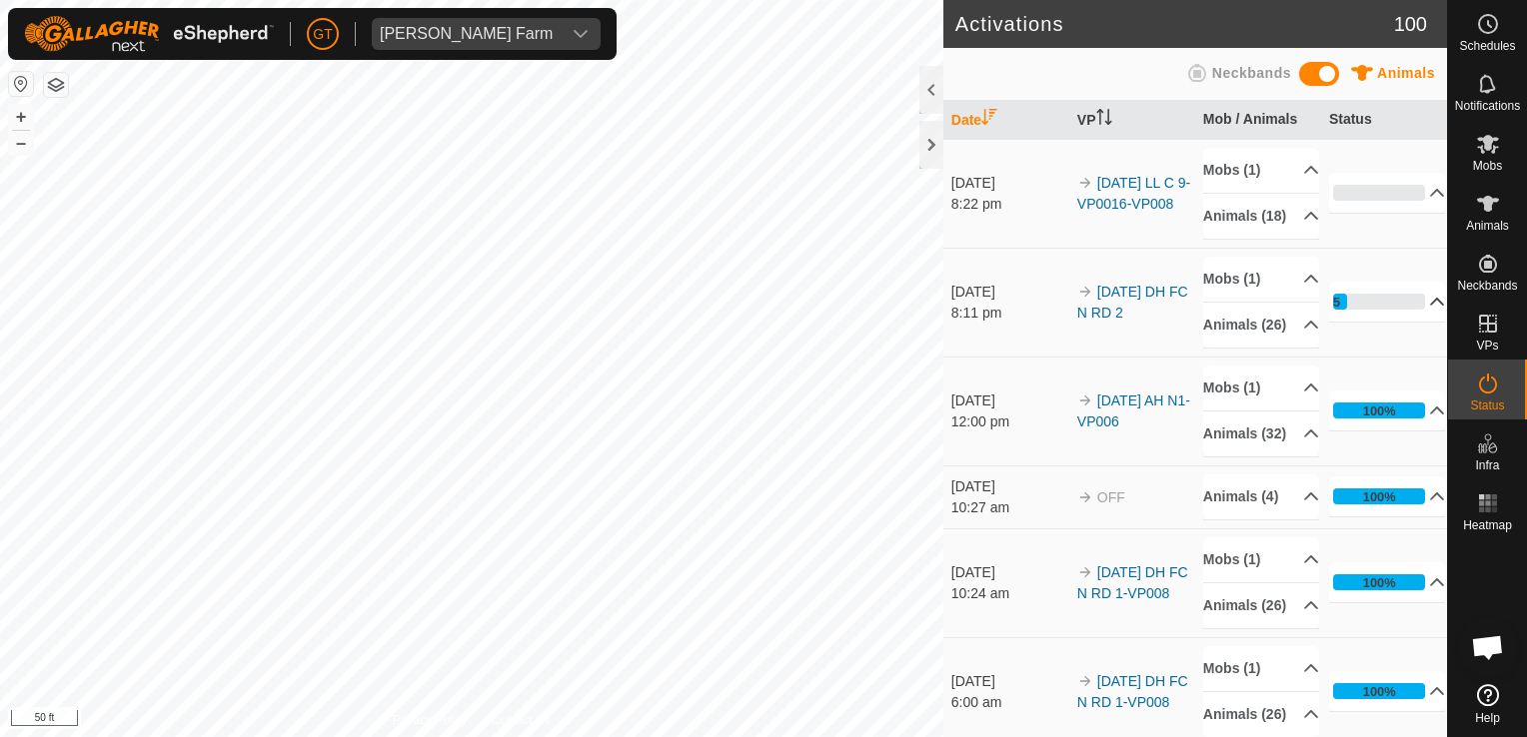
click at [1361, 322] on p-accordion-header "15%" at bounding box center [1387, 302] width 117 height 40
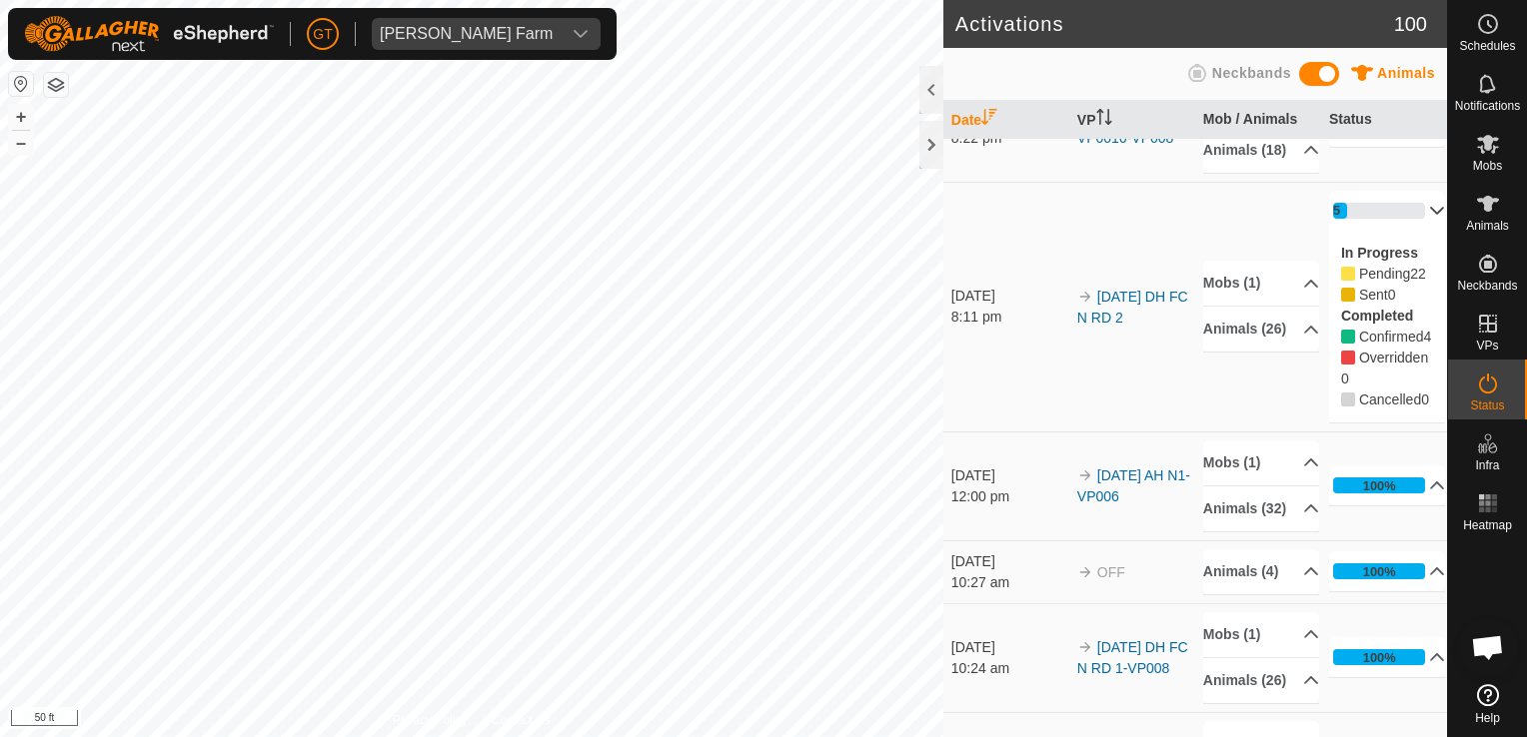
scroll to position [100, 0]
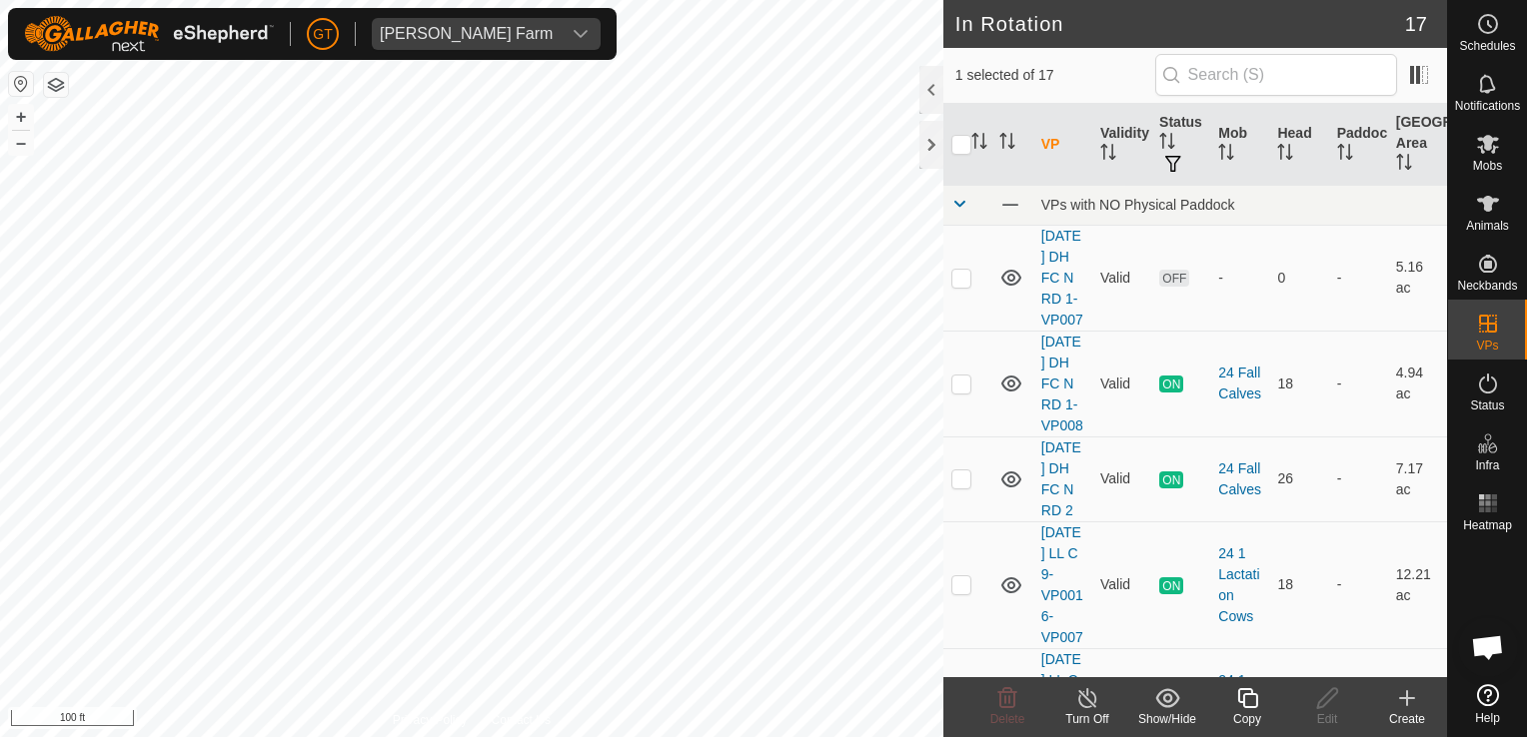
click at [1241, 704] on icon at bounding box center [1247, 698] width 25 height 24
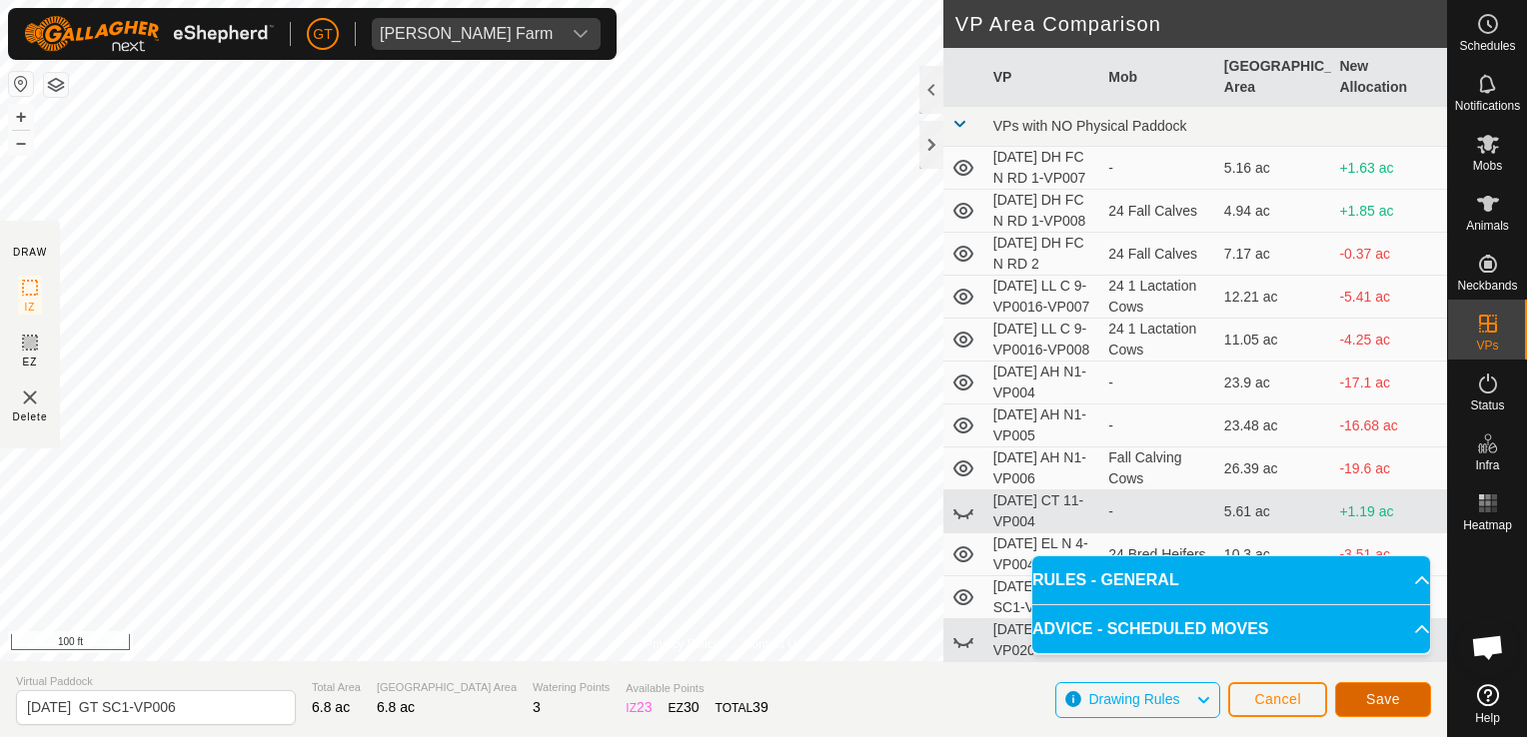
click at [1373, 697] on span "Save" at bounding box center [1383, 699] width 34 height 16
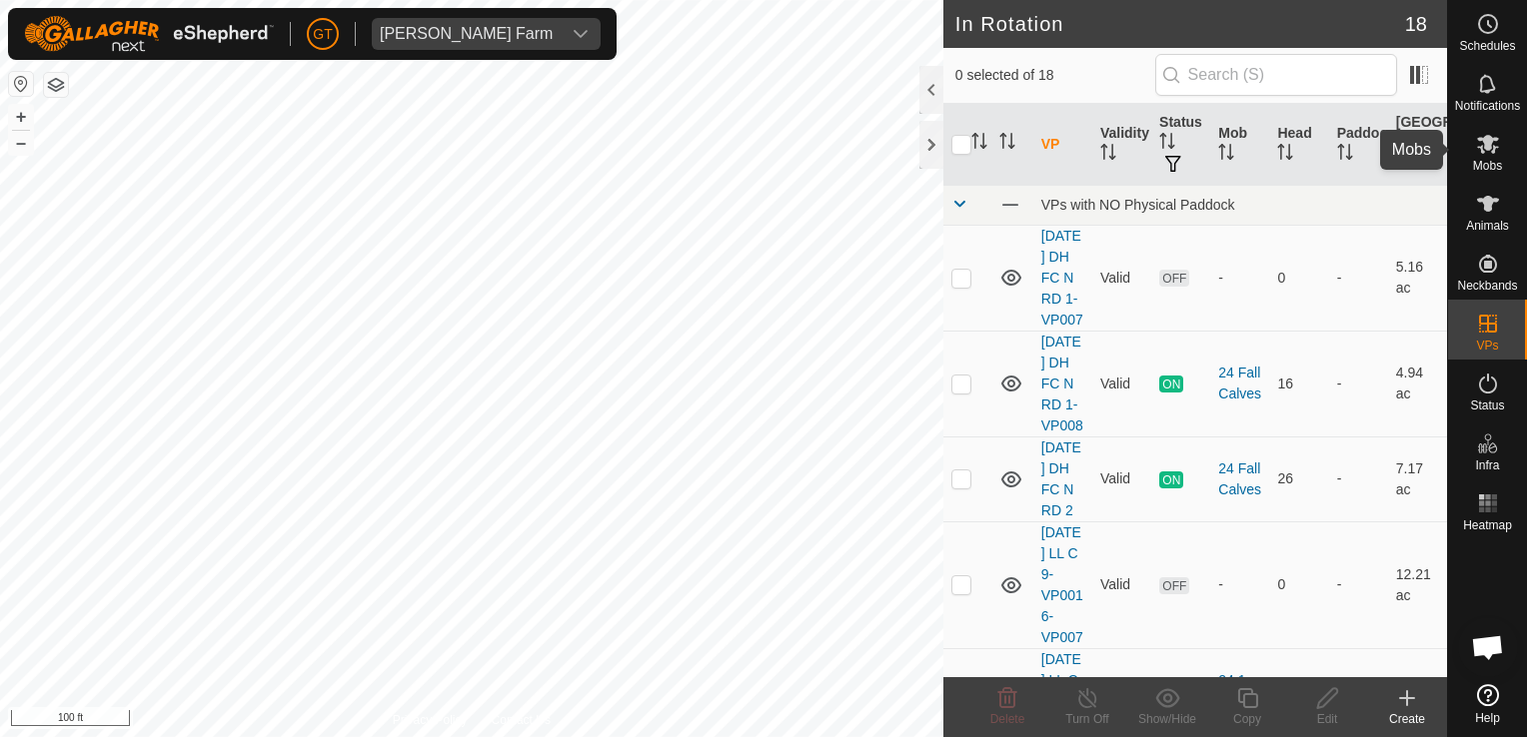
click at [1495, 151] on icon at bounding box center [1488, 144] width 24 height 24
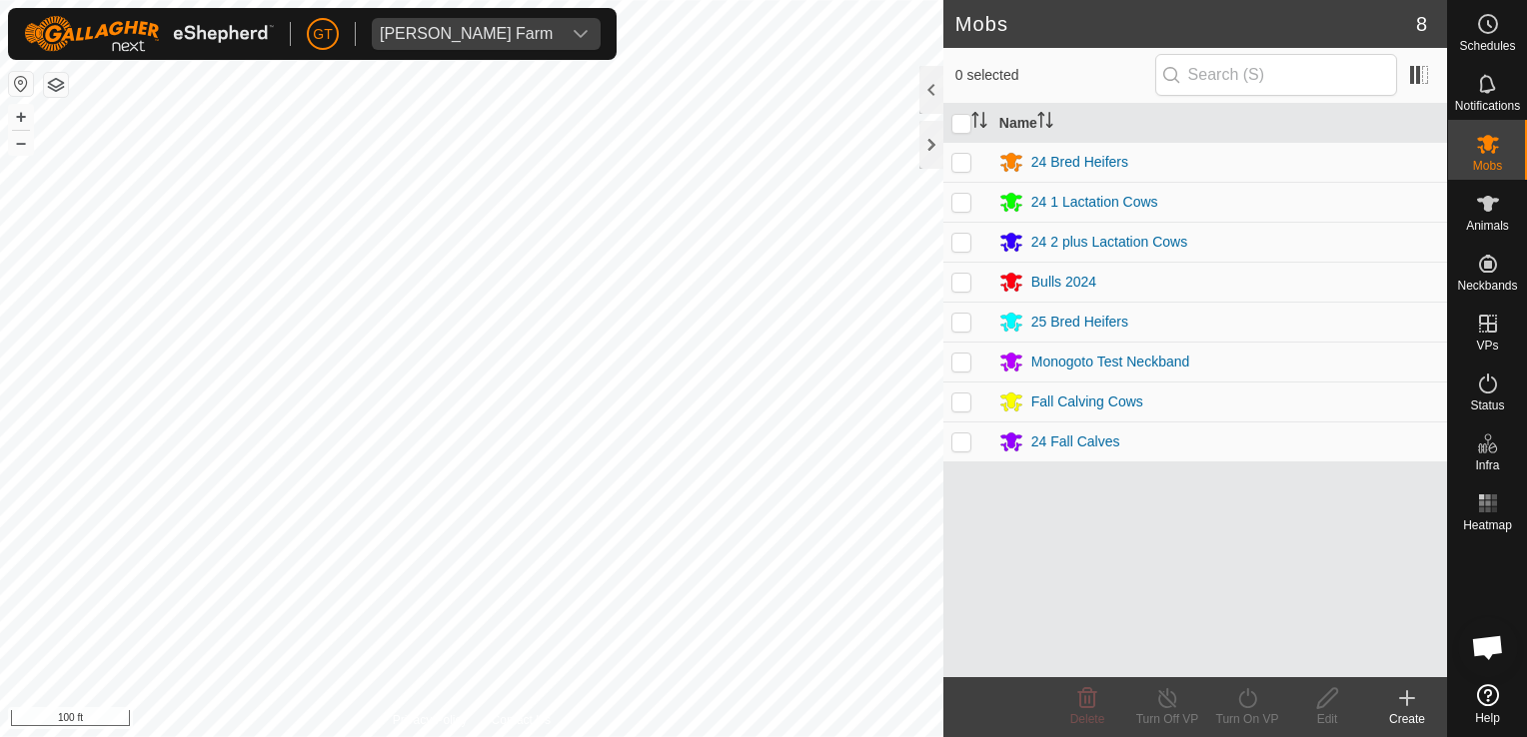
click at [964, 323] on p-checkbox at bounding box center [961, 322] width 20 height 16
checkbox input "true"
click at [1251, 697] on icon at bounding box center [1247, 698] width 25 height 24
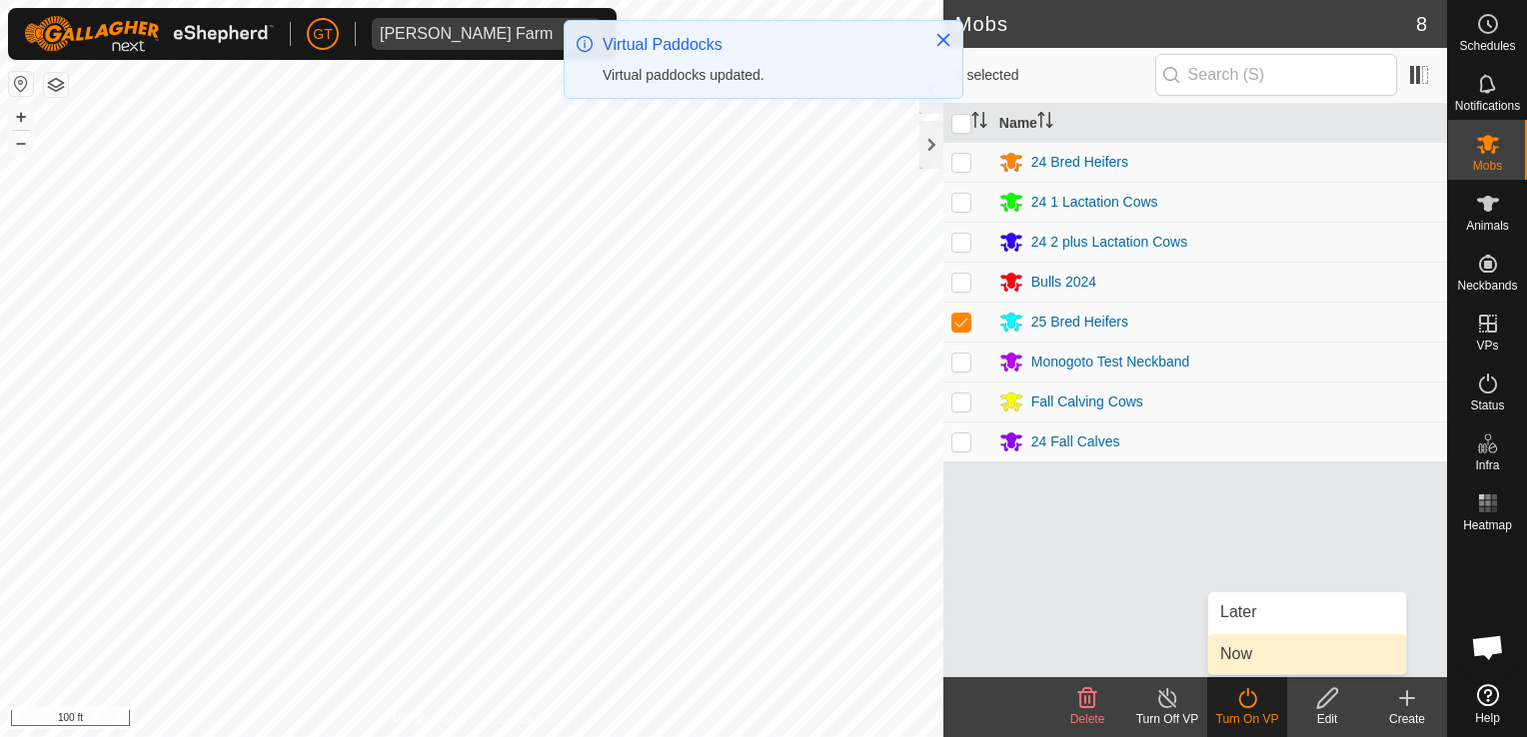
click at [1248, 654] on link "Now" at bounding box center [1307, 654] width 198 height 40
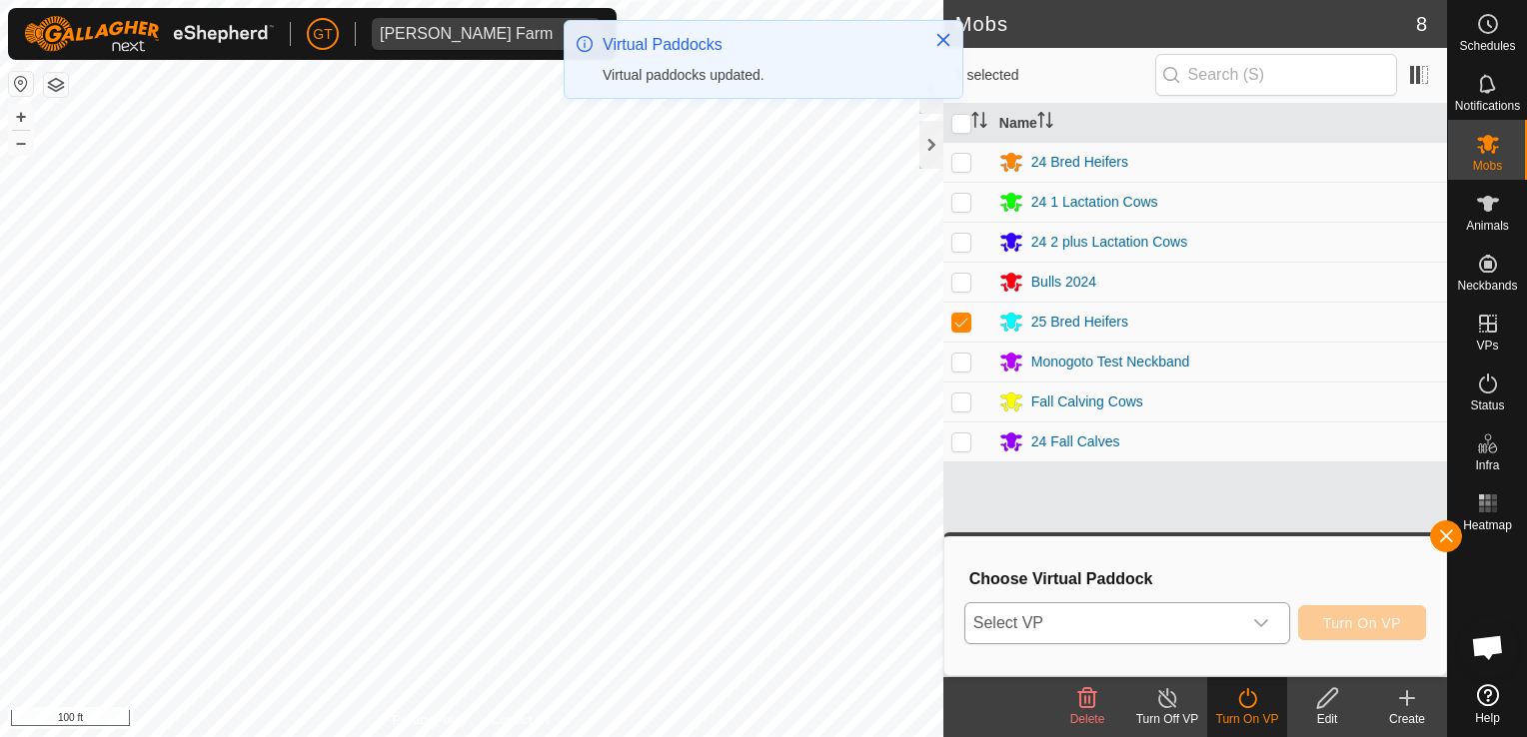
click at [1267, 621] on icon "dropdown trigger" at bounding box center [1261, 623] width 16 height 16
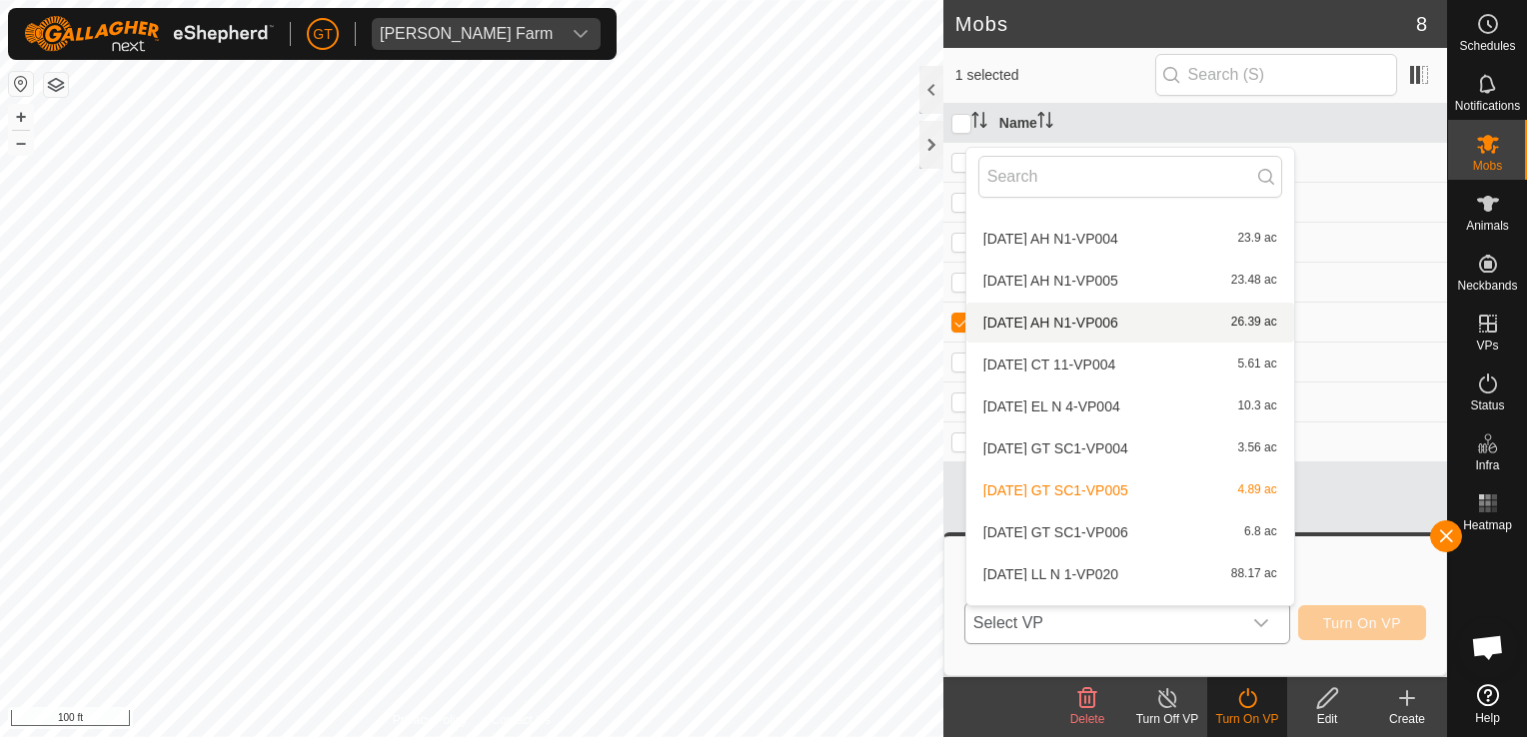
scroll to position [400, 0]
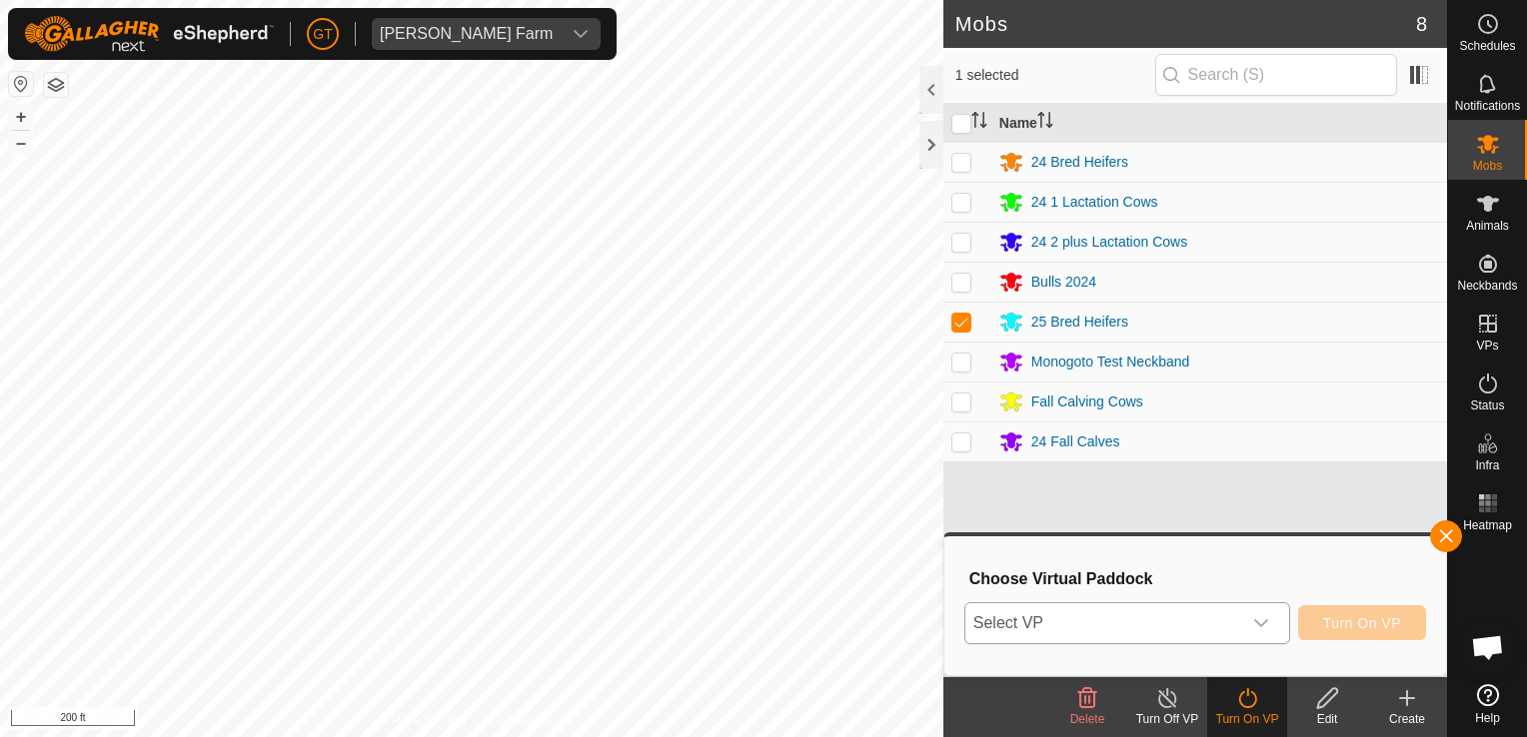
click at [1264, 622] on icon "dropdown trigger" at bounding box center [1261, 623] width 16 height 16
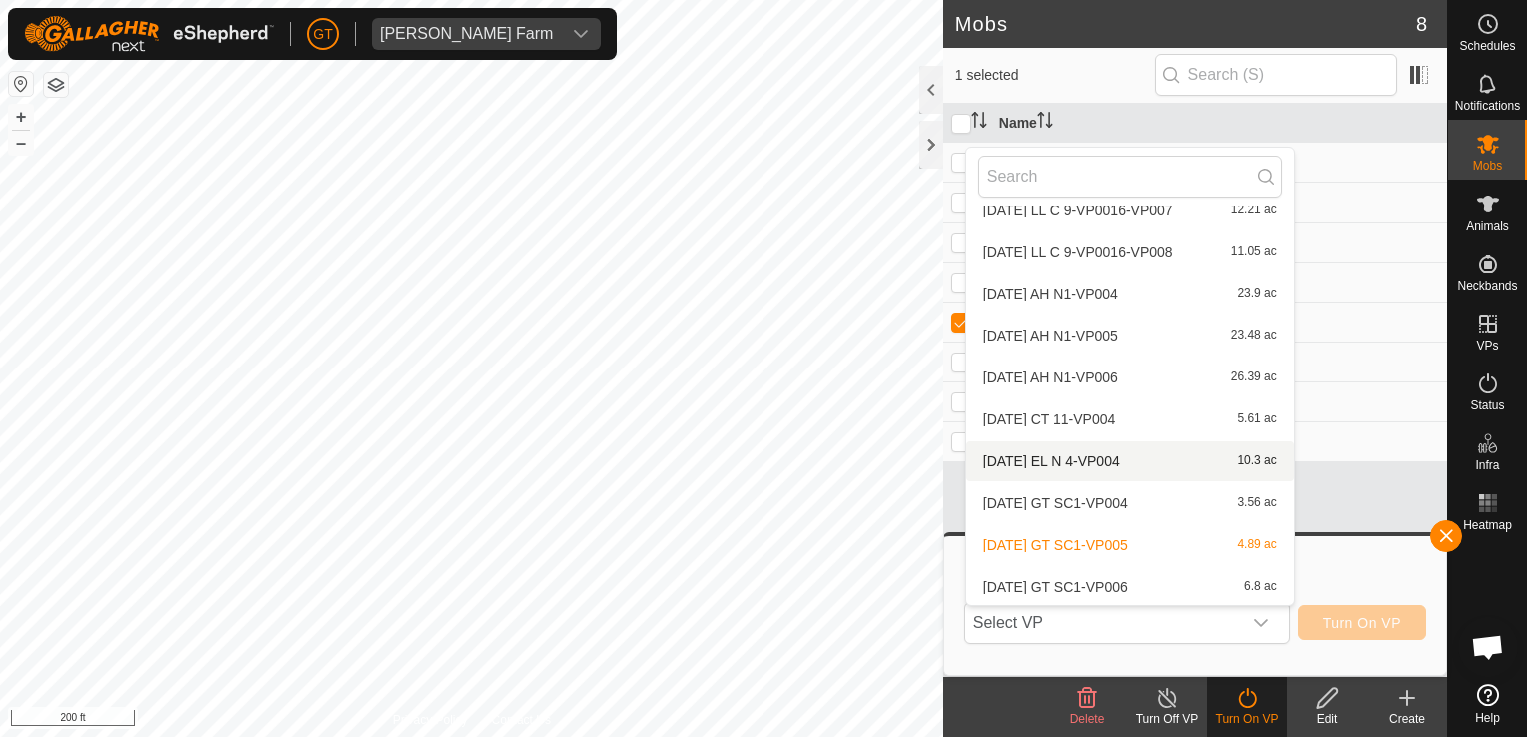
scroll to position [222, 0]
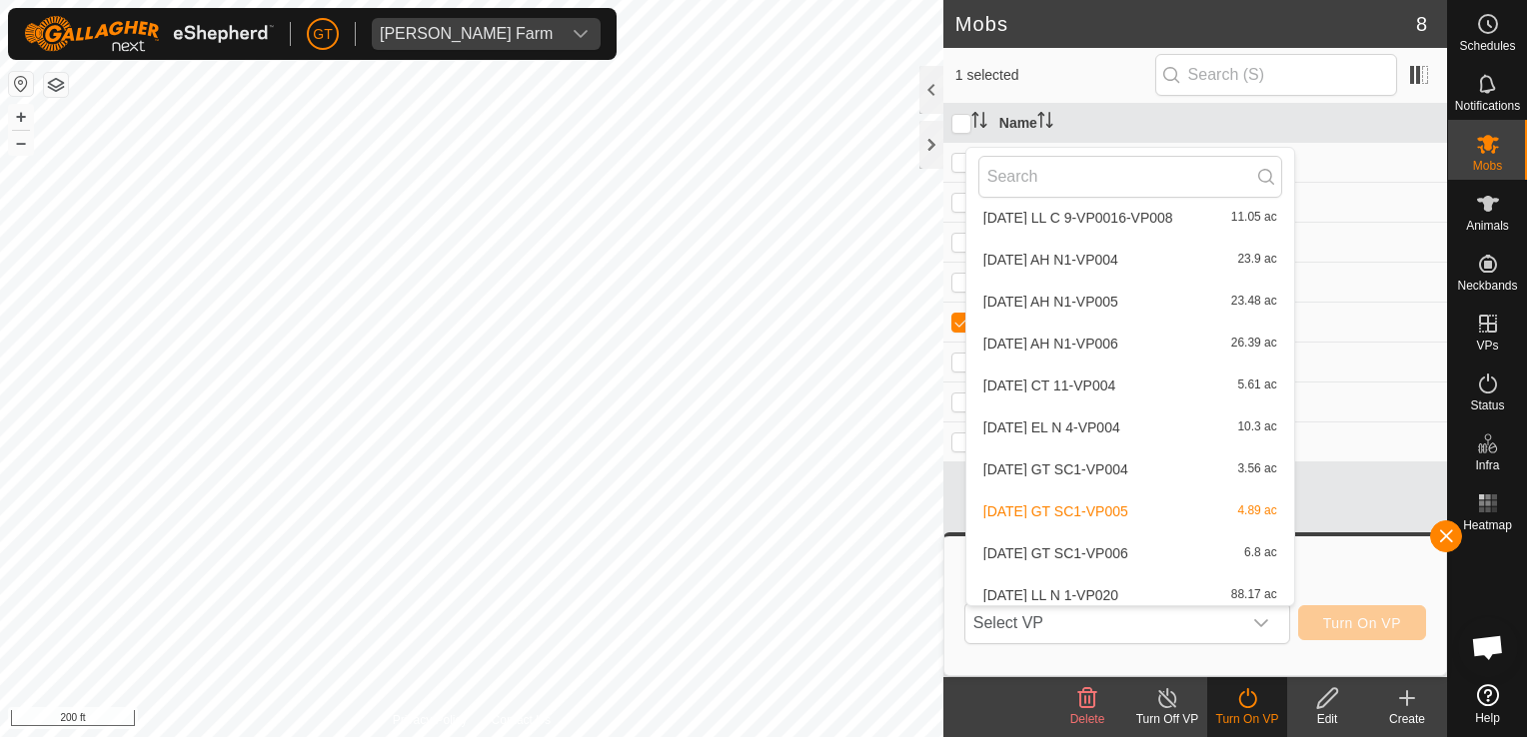
click at [1238, 557] on li "[DATE] GT SC1-VP006 6.8 ac" at bounding box center [1130, 553] width 328 height 40
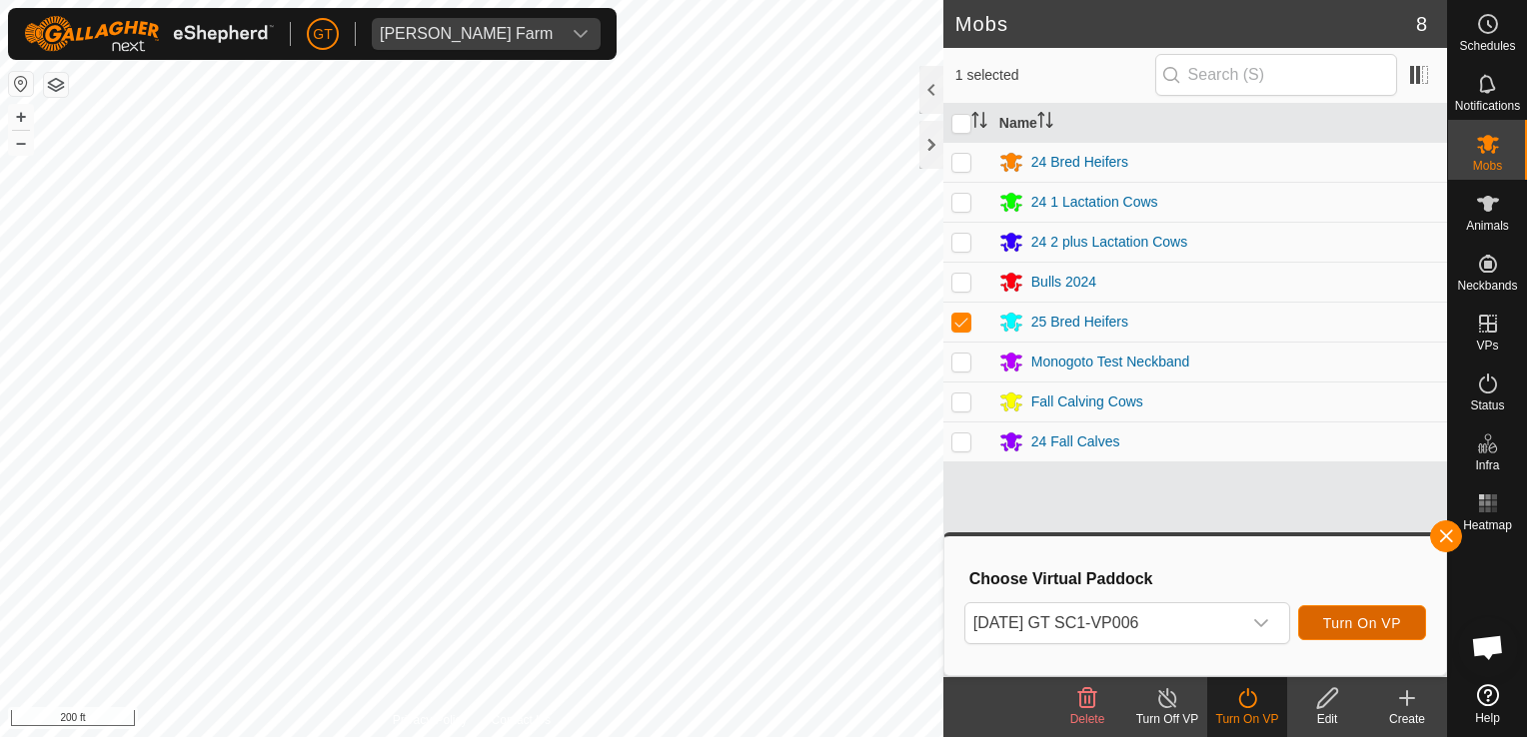
click at [1331, 621] on span "Turn On VP" at bounding box center [1362, 623] width 78 height 16
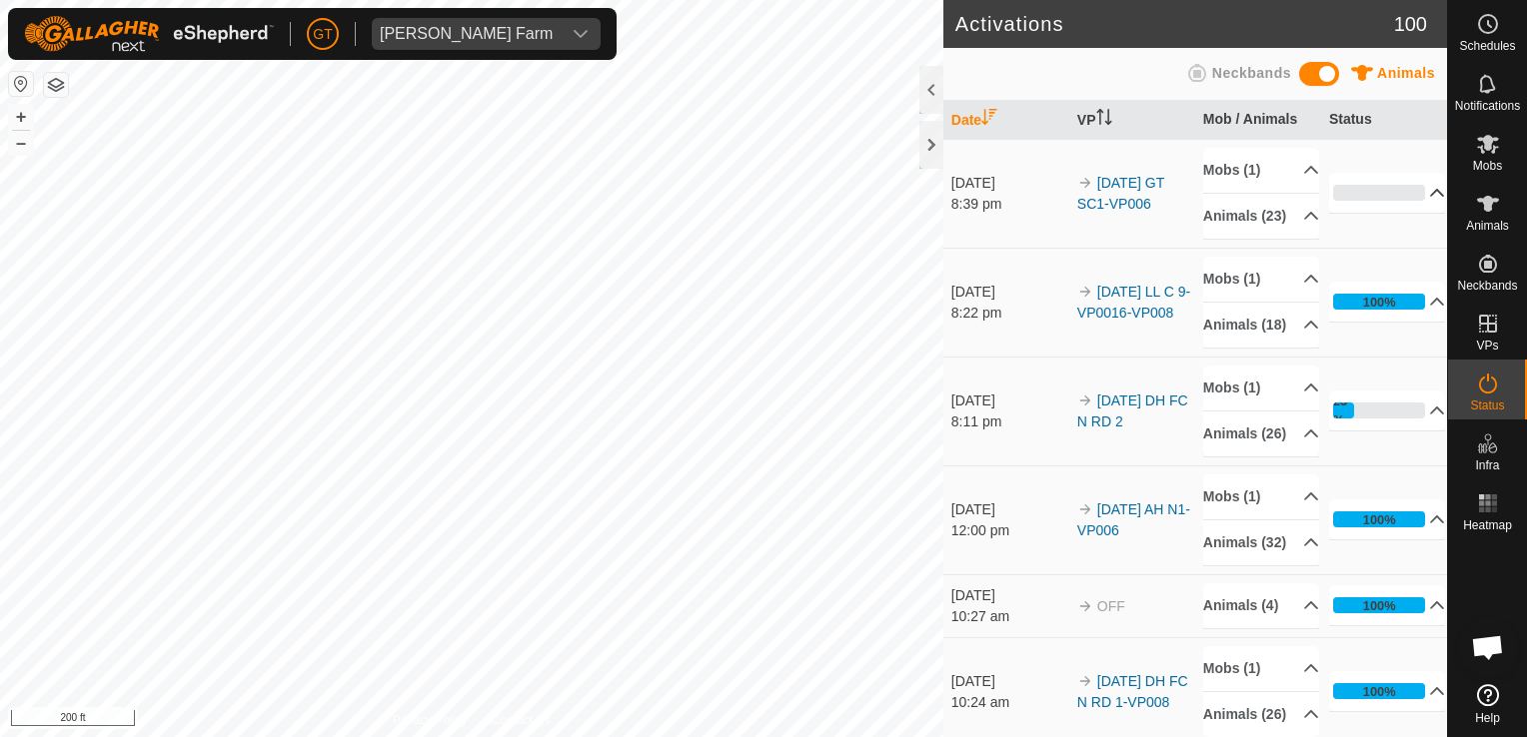
click at [1351, 199] on p-accordion-header "0%" at bounding box center [1387, 193] width 117 height 40
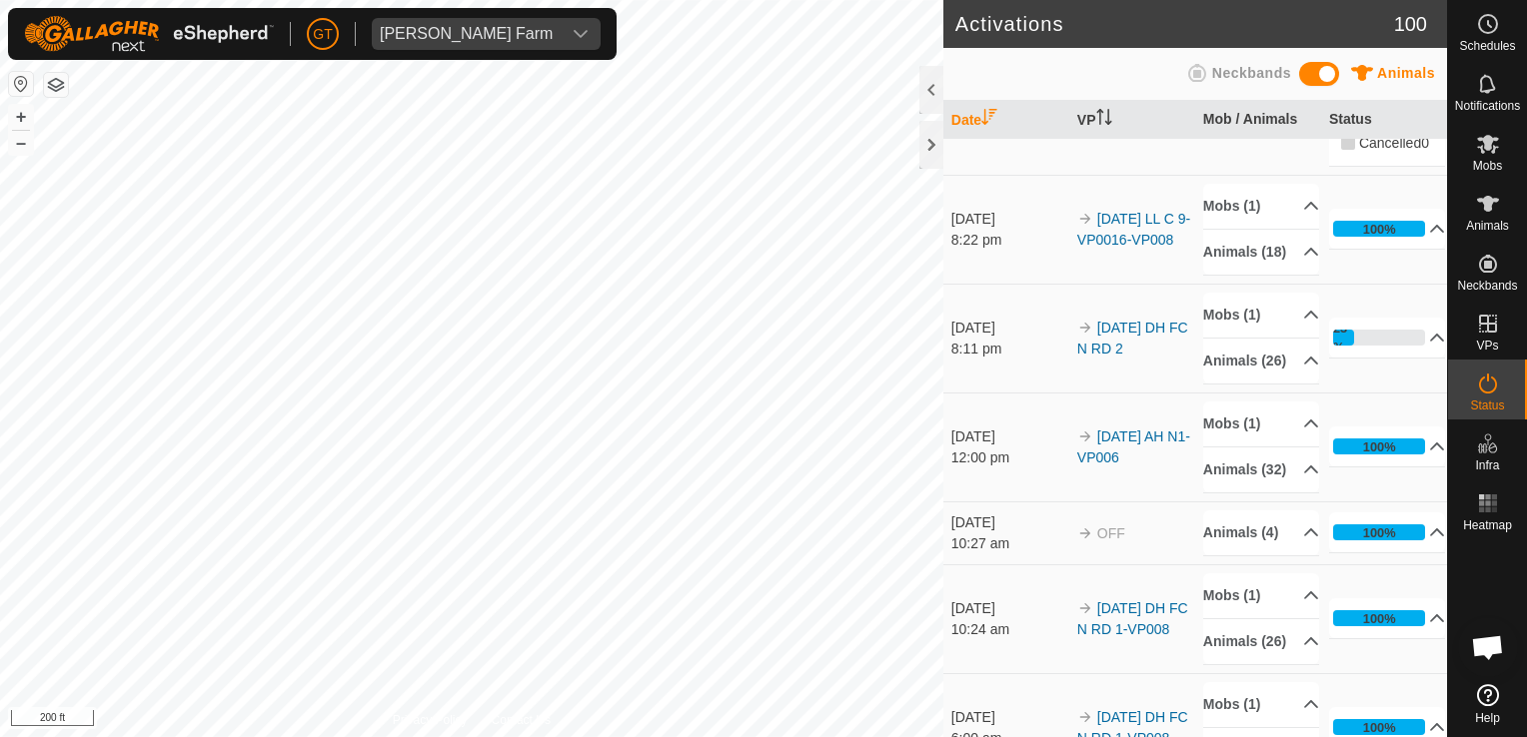
scroll to position [300, 0]
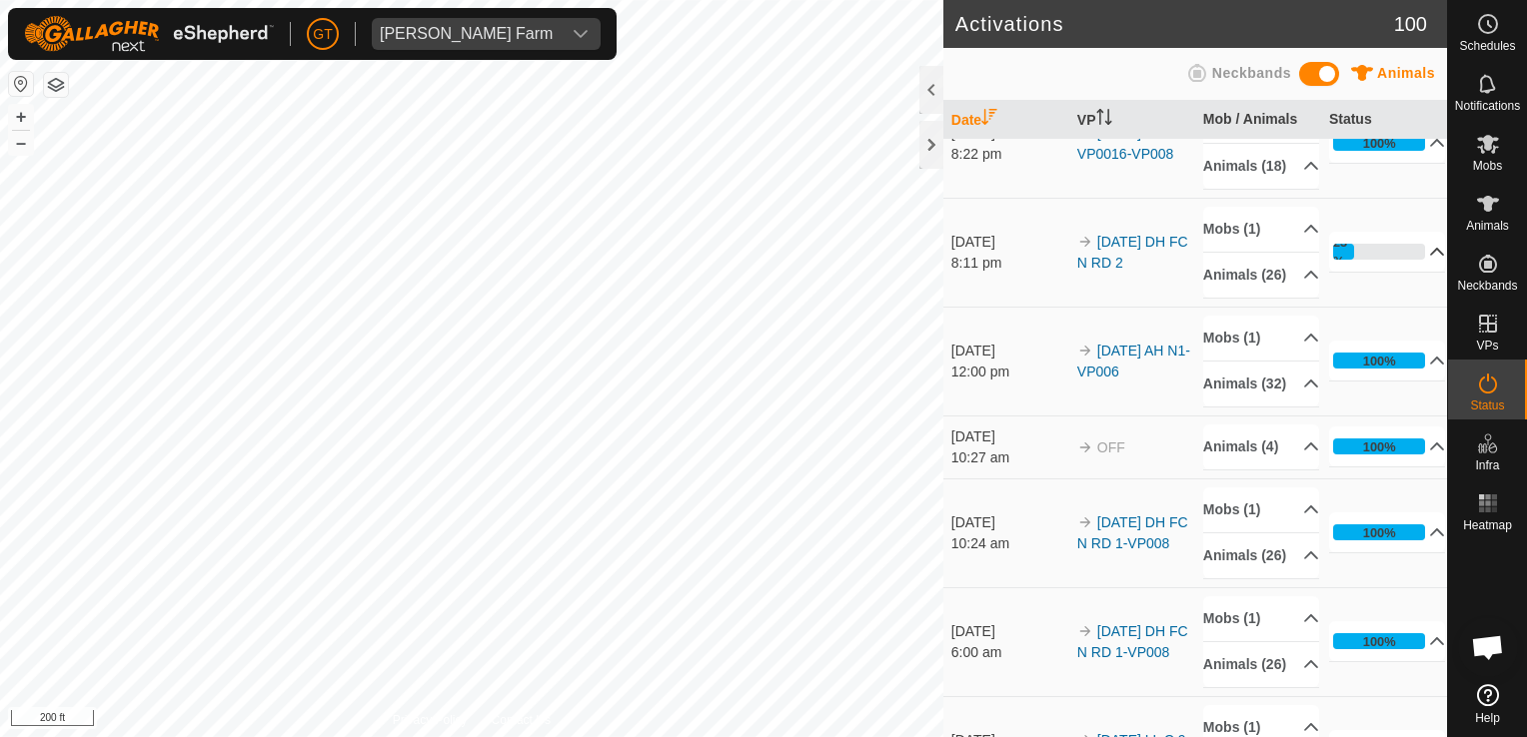
click at [1386, 272] on p-accordion-header "23%" at bounding box center [1387, 252] width 117 height 40
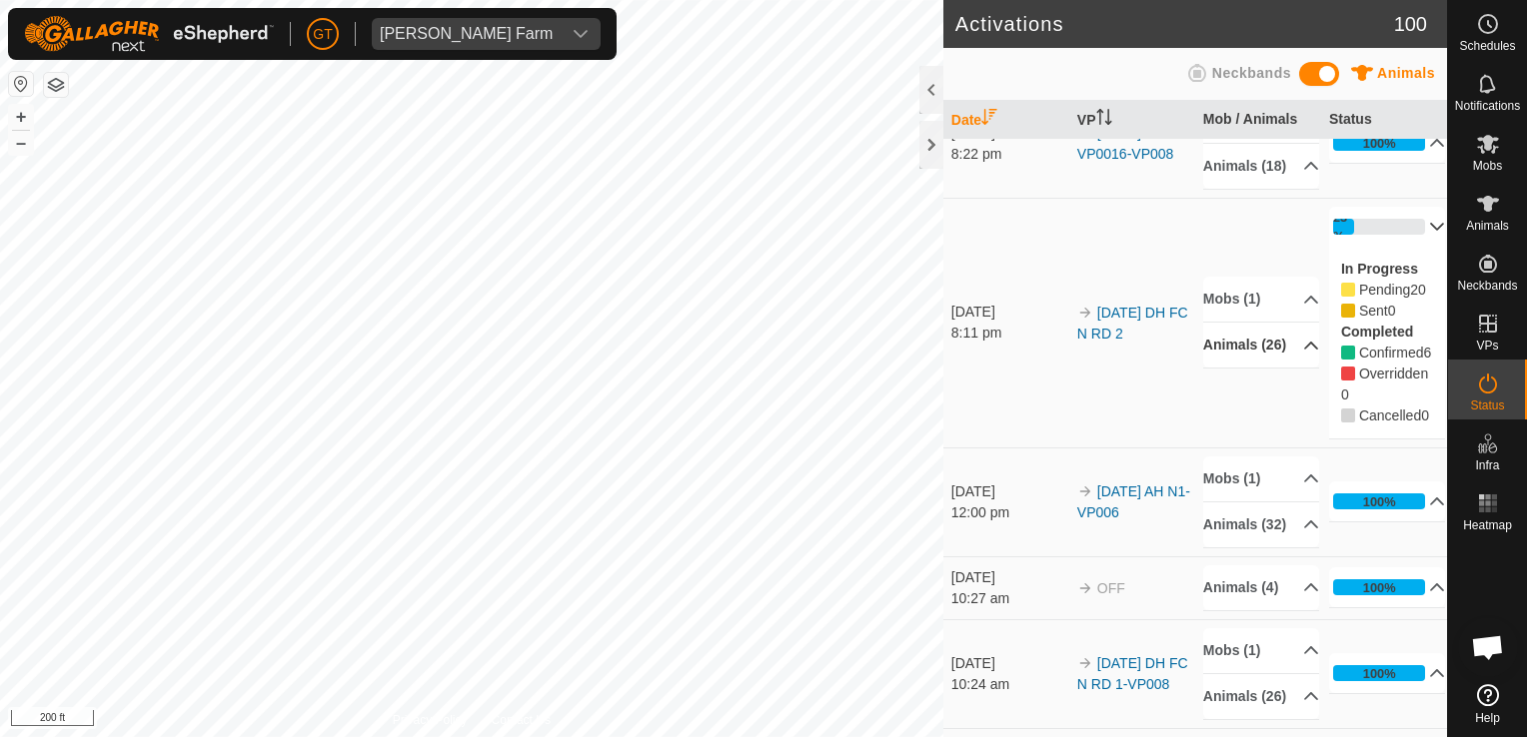
click at [1243, 368] on p-accordion-header "Animals (26)" at bounding box center [1261, 345] width 116 height 45
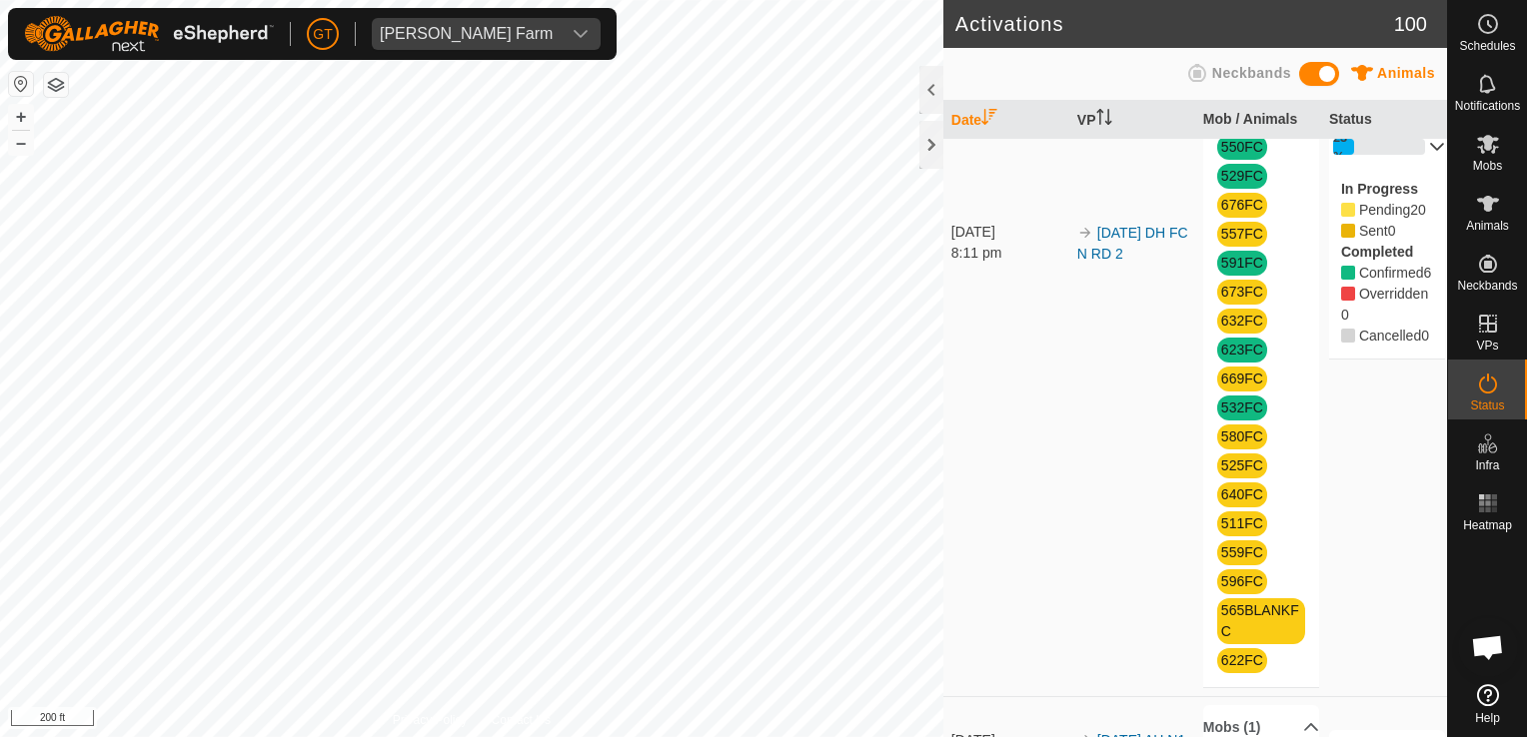
scroll to position [699, 0]
